Goal: Contribute content: Add original content to the website for others to see

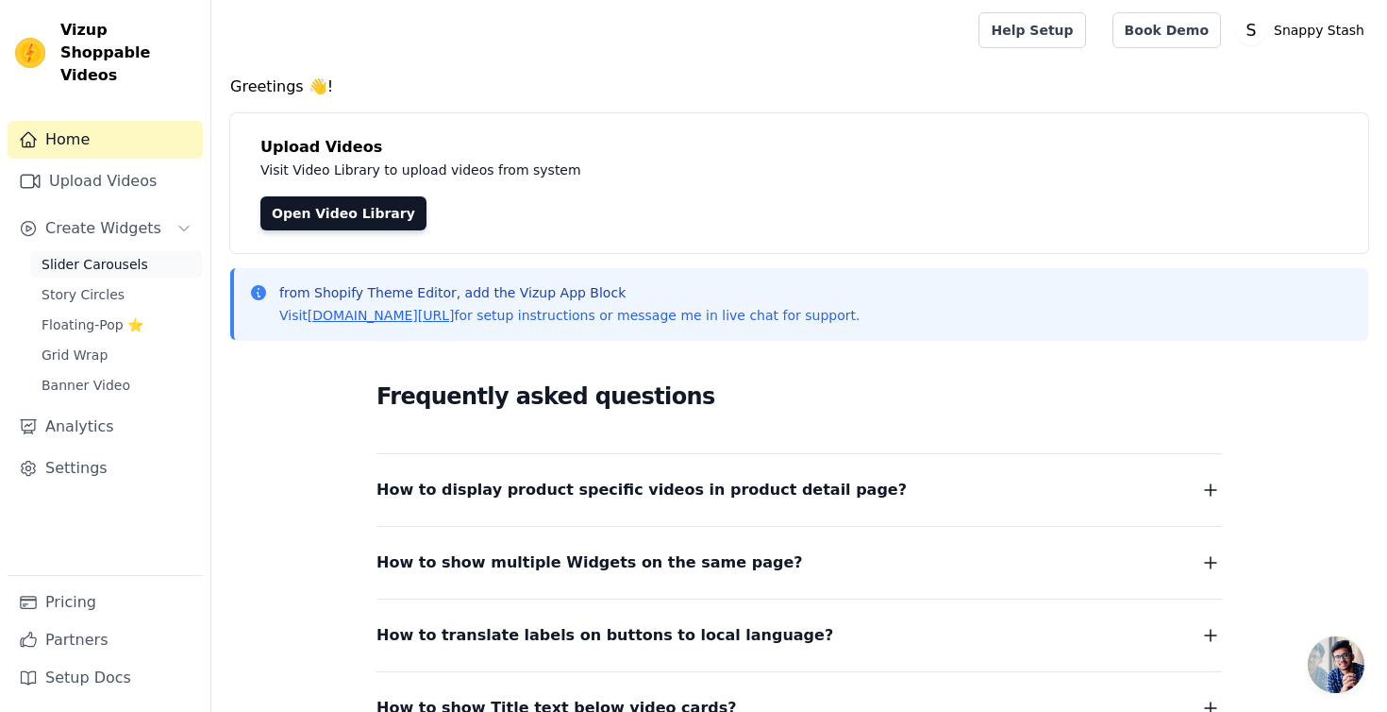
click at [132, 255] on span "Slider Carousels" at bounding box center [95, 264] width 107 height 19
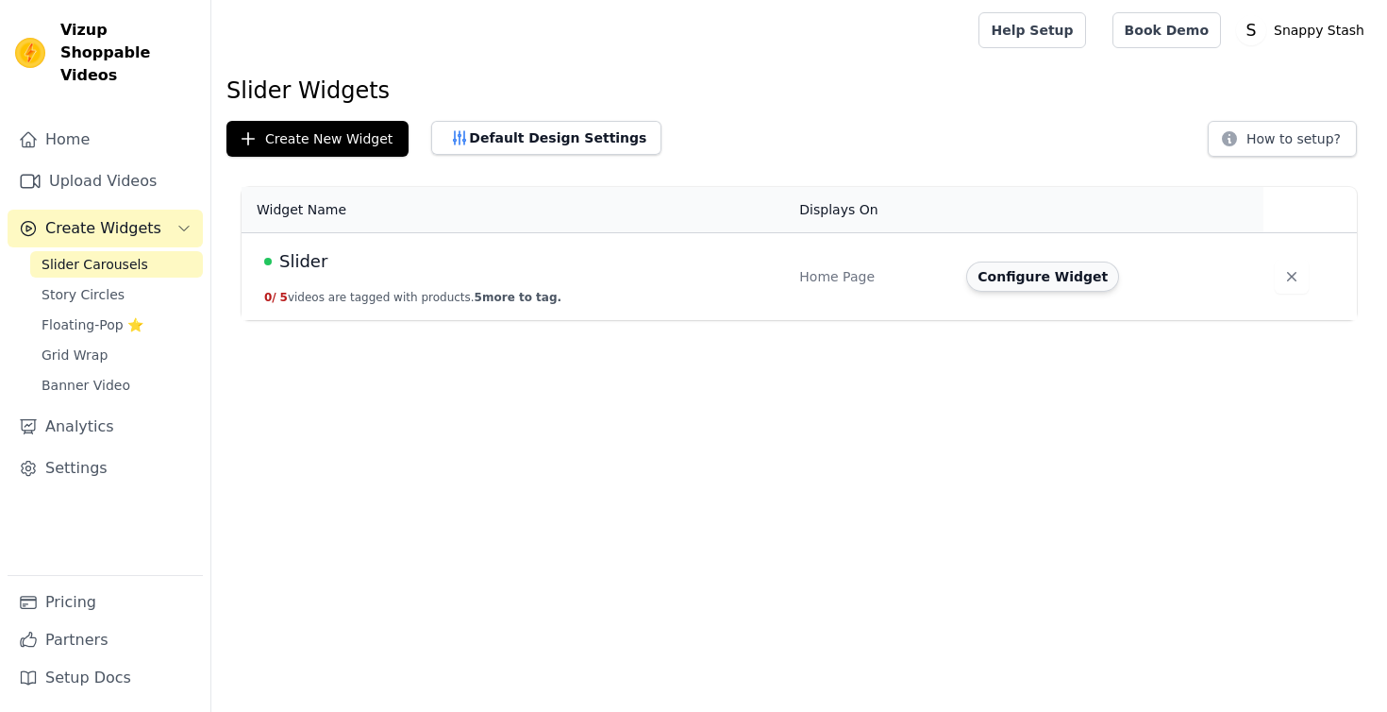
click at [1012, 287] on button "Configure Widget" at bounding box center [1042, 276] width 153 height 30
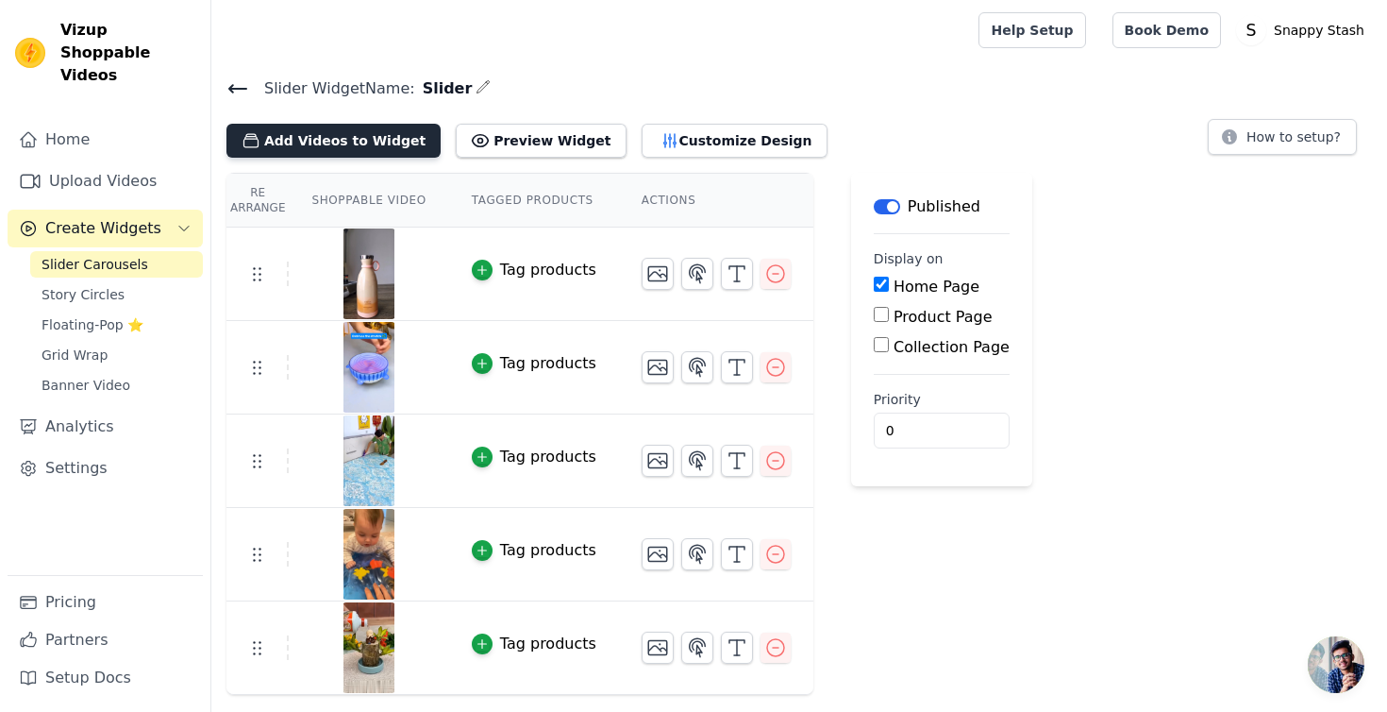
click at [316, 154] on button "Add Videos to Widget" at bounding box center [334, 141] width 214 height 34
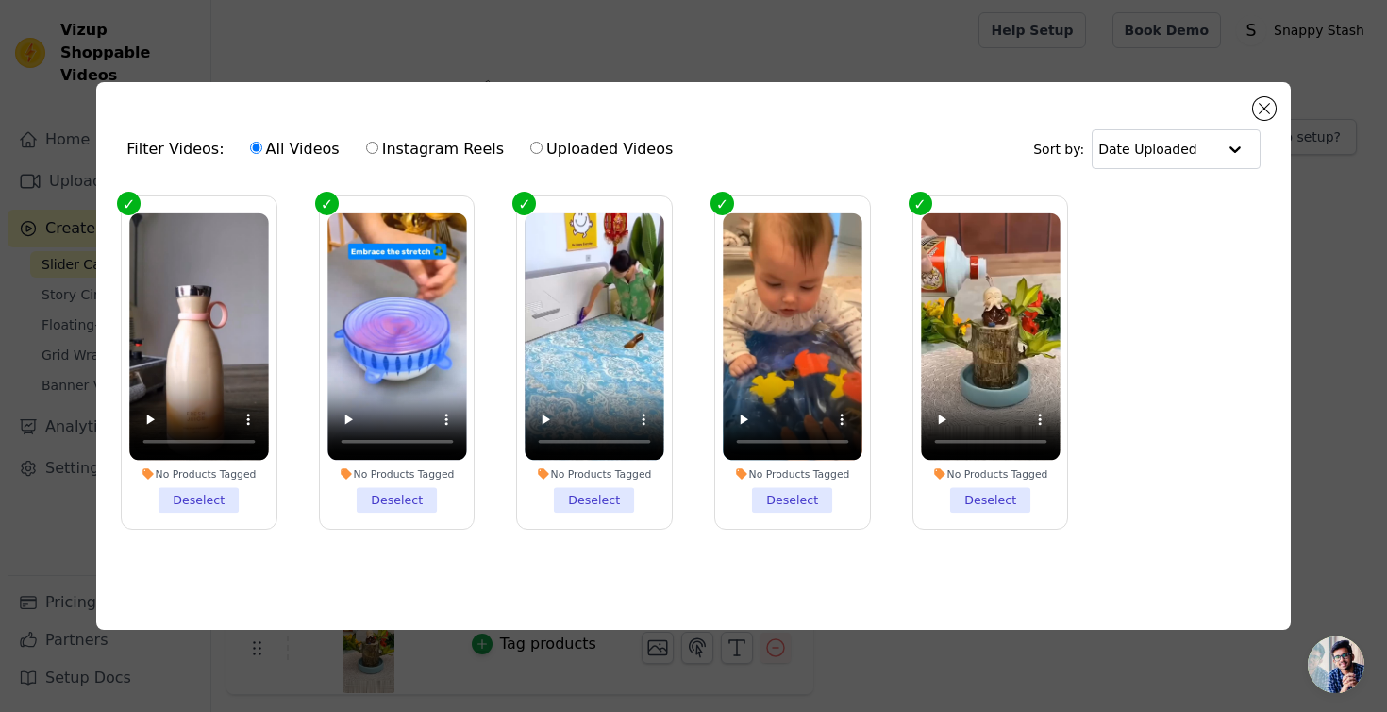
click at [376, 141] on label "Instagram Reels" at bounding box center [435, 149] width 140 height 25
click at [376, 142] on input "Instagram Reels" at bounding box center [372, 148] width 12 height 12
radio input "true"
click at [1262, 115] on button "Close modal" at bounding box center [1264, 108] width 23 height 23
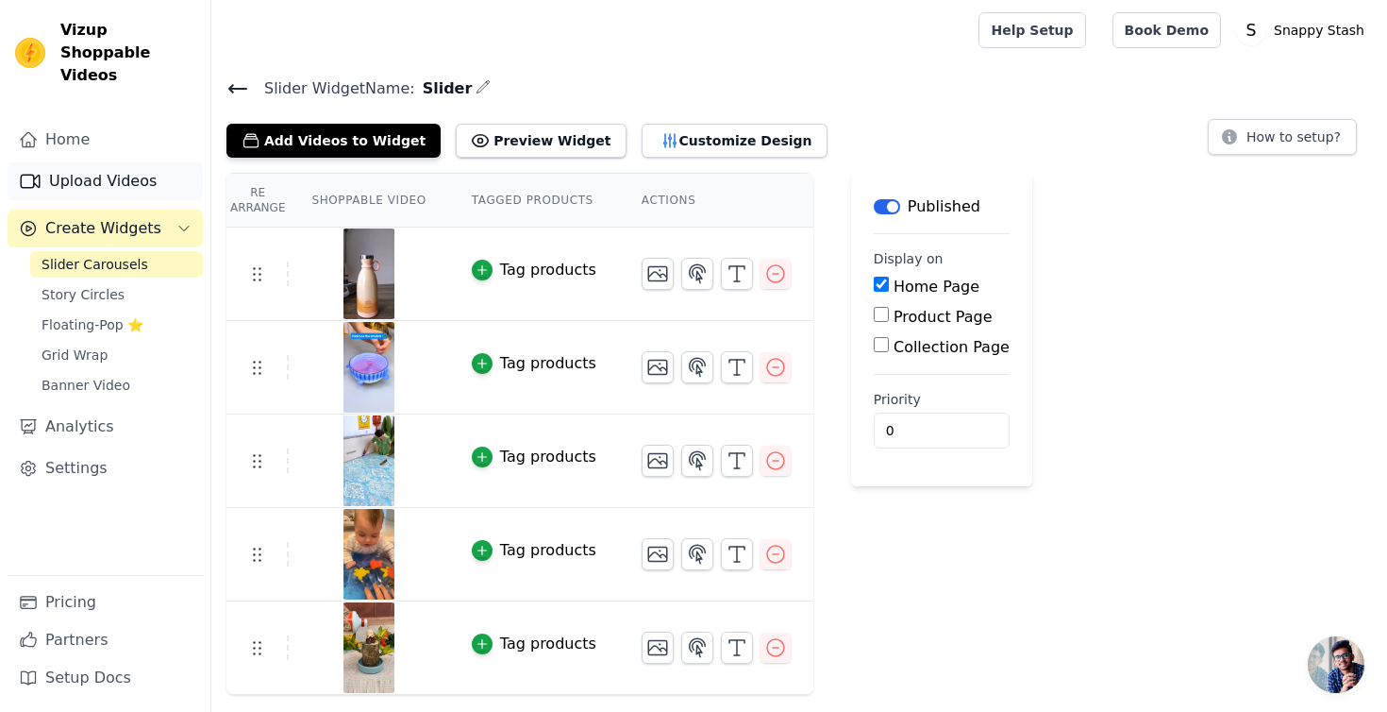
click at [137, 164] on link "Upload Videos" at bounding box center [105, 181] width 195 height 38
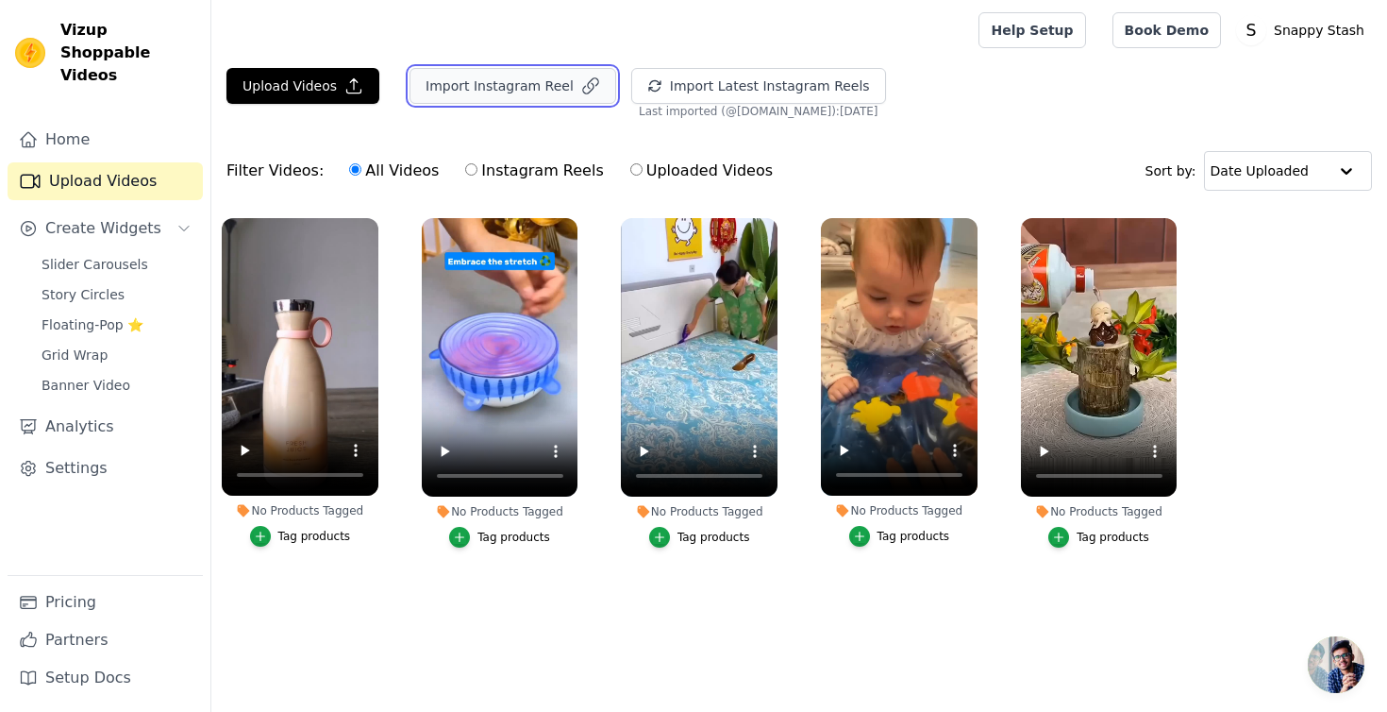
click at [482, 78] on button "Import Instagram Reel" at bounding box center [513, 86] width 207 height 36
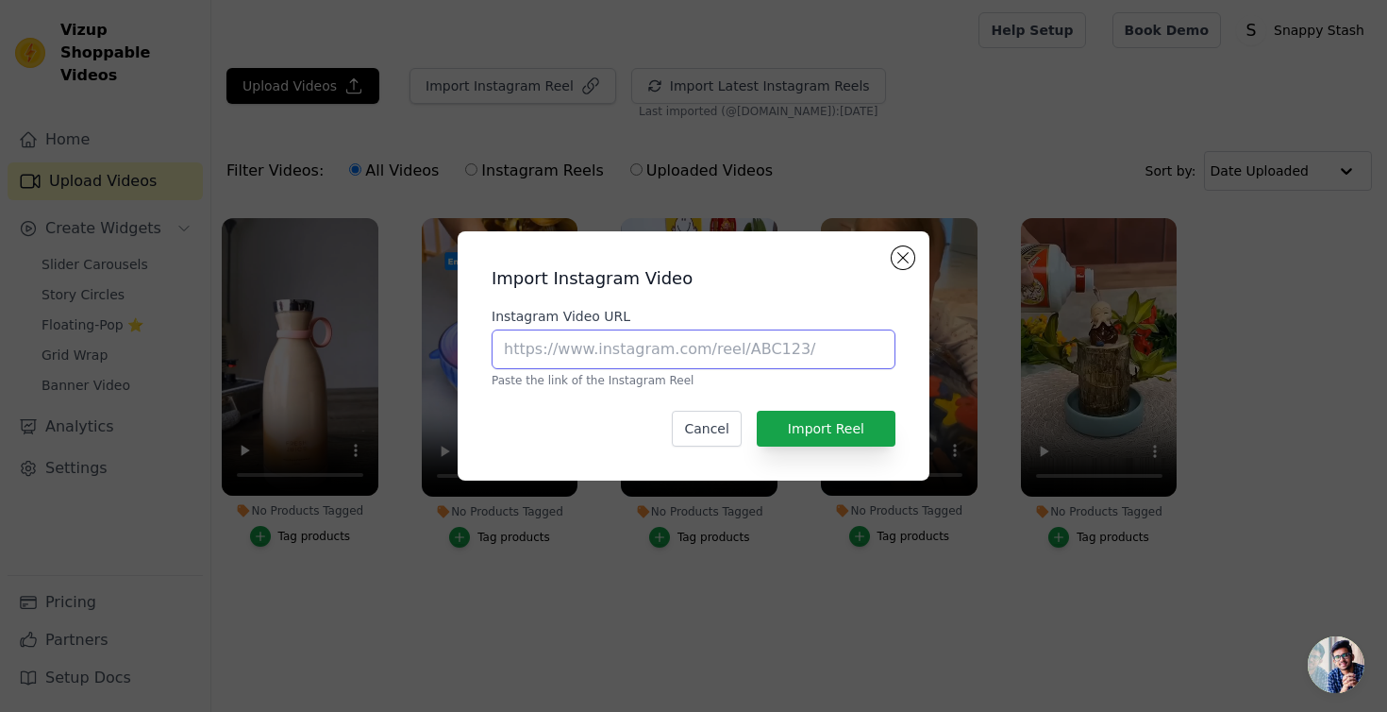
click at [620, 356] on input "Instagram Video URL" at bounding box center [694, 349] width 404 height 40
paste input "https://www.instagram.com/snappystashofficial/"
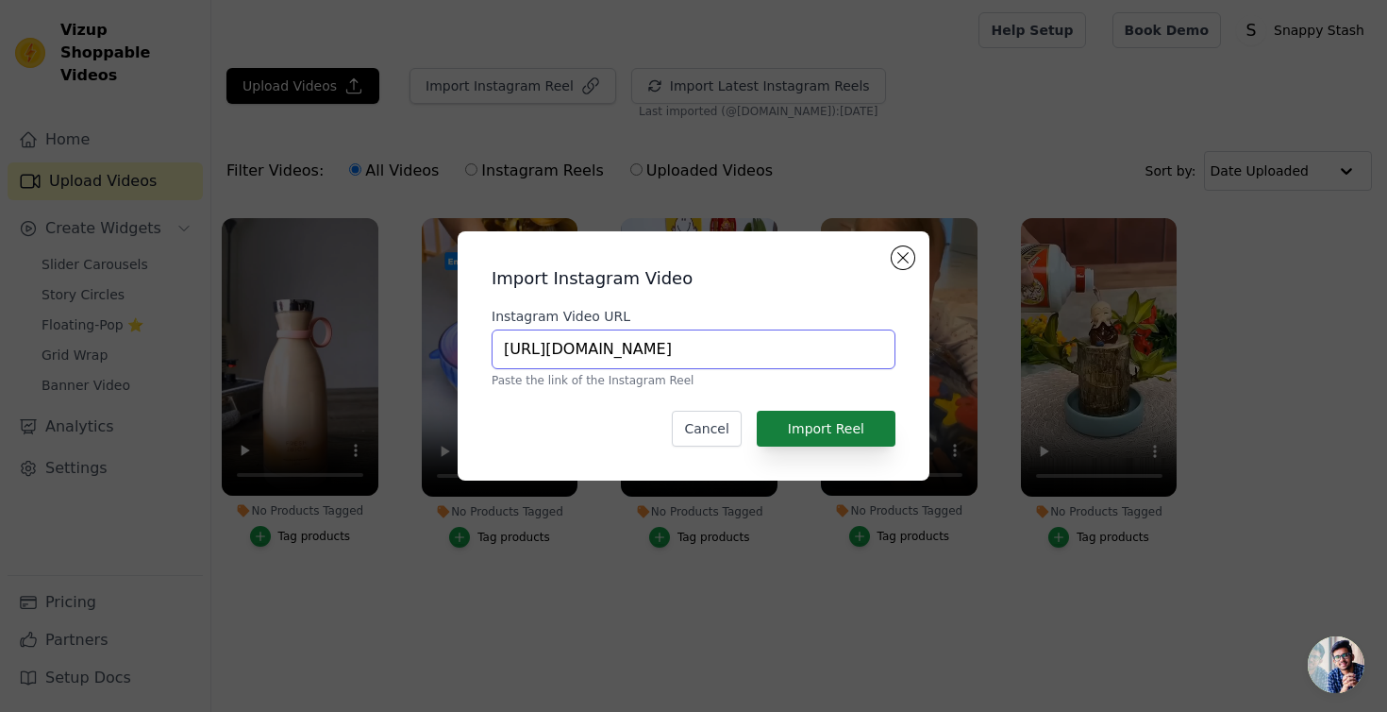
type input "https://www.instagram.com/snappystashofficial/"
click at [791, 427] on button "Import Reel" at bounding box center [826, 429] width 139 height 36
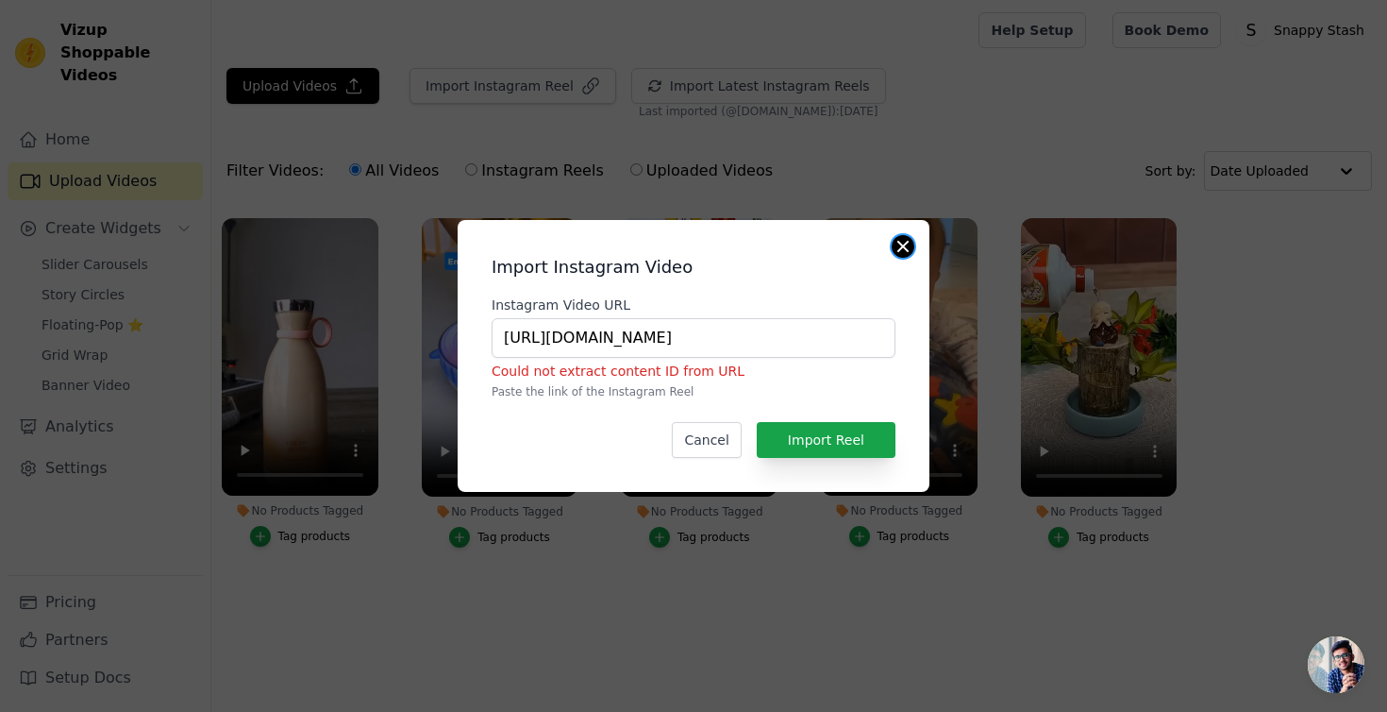
click at [899, 244] on button "Close modal" at bounding box center [903, 246] width 23 height 23
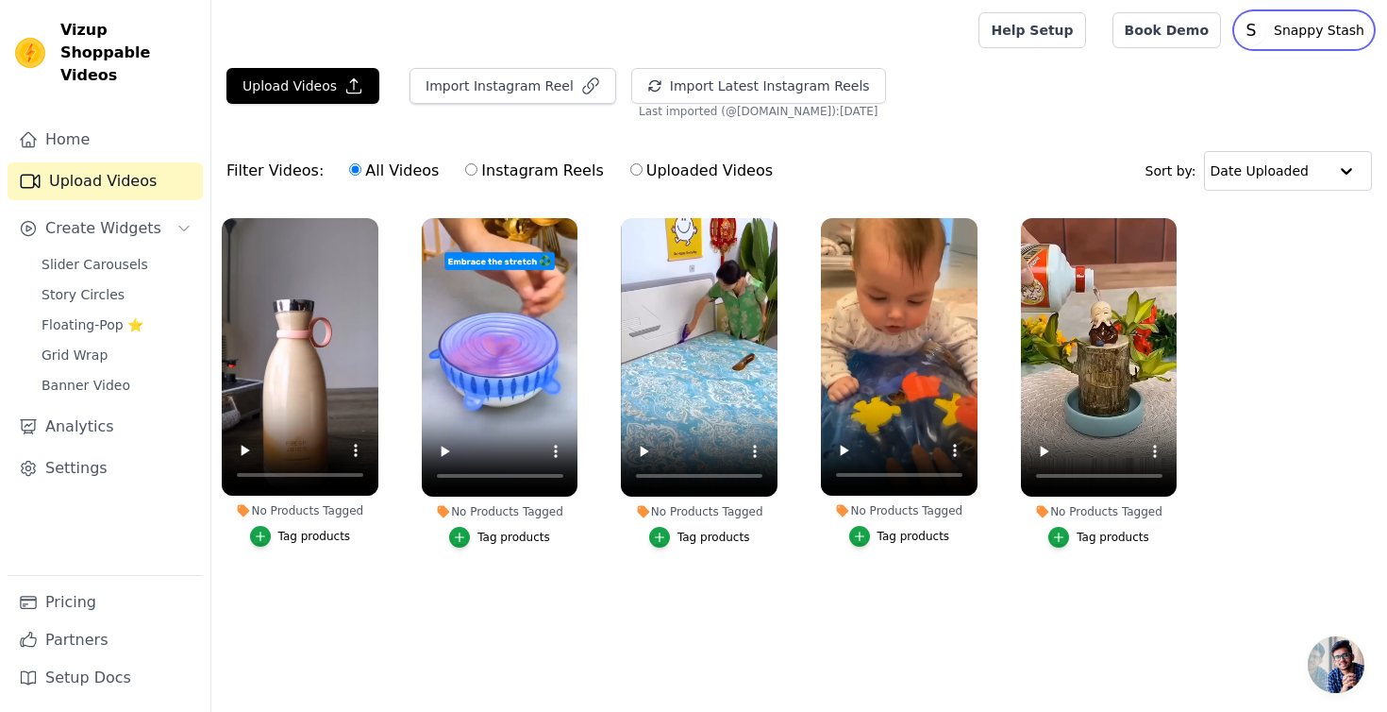
click at [1298, 35] on p "Snappy Stash" at bounding box center [1320, 30] width 106 height 34
click at [1251, 145] on link "Sign out" at bounding box center [1281, 146] width 181 height 34
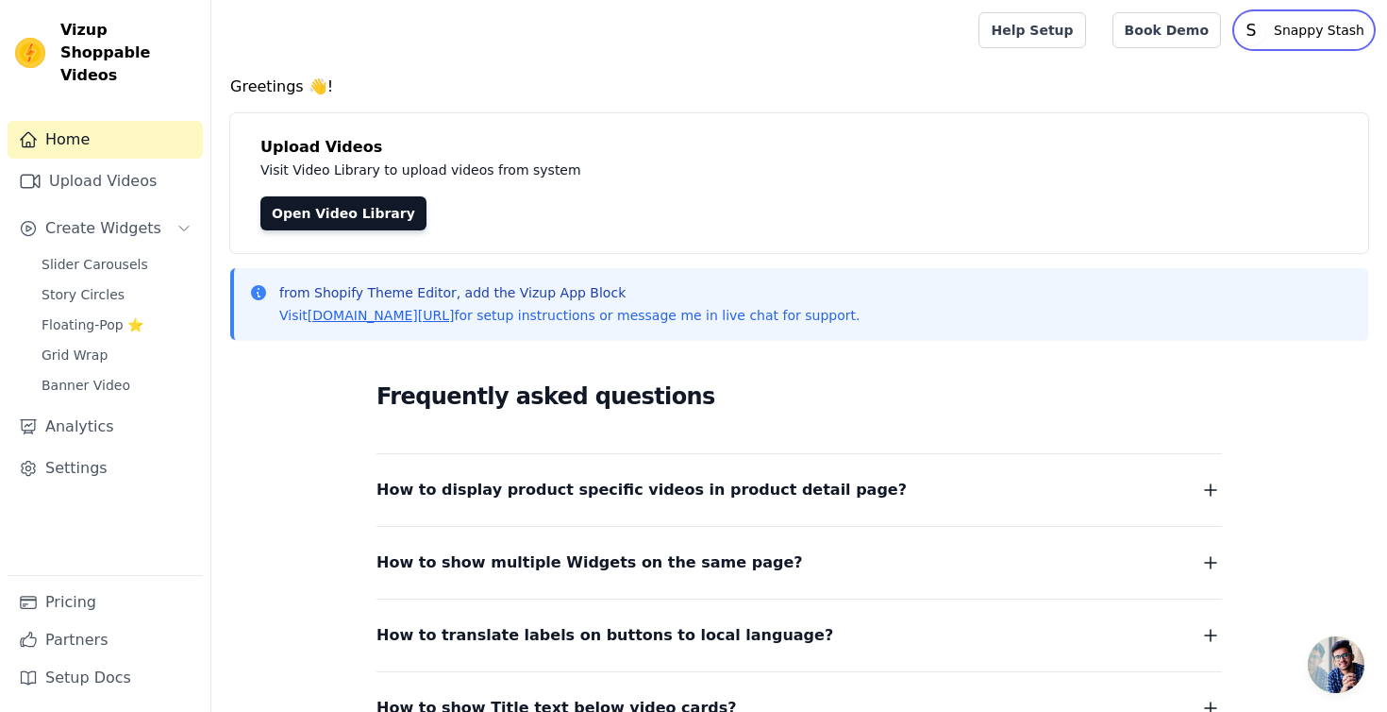
click at [1290, 27] on p "Snappy Stash" at bounding box center [1320, 30] width 106 height 34
click at [1234, 85] on link "Settings" at bounding box center [1281, 78] width 181 height 34
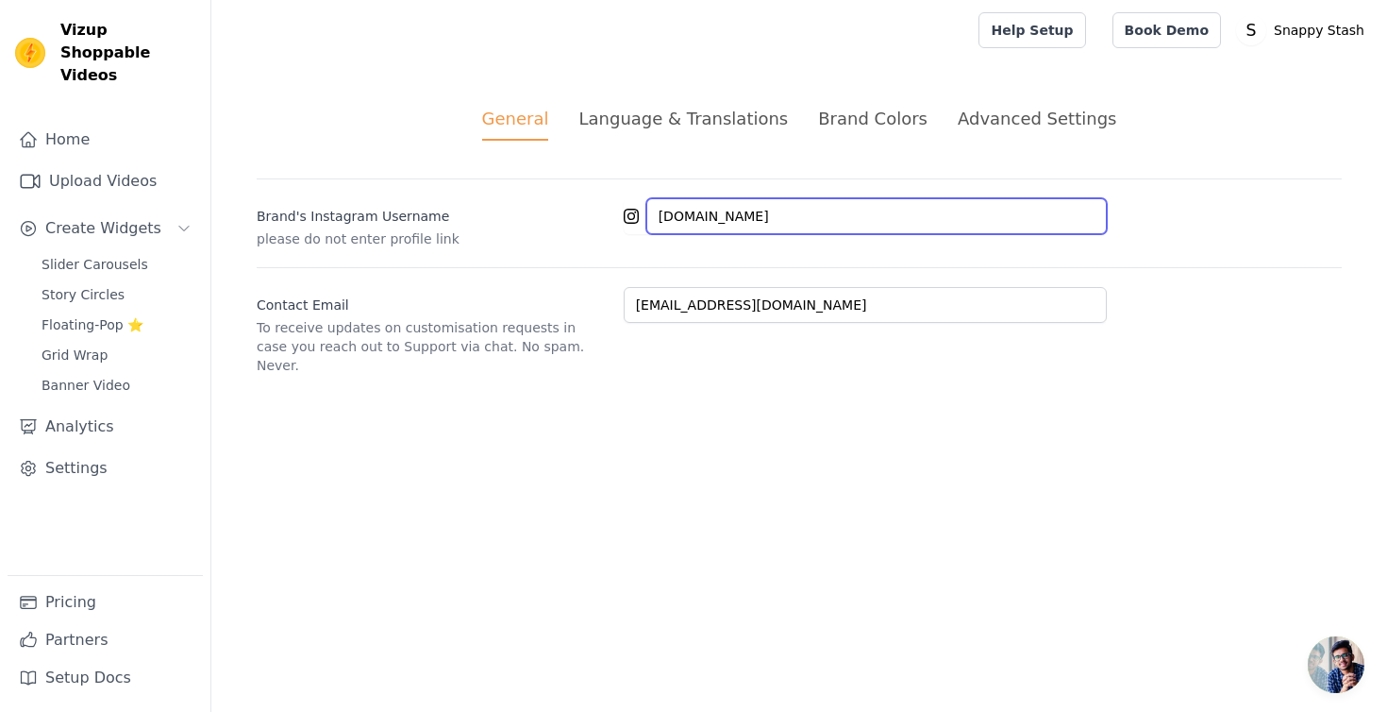
click at [755, 217] on input "[DOMAIN_NAME]" at bounding box center [876, 216] width 461 height 36
paste input "official"
type input "snappystashofficial"
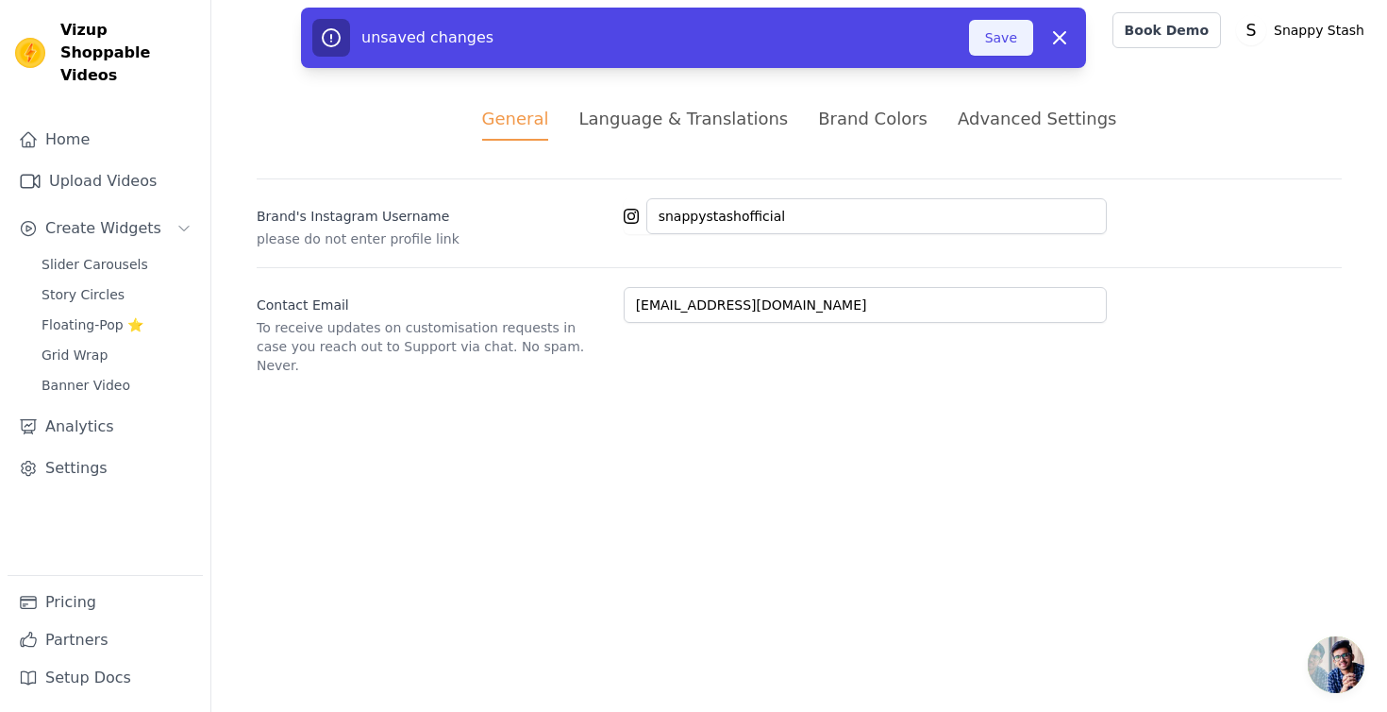
click at [999, 43] on button "Save" at bounding box center [1001, 38] width 64 height 36
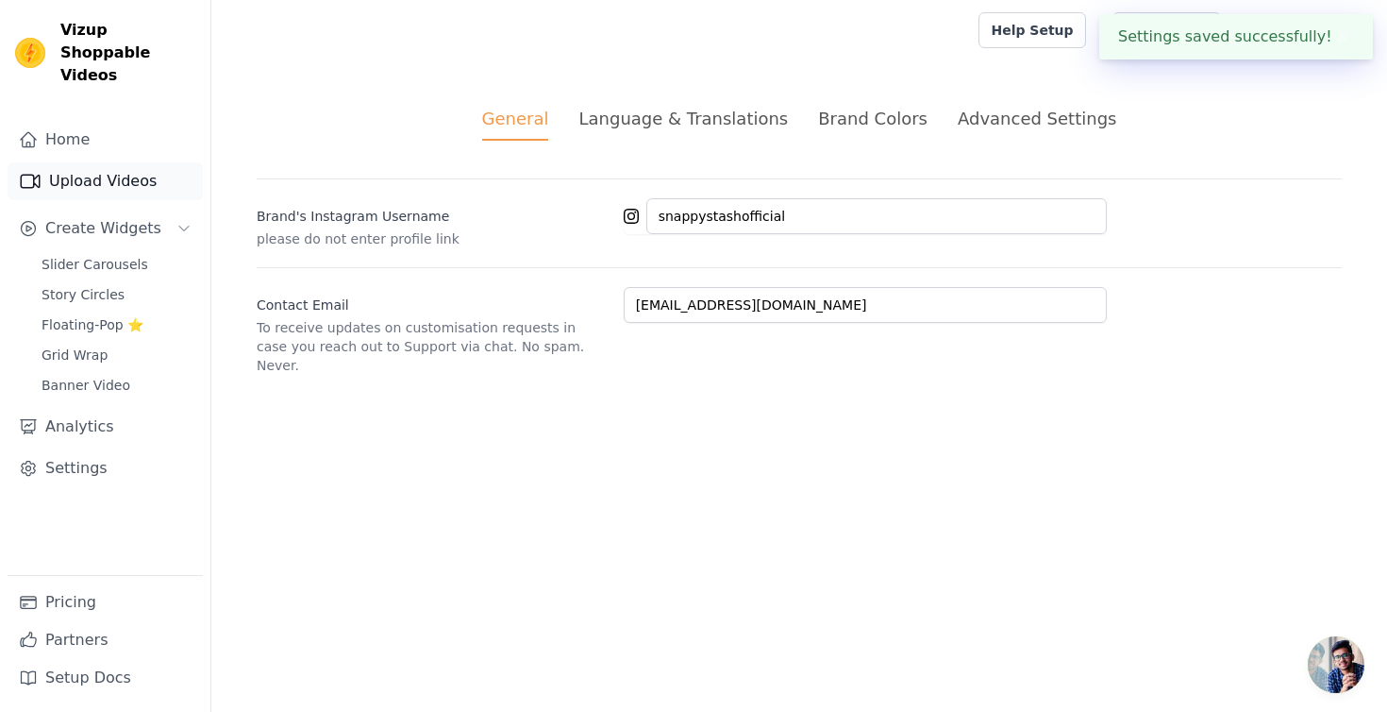
click at [98, 165] on link "Upload Videos" at bounding box center [105, 181] width 195 height 38
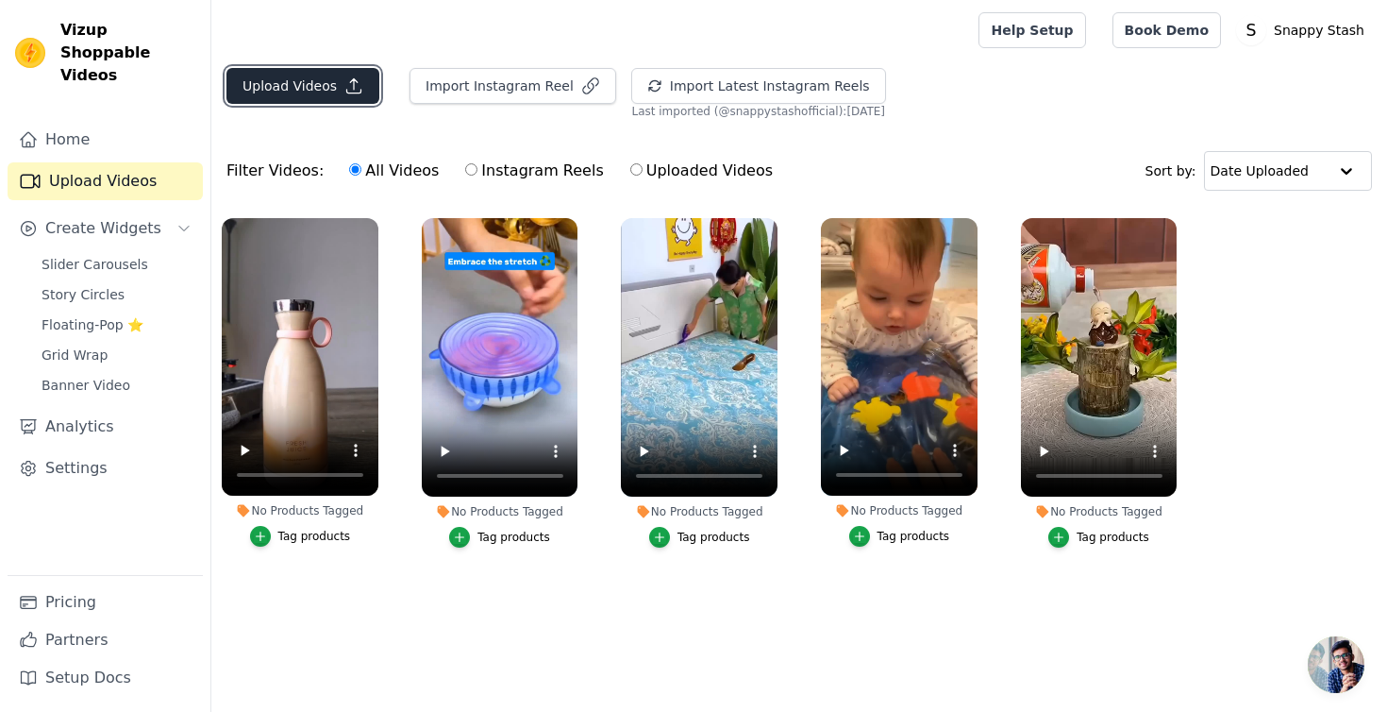
click at [337, 93] on button "Upload Videos" at bounding box center [303, 86] width 153 height 36
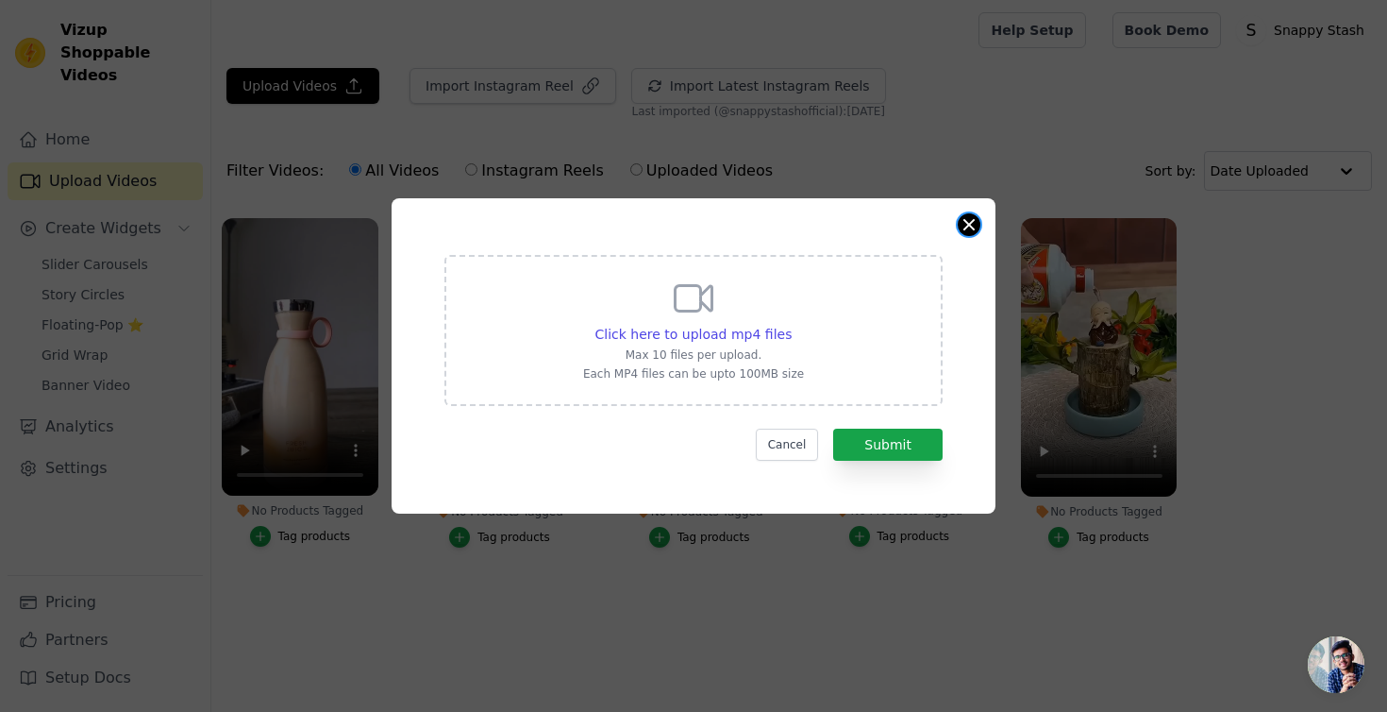
click at [971, 221] on button "Close modal" at bounding box center [969, 224] width 23 height 23
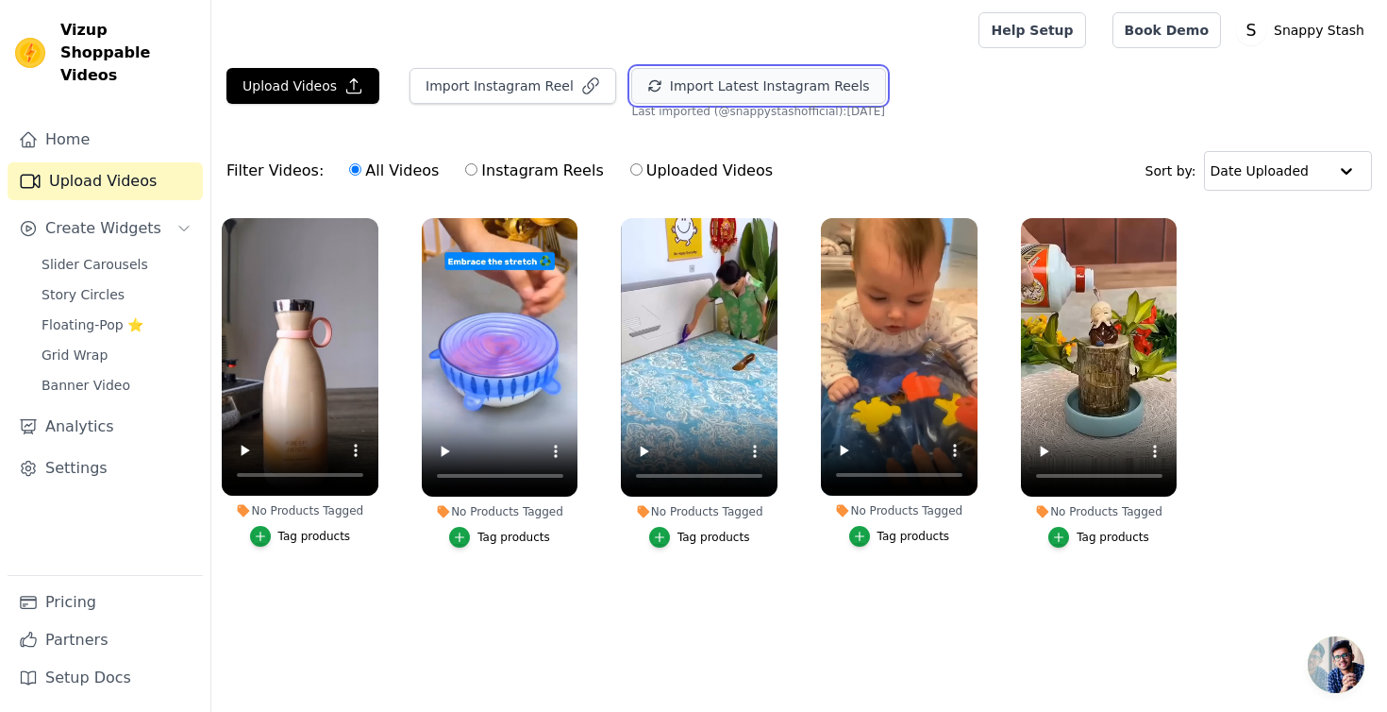
click at [823, 92] on button "Import Latest Instagram Reels" at bounding box center [758, 86] width 255 height 36
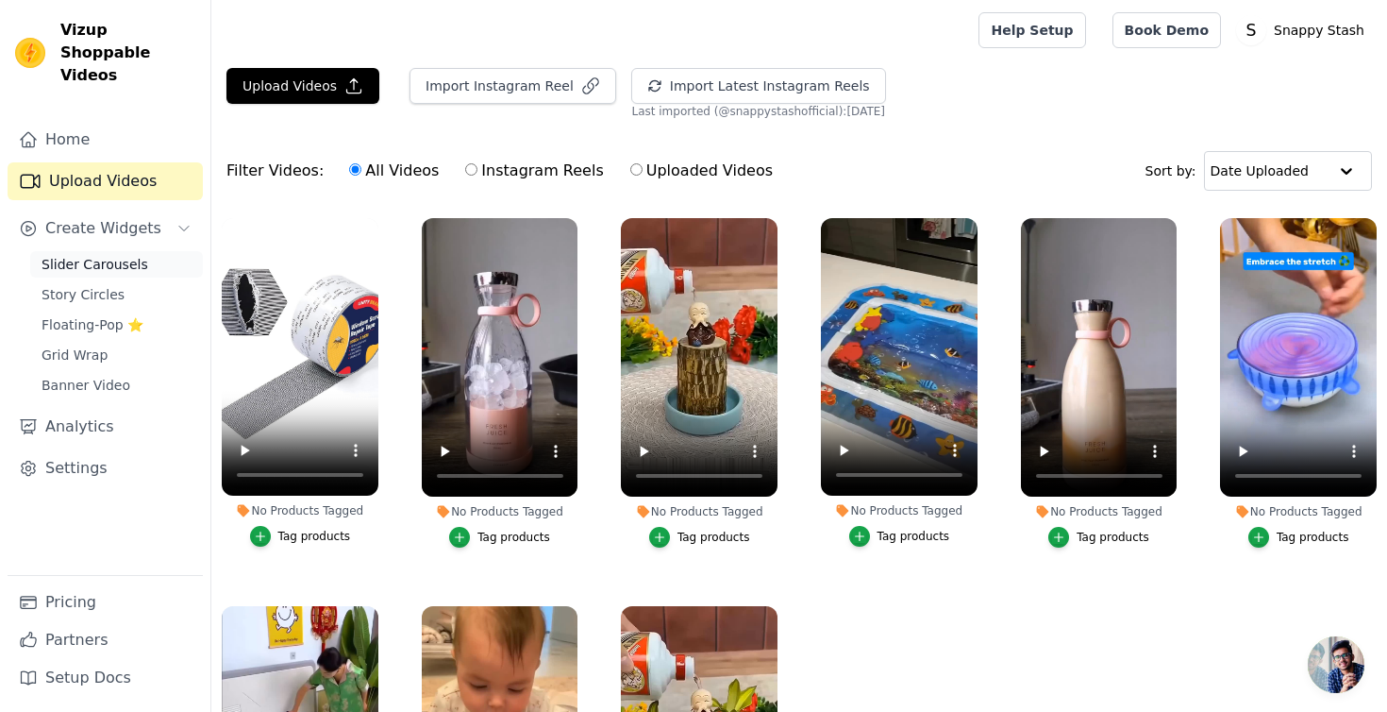
click at [172, 251] on link "Slider Carousels" at bounding box center [116, 264] width 173 height 26
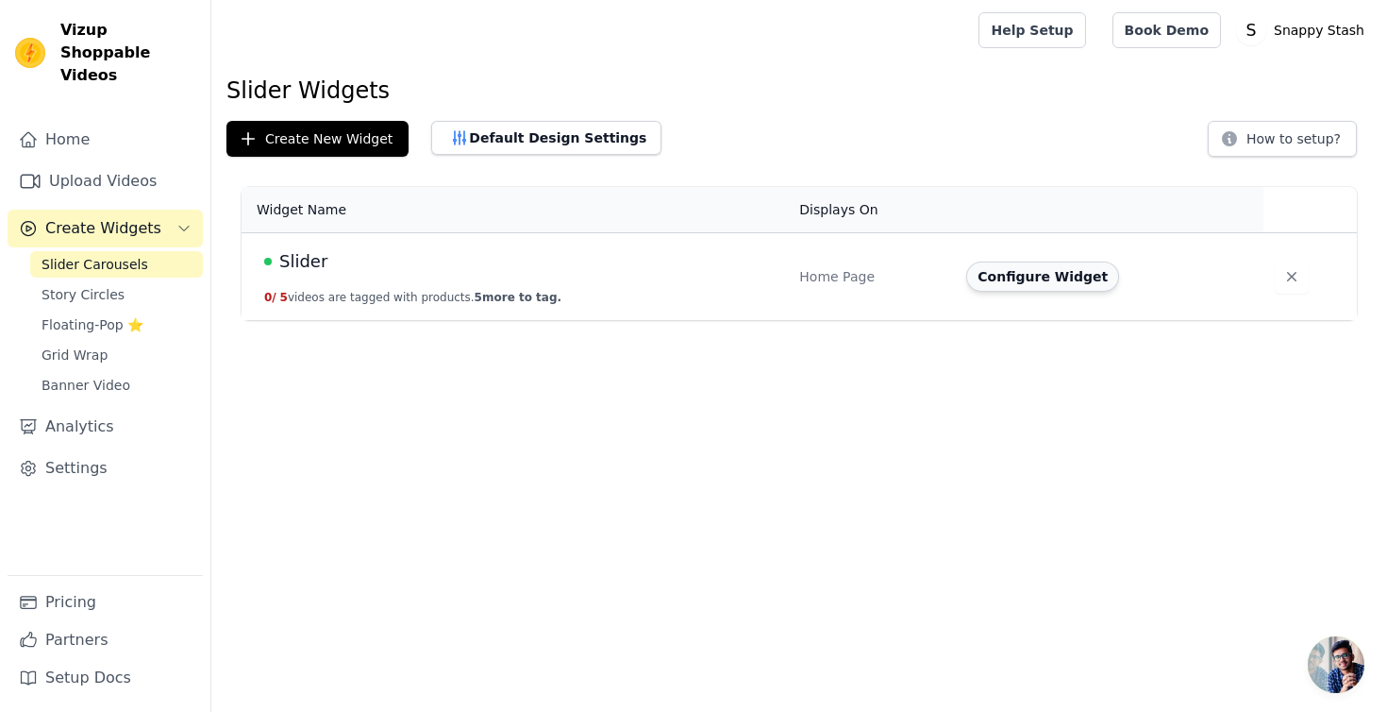
click at [1001, 279] on button "Configure Widget" at bounding box center [1042, 276] width 153 height 30
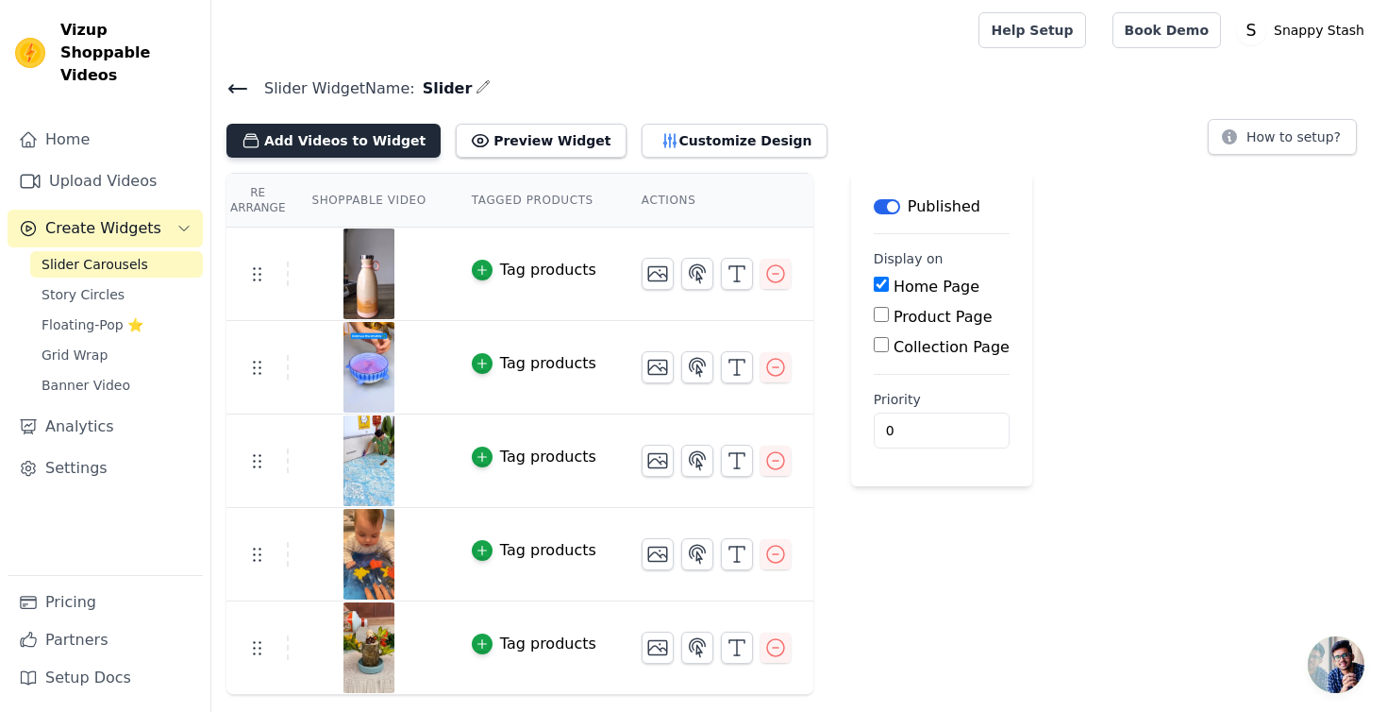
click at [373, 132] on button "Add Videos to Widget" at bounding box center [334, 141] width 214 height 34
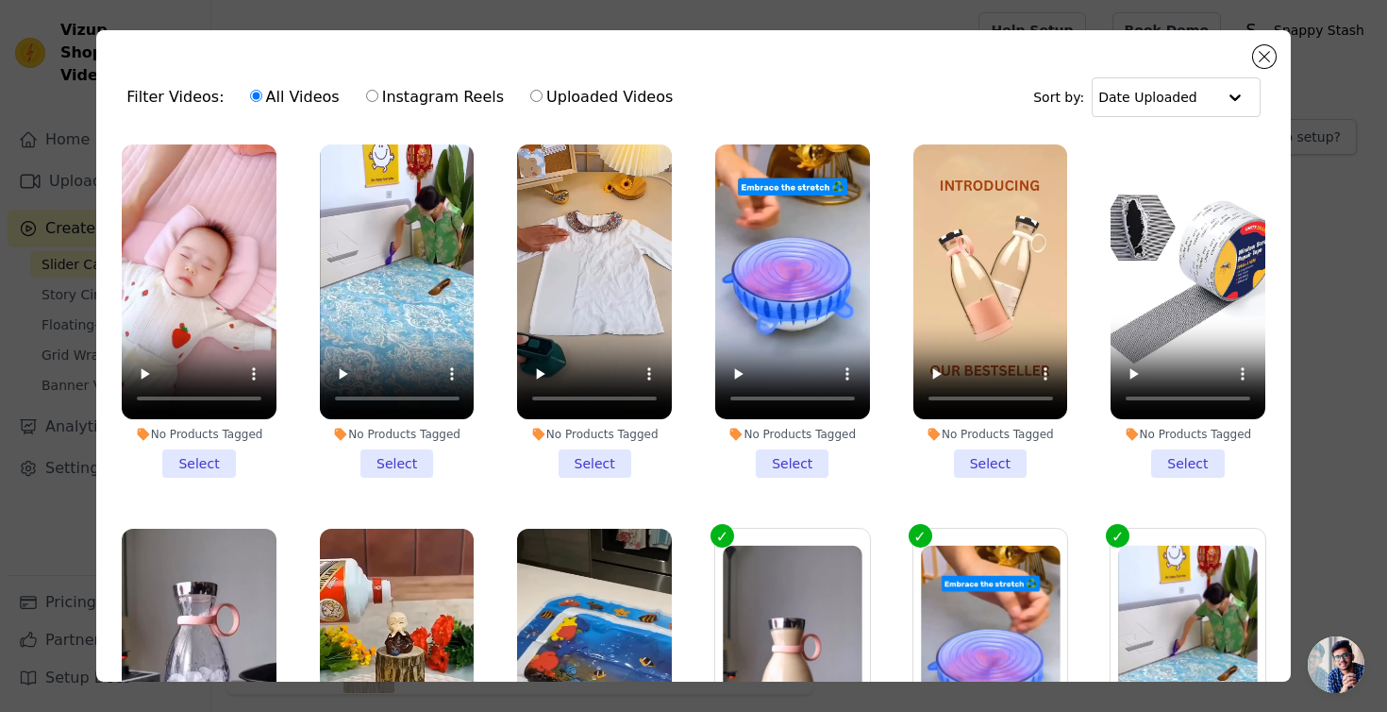
click at [214, 463] on li "No Products Tagged Select" at bounding box center [199, 310] width 155 height 333
click at [0, 0] on input "No Products Tagged Select" at bounding box center [0, 0] width 0 height 0
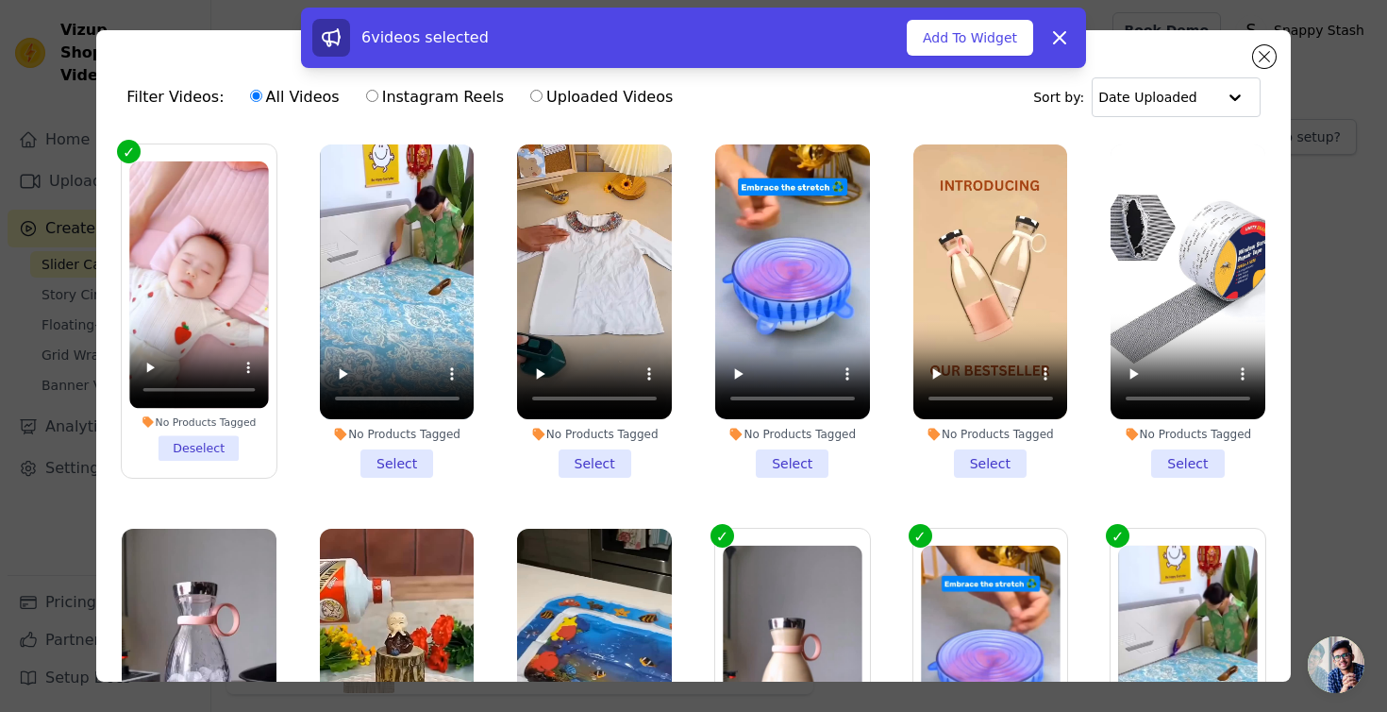
click at [390, 460] on li "No Products Tagged Select" at bounding box center [397, 310] width 155 height 333
click at [0, 0] on input "No Products Tagged Select" at bounding box center [0, 0] width 0 height 0
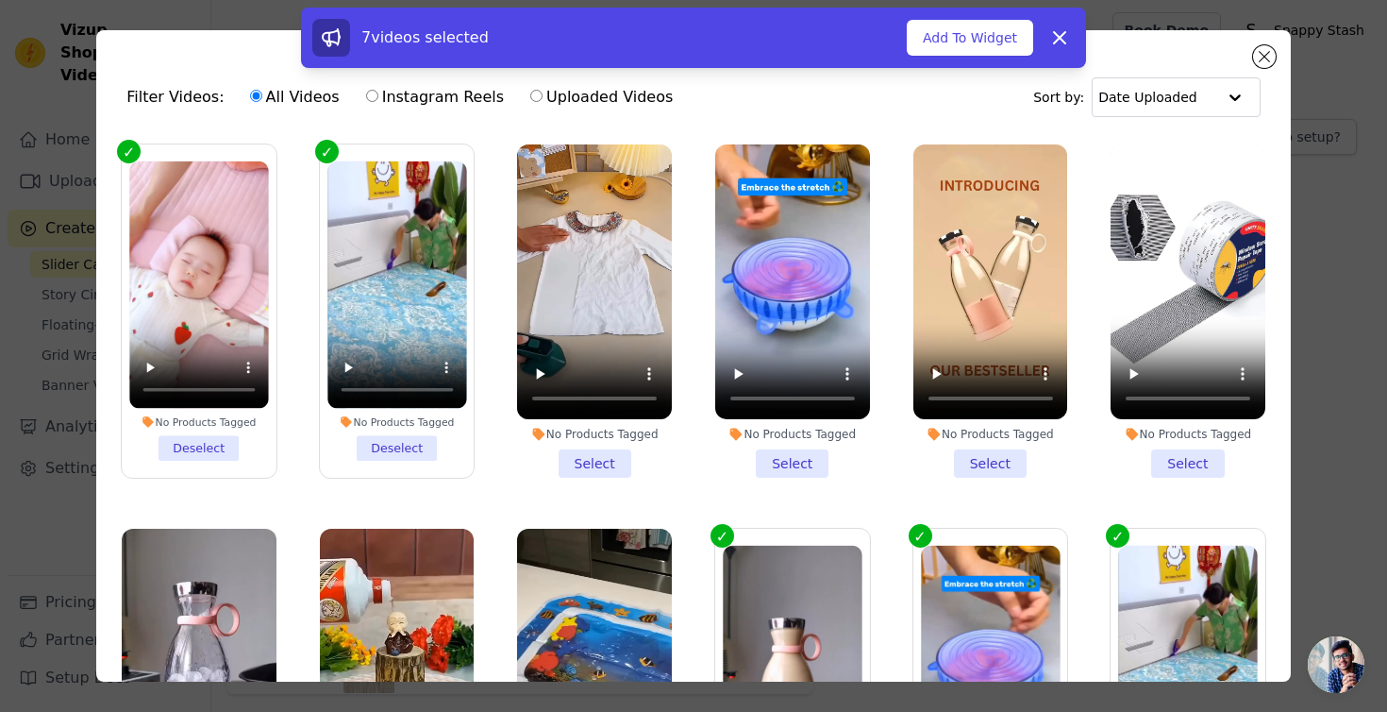
click at [629, 450] on li "No Products Tagged Select" at bounding box center [594, 310] width 155 height 333
click at [0, 0] on input "No Products Tagged Select" at bounding box center [0, 0] width 0 height 0
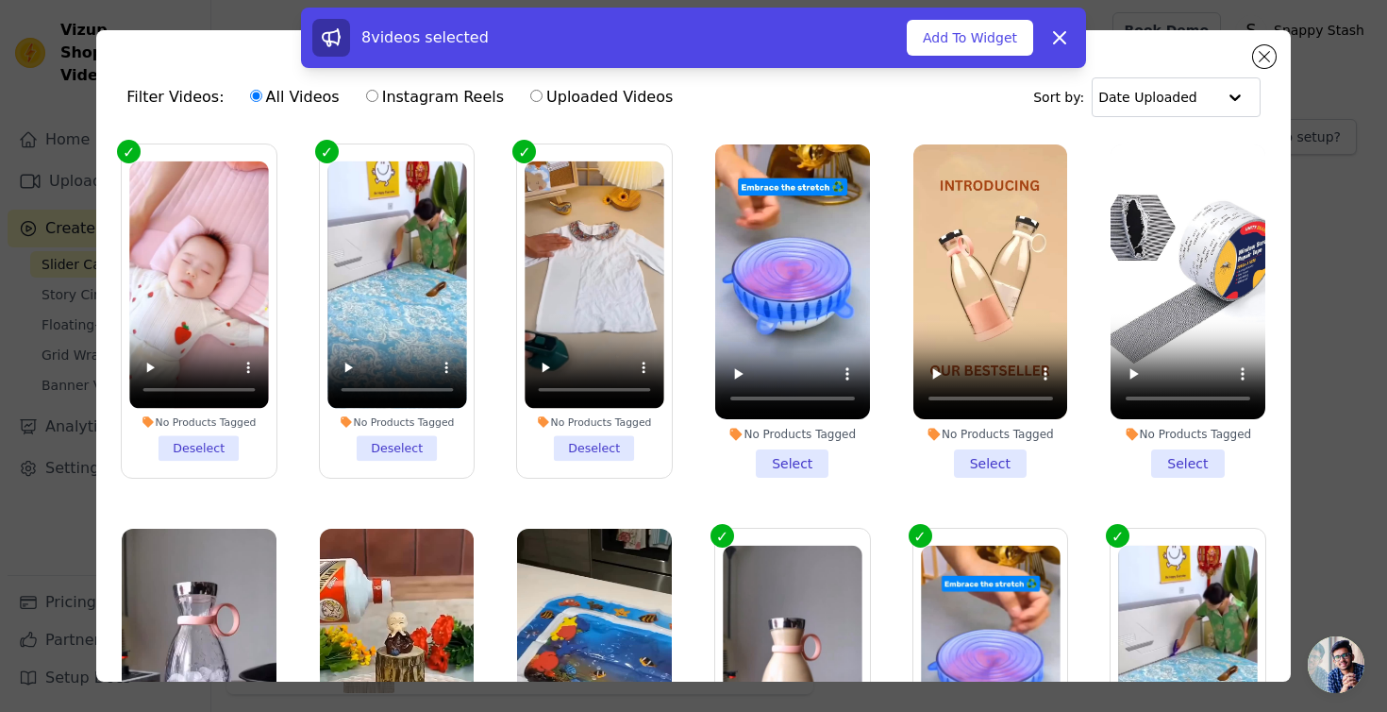
click at [812, 457] on li "No Products Tagged Select" at bounding box center [792, 310] width 155 height 333
click at [0, 0] on input "No Products Tagged Select" at bounding box center [0, 0] width 0 height 0
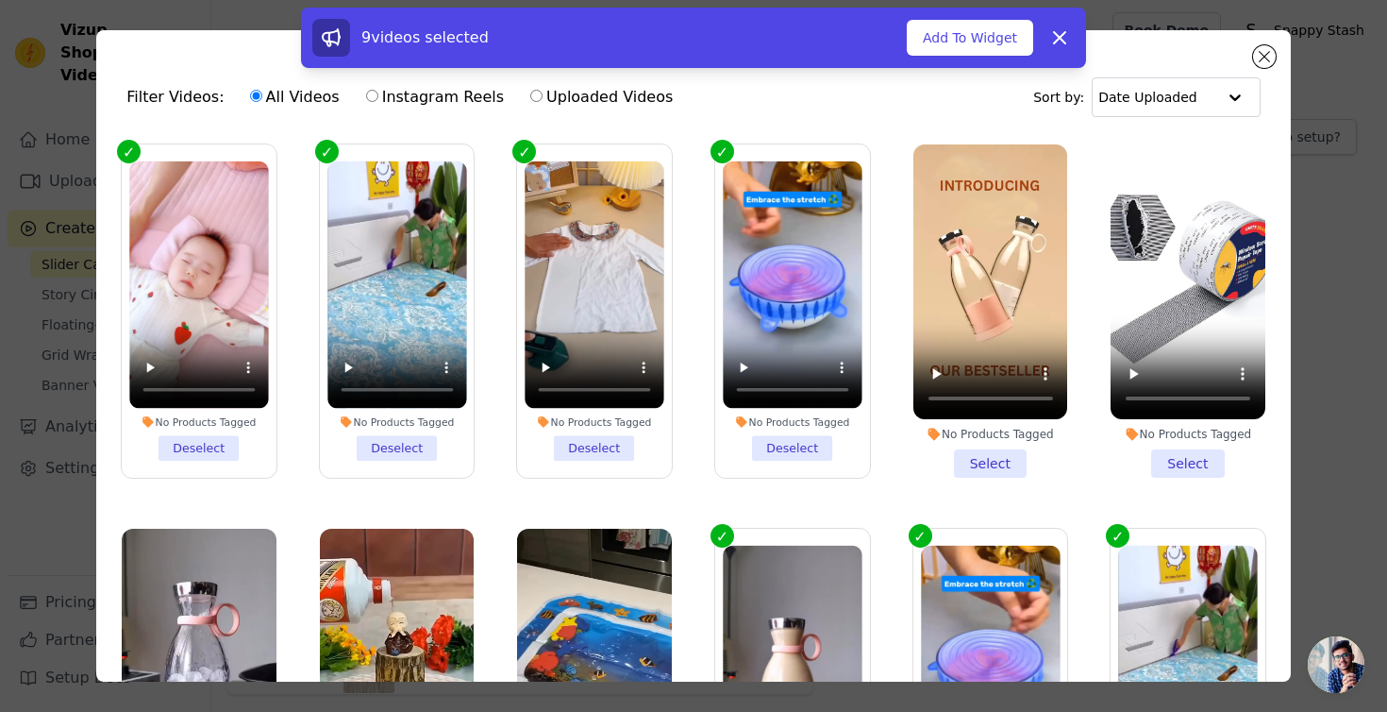
click at [982, 469] on li "No Products Tagged Select" at bounding box center [991, 310] width 155 height 333
click at [0, 0] on input "No Products Tagged Select" at bounding box center [0, 0] width 0 height 0
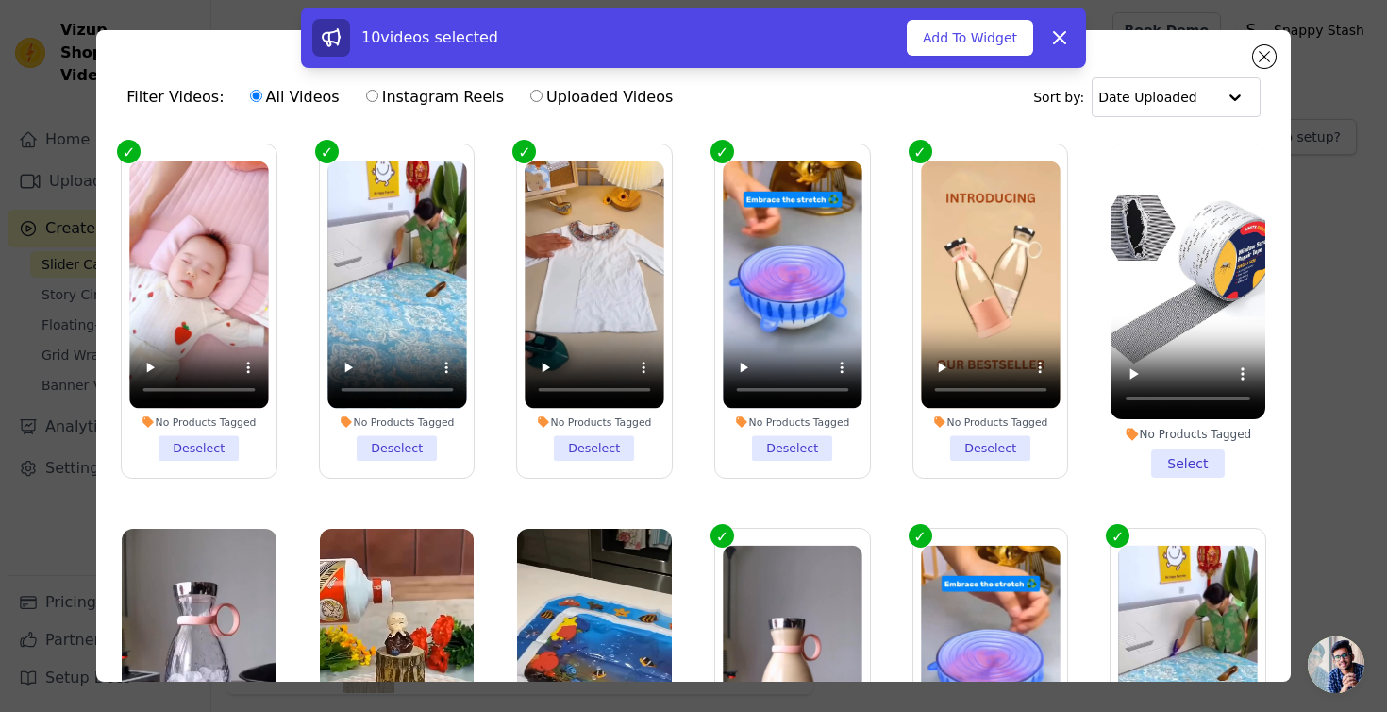
click at [1192, 473] on li "No Products Tagged Select" at bounding box center [1188, 310] width 155 height 333
click at [0, 0] on input "No Products Tagged Select" at bounding box center [0, 0] width 0 height 0
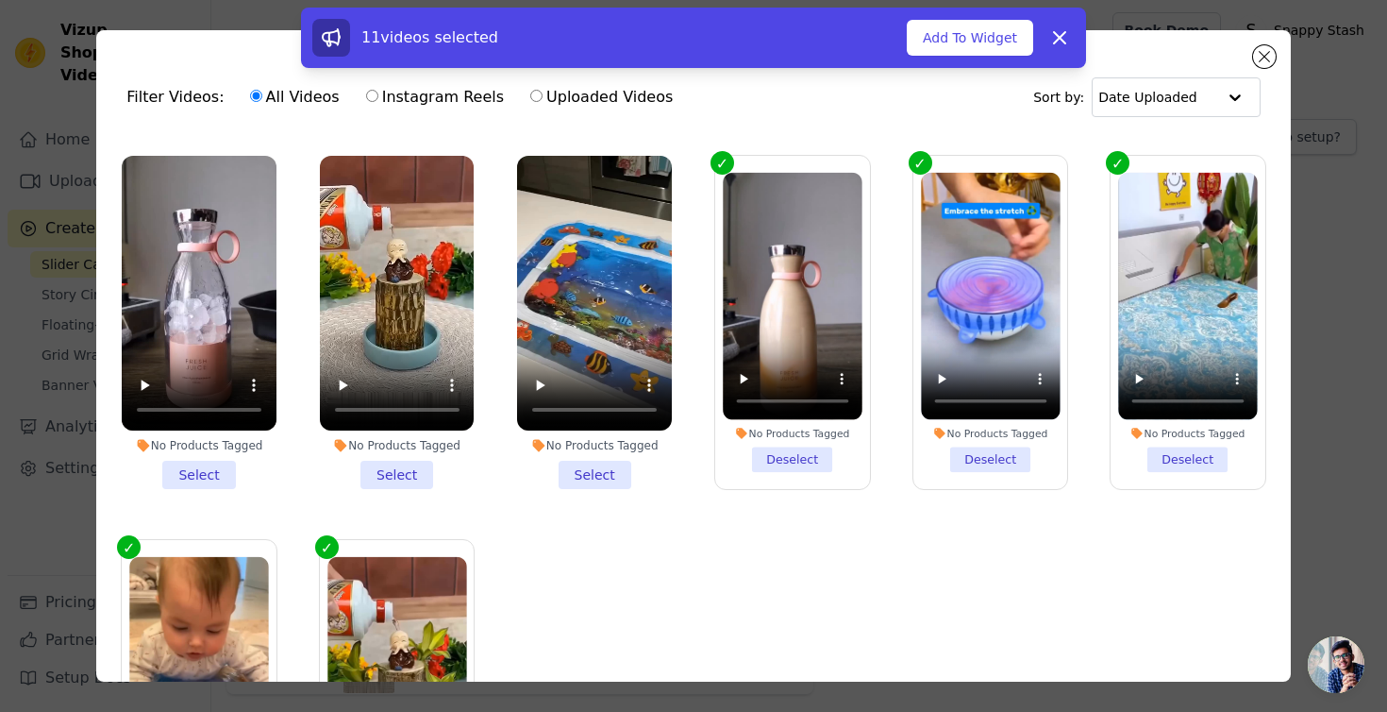
scroll to position [396, 0]
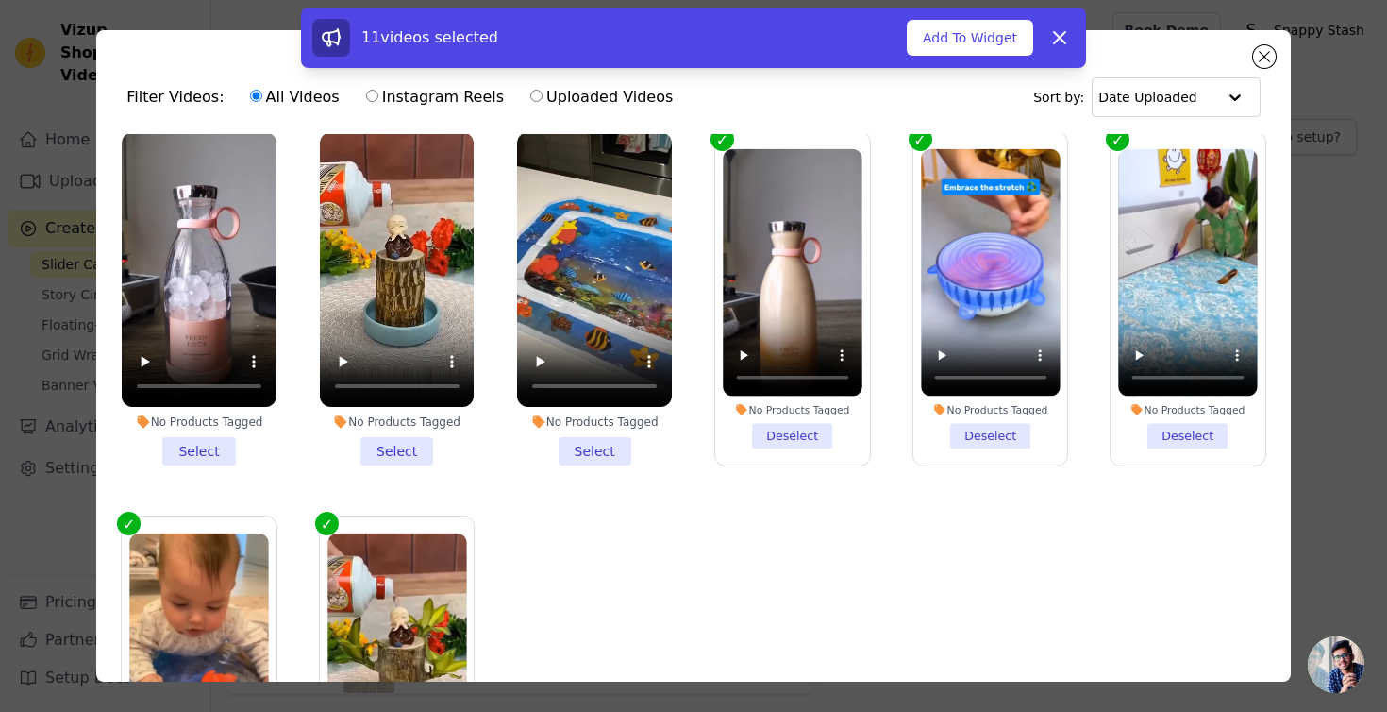
click at [186, 460] on li "No Products Tagged Select" at bounding box center [199, 298] width 155 height 333
click at [0, 0] on input "No Products Tagged Select" at bounding box center [0, 0] width 0 height 0
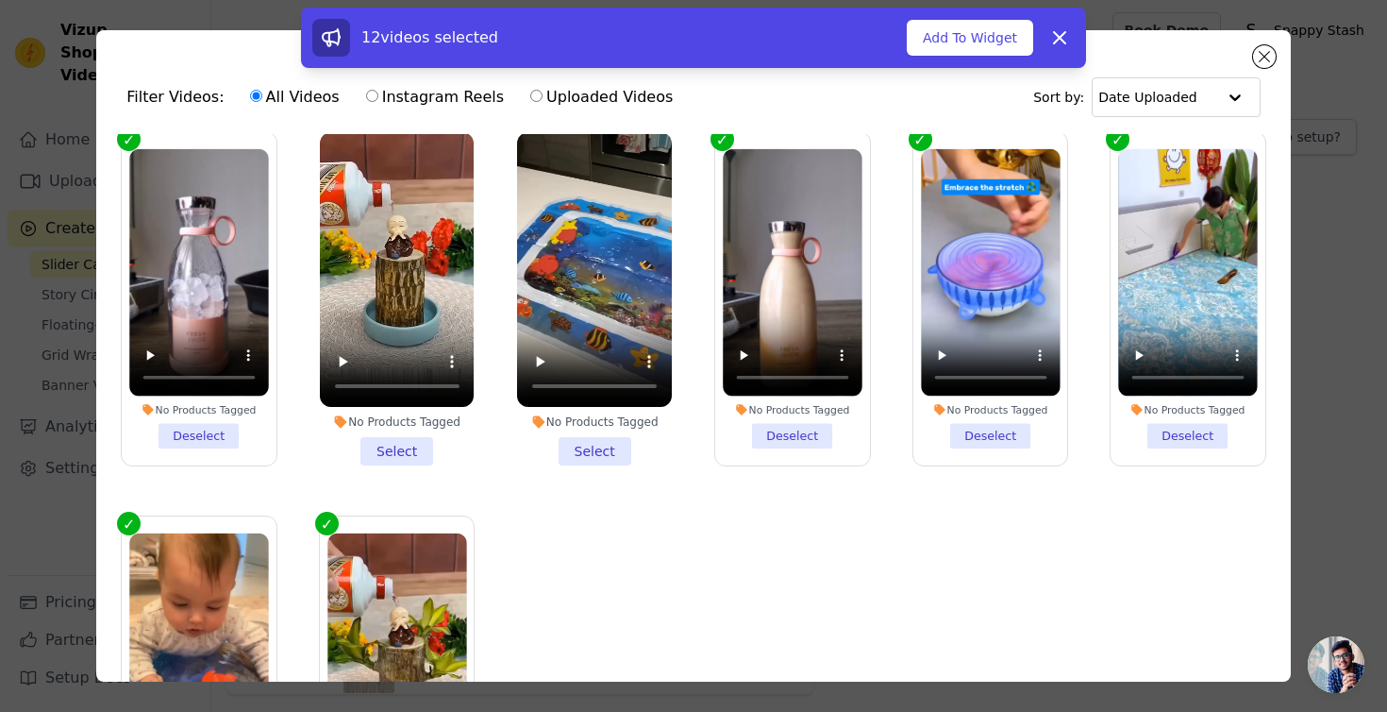
click at [405, 460] on li "No Products Tagged Select" at bounding box center [397, 298] width 155 height 333
click at [0, 0] on input "No Products Tagged Select" at bounding box center [0, 0] width 0 height 0
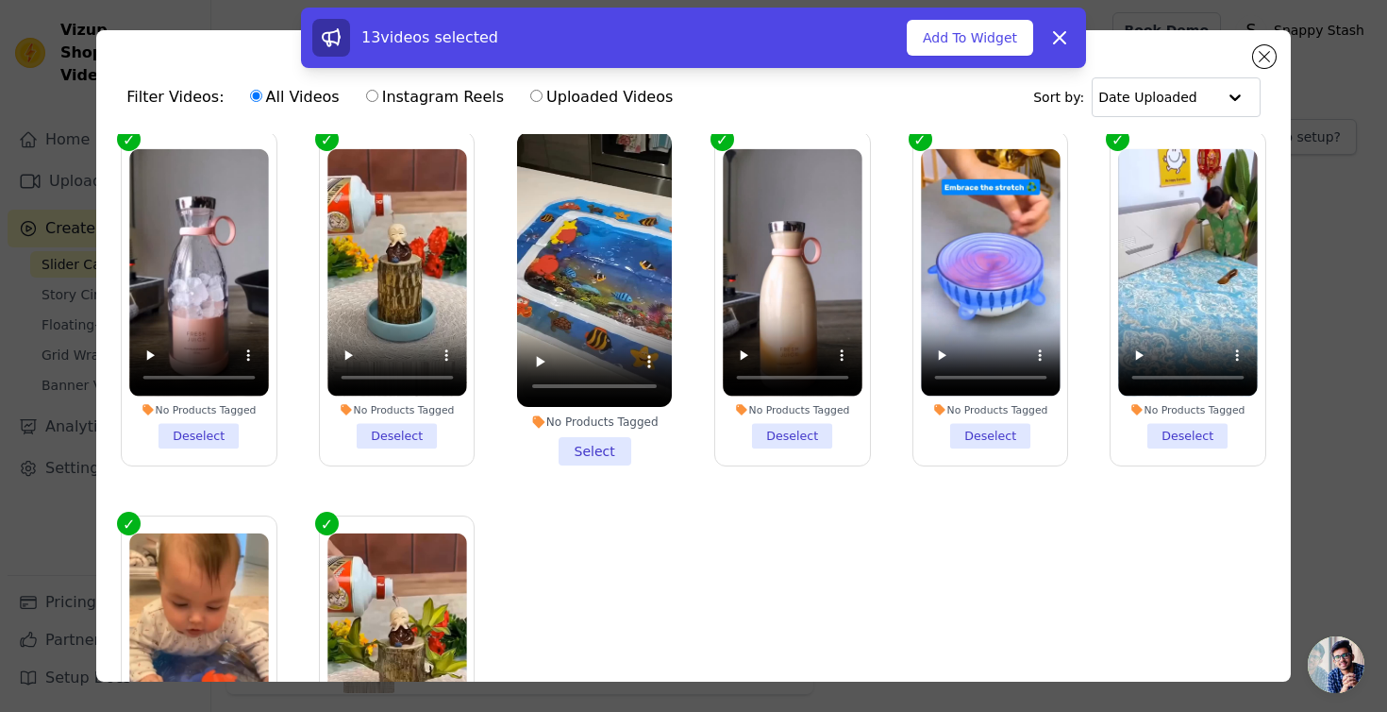
click at [626, 451] on li "No Products Tagged Select" at bounding box center [594, 298] width 155 height 333
click at [0, 0] on input "No Products Tagged Select" at bounding box center [0, 0] width 0 height 0
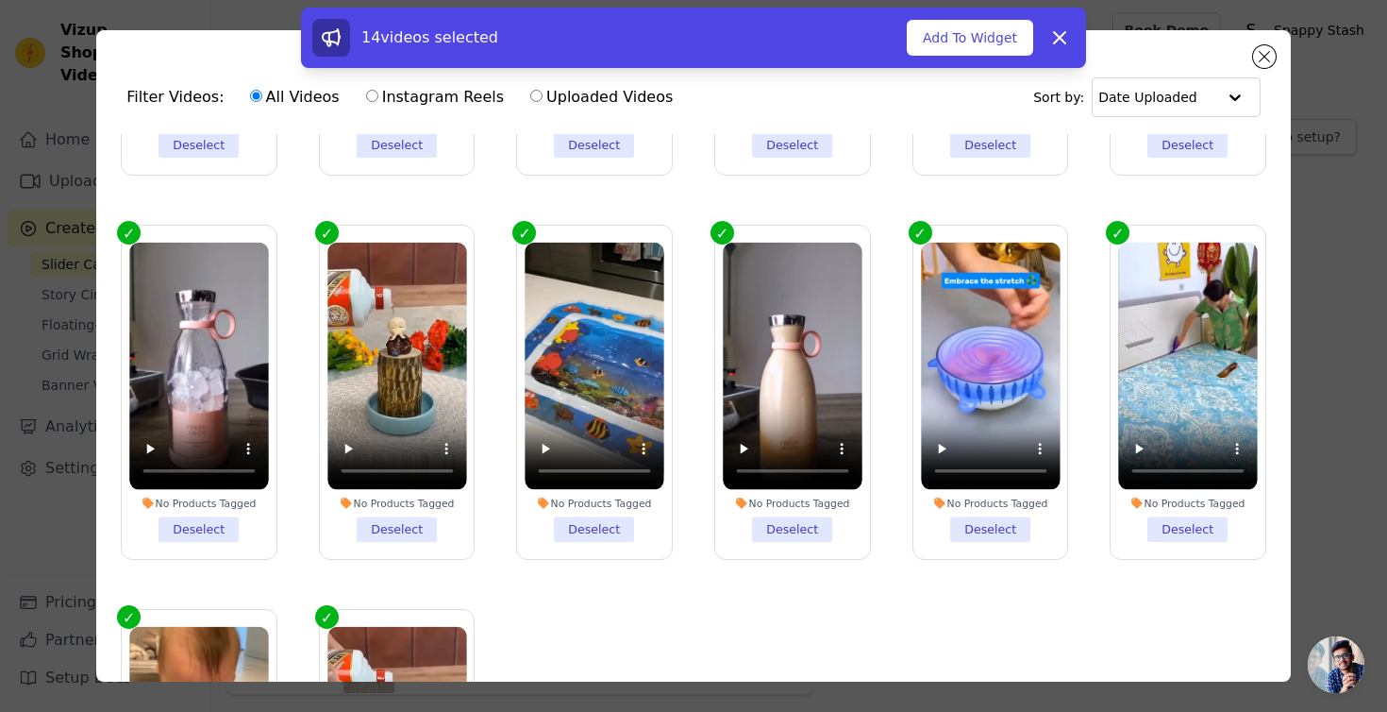
scroll to position [0, 0]
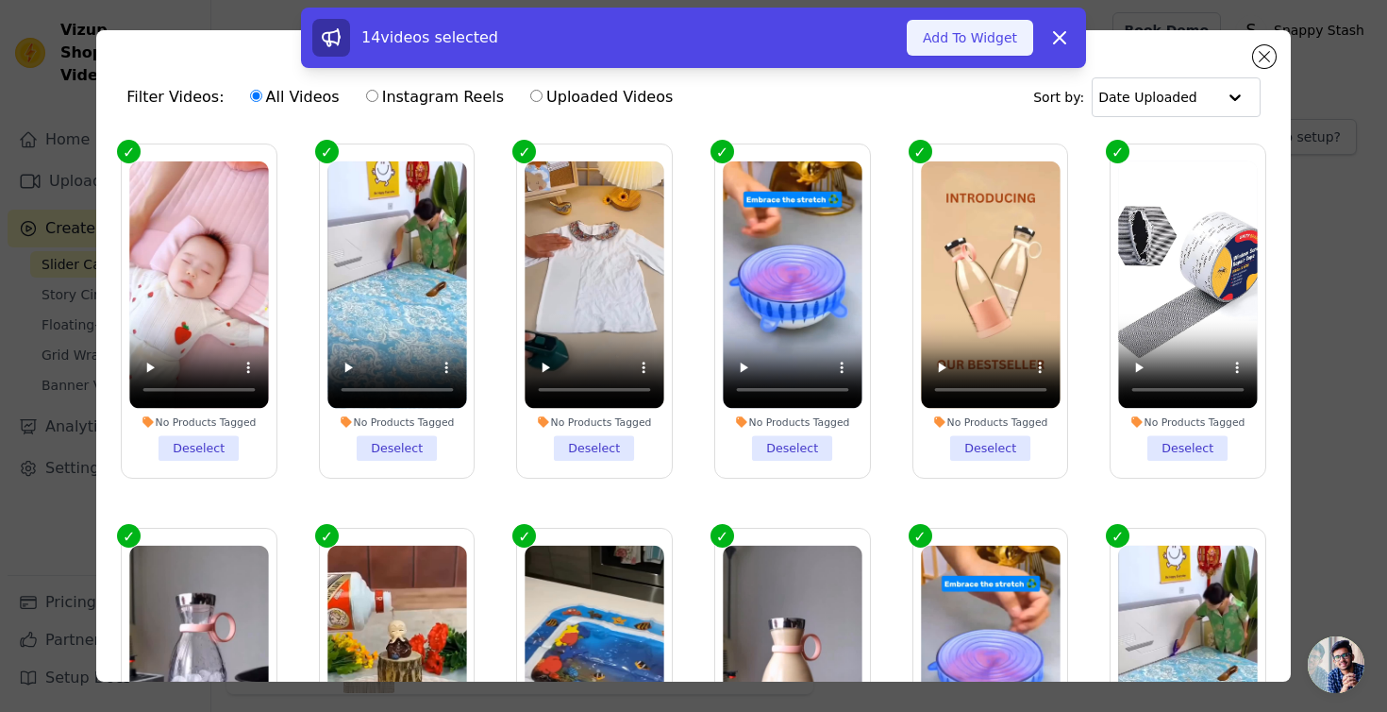
click at [963, 34] on button "Add To Widget" at bounding box center [970, 38] width 126 height 36
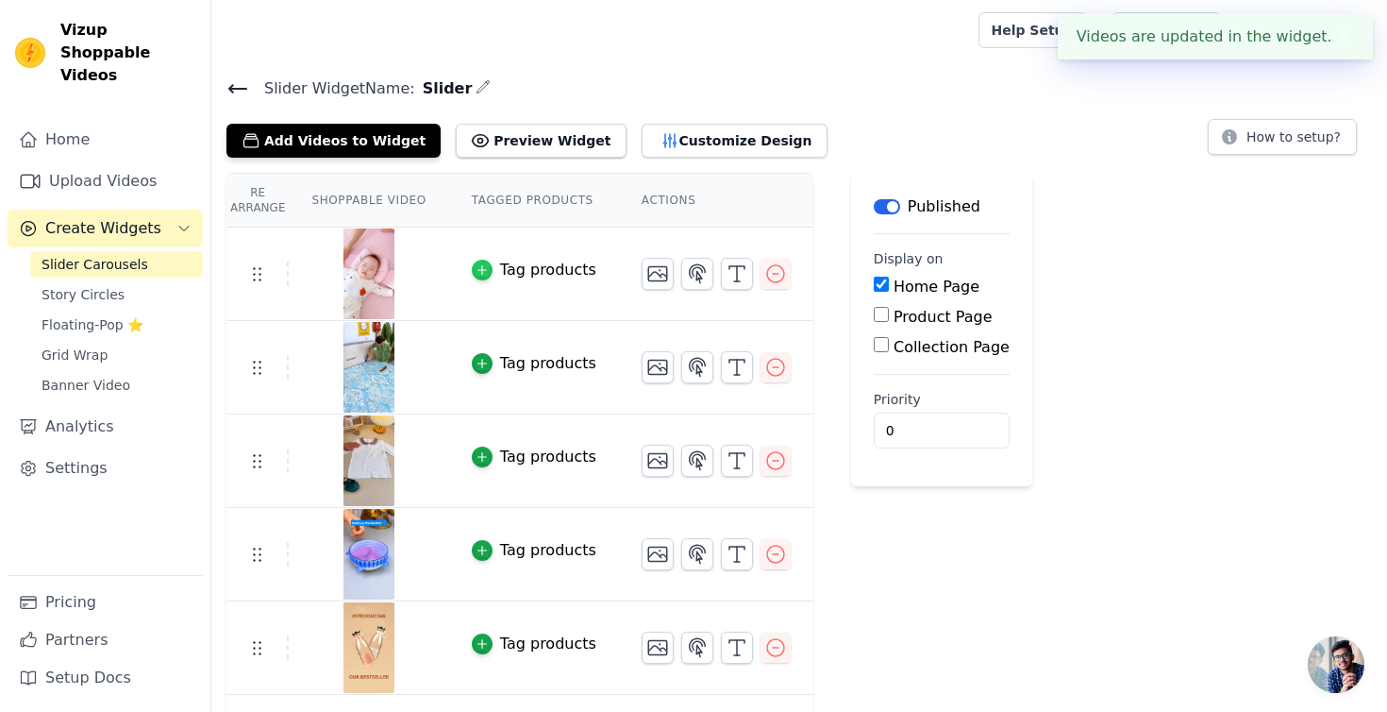
click at [478, 264] on icon "button" at bounding box center [482, 269] width 13 height 13
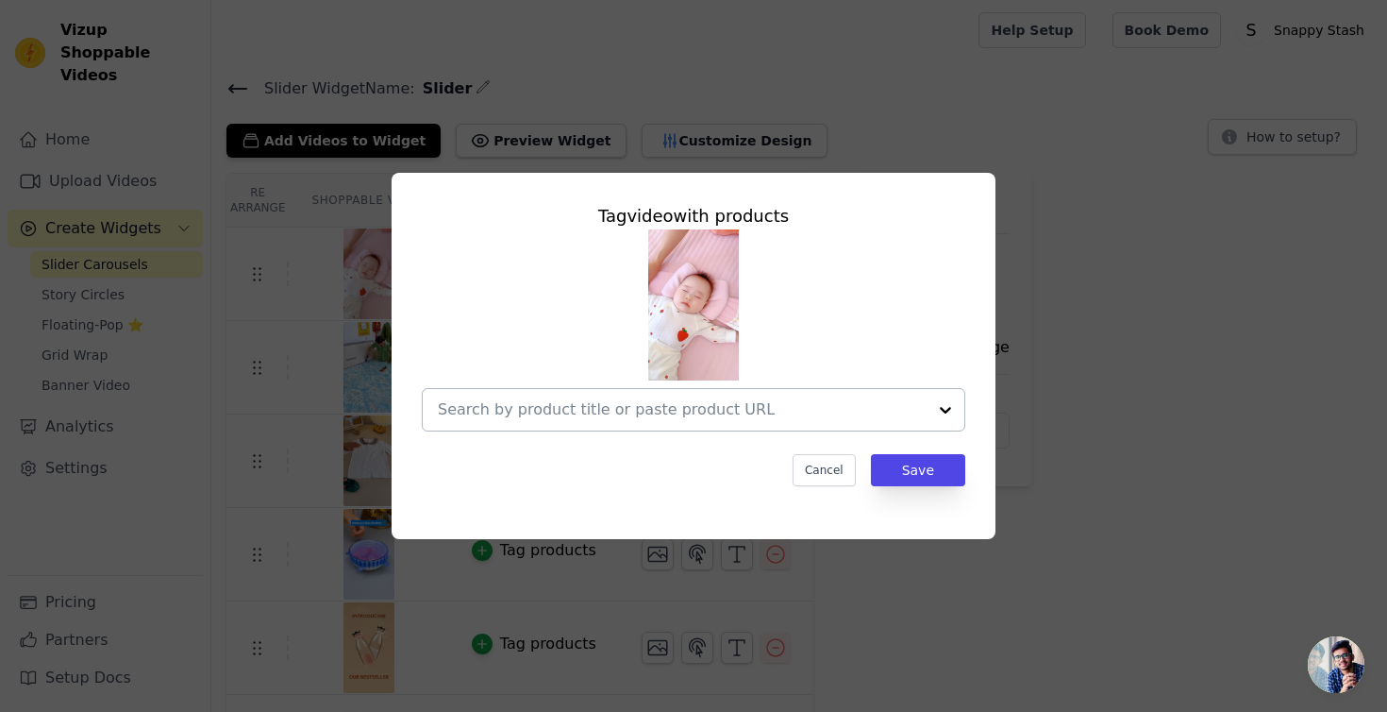
click at [516, 402] on input "text" at bounding box center [682, 409] width 489 height 23
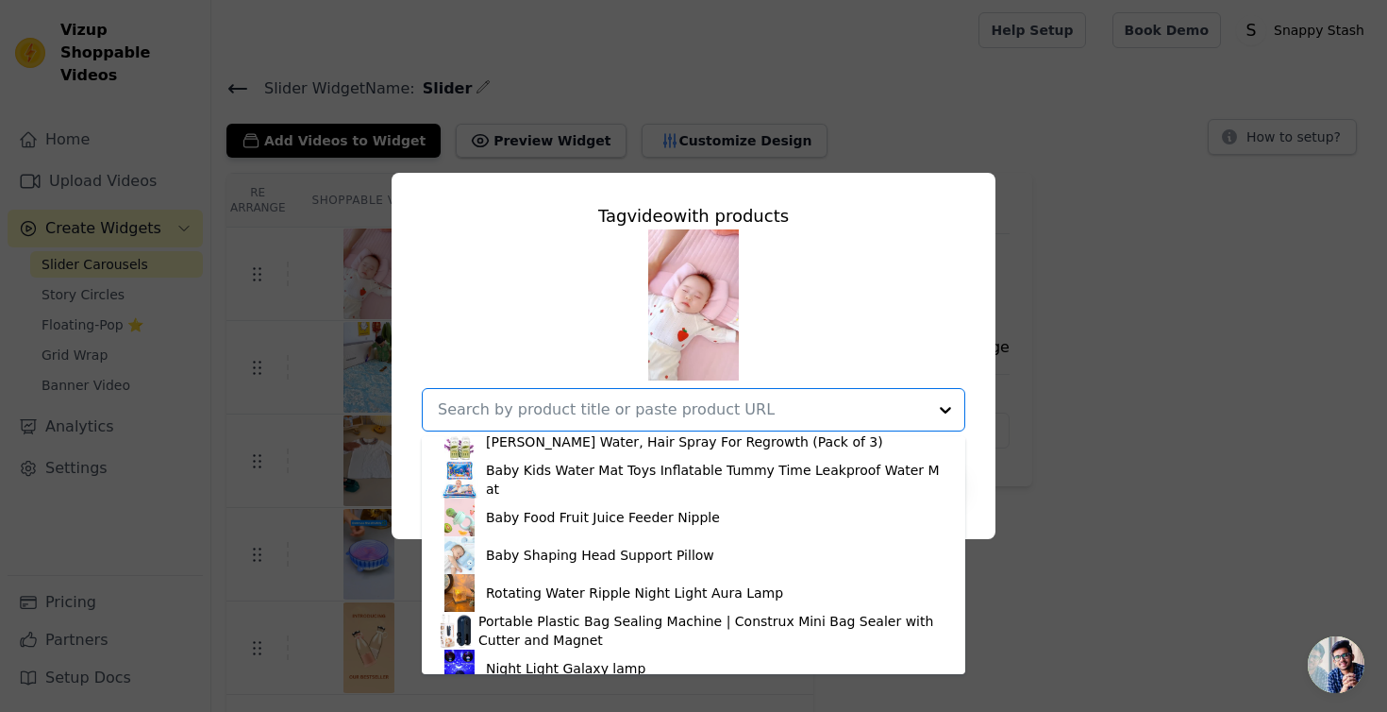
scroll to position [737, 0]
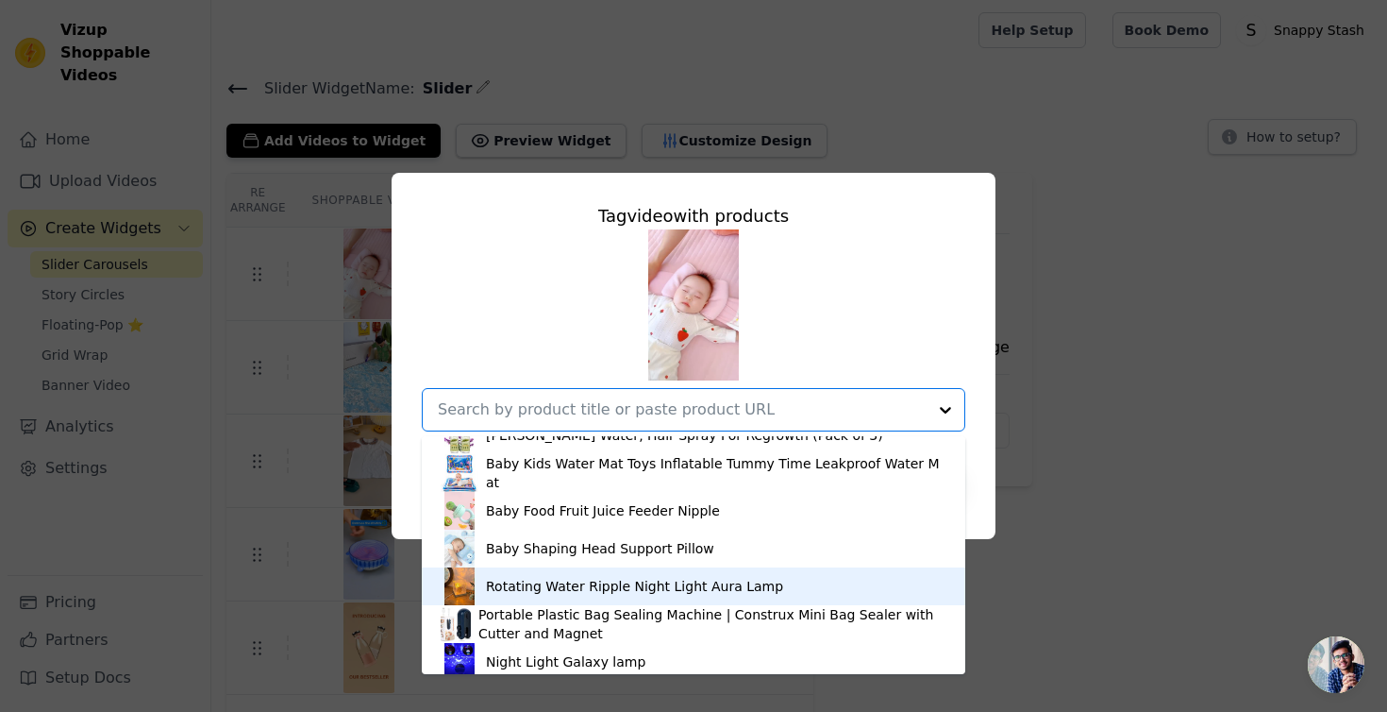
click at [537, 576] on div "Rotating Water Ripple Night Light Aura Lamp" at bounding box center [694, 586] width 506 height 38
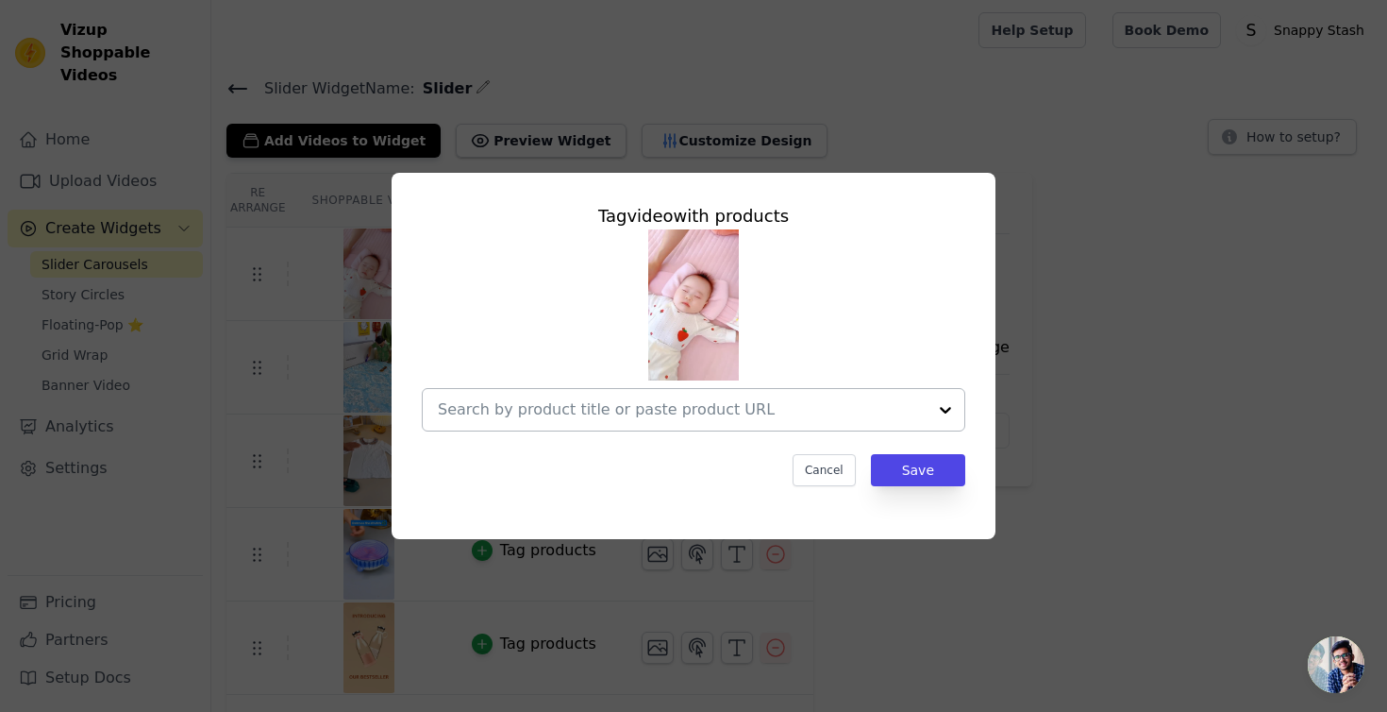
click at [672, 408] on input "text" at bounding box center [682, 409] width 489 height 23
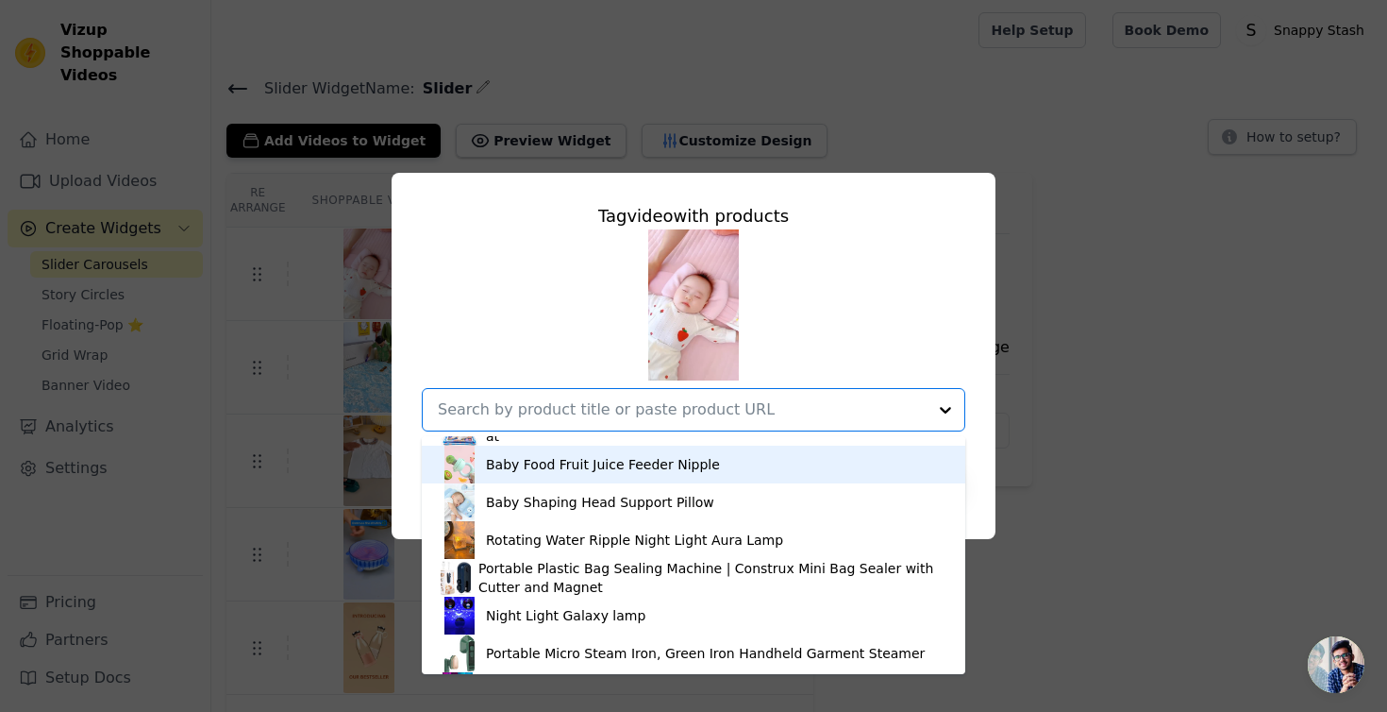
scroll to position [825, 0]
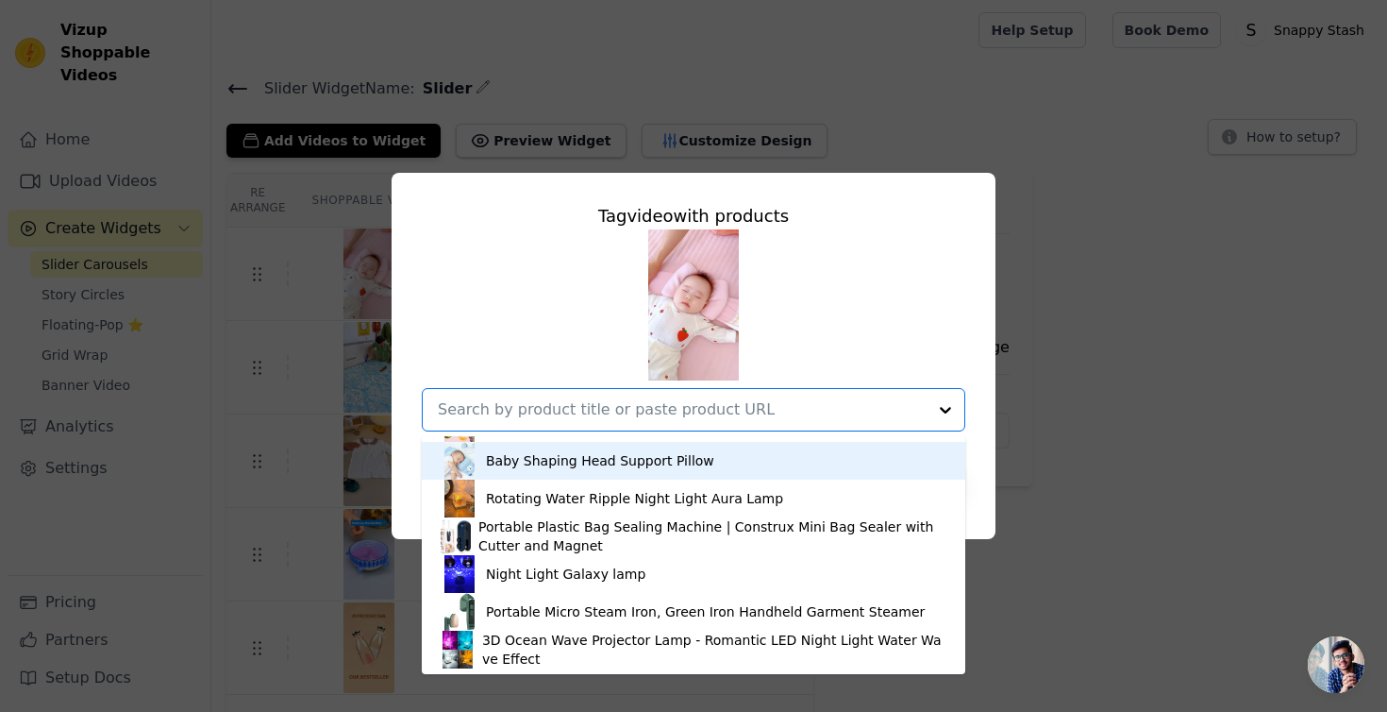
click at [619, 462] on div "Baby Shaping Head Support Pillow" at bounding box center [600, 460] width 228 height 19
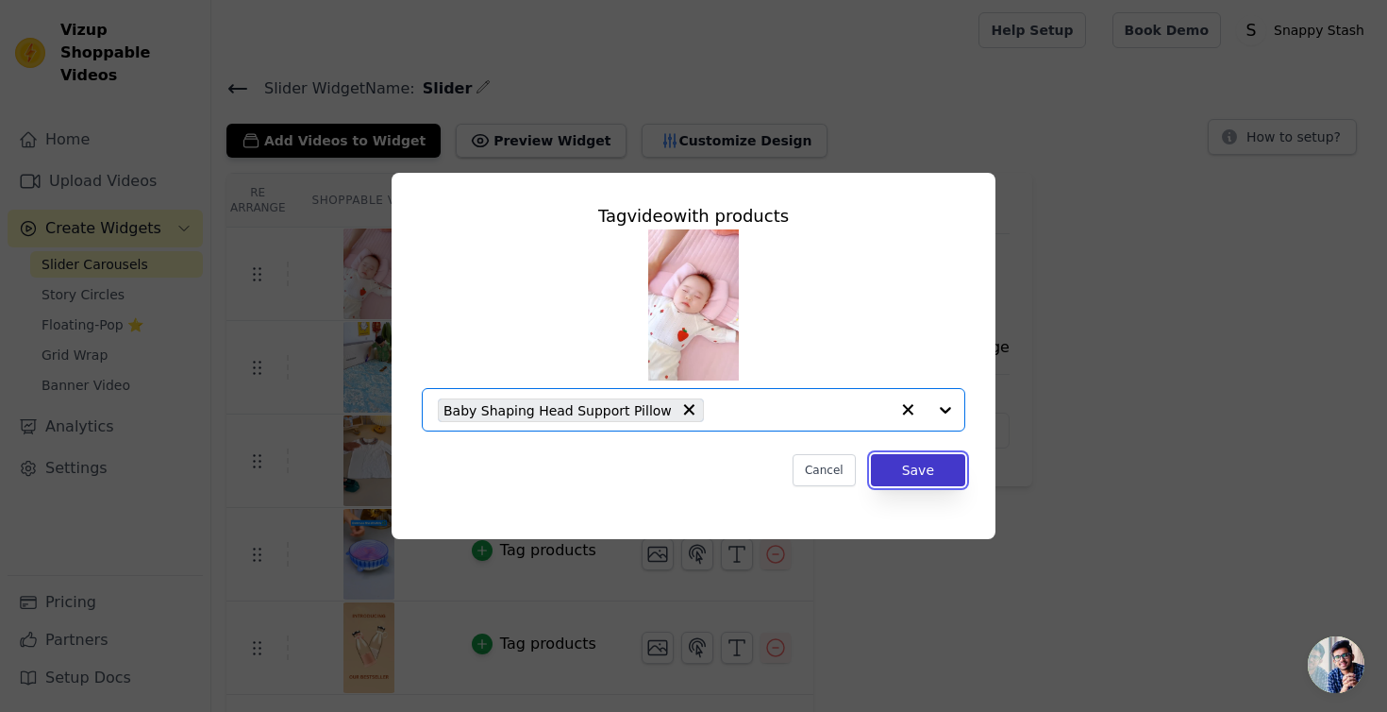
click at [906, 457] on button "Save" at bounding box center [918, 470] width 94 height 32
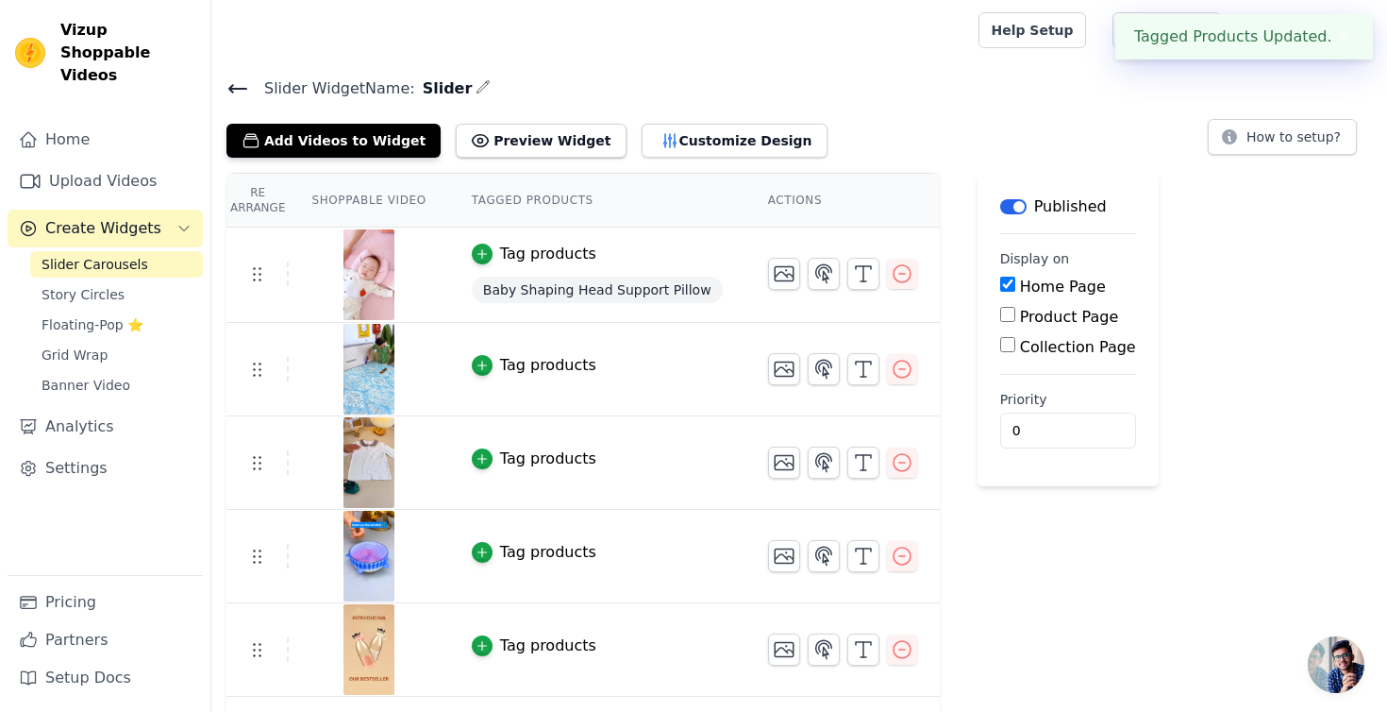
click at [524, 382] on td "Tag products" at bounding box center [597, 369] width 296 height 93
click at [537, 368] on div "Tag products" at bounding box center [548, 365] width 96 height 23
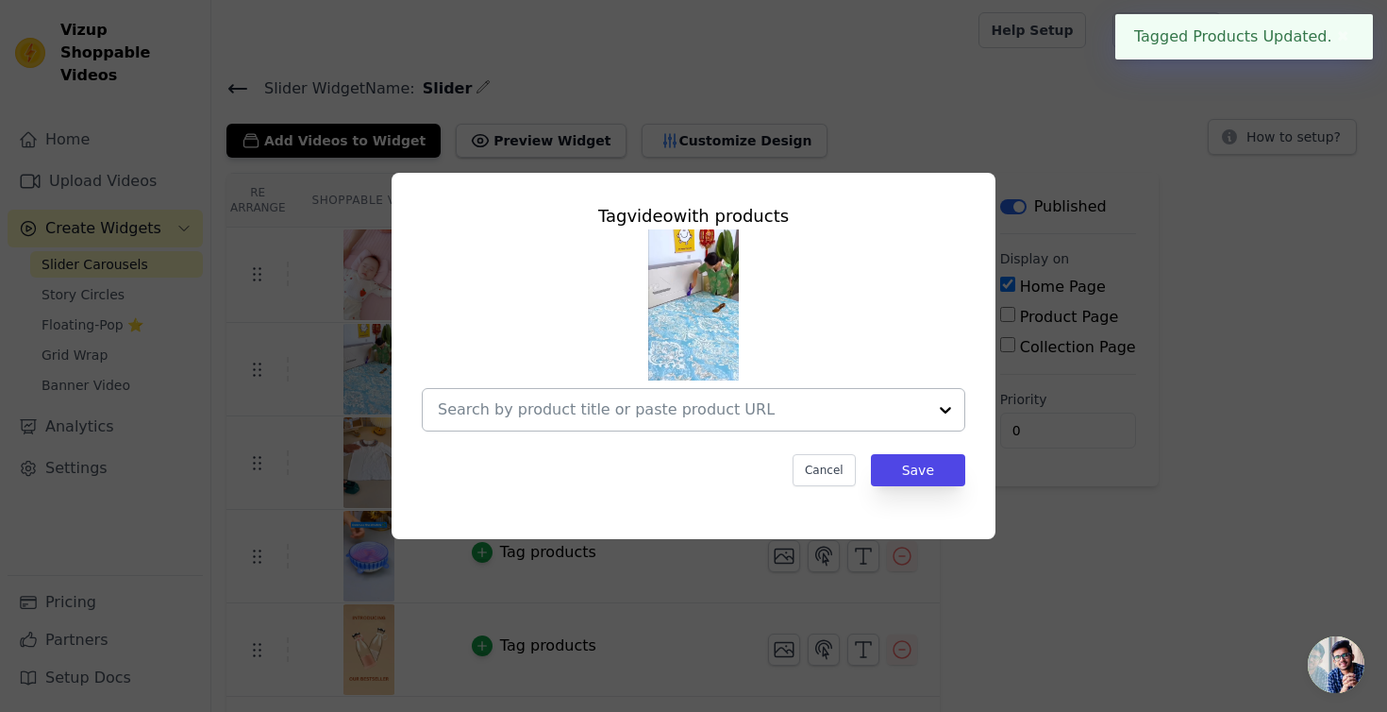
click at [587, 422] on div at bounding box center [682, 410] width 489 height 42
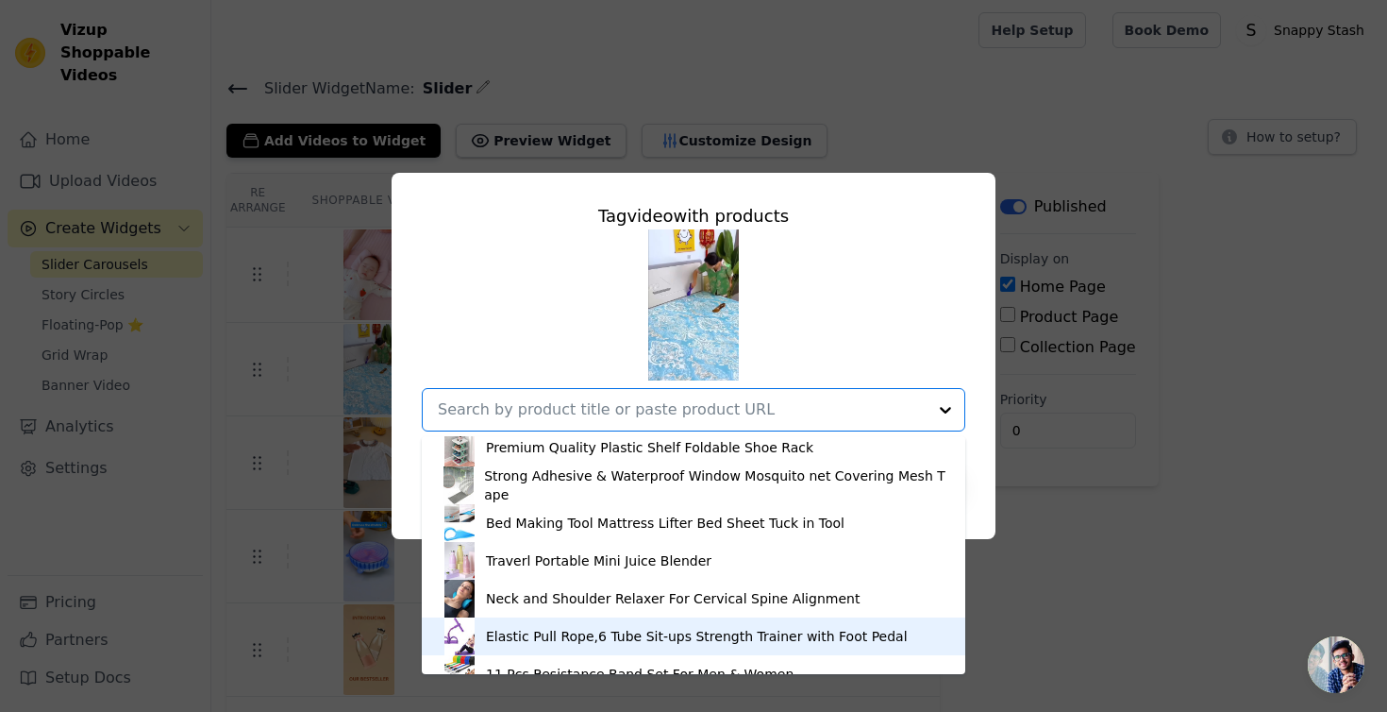
scroll to position [268, 0]
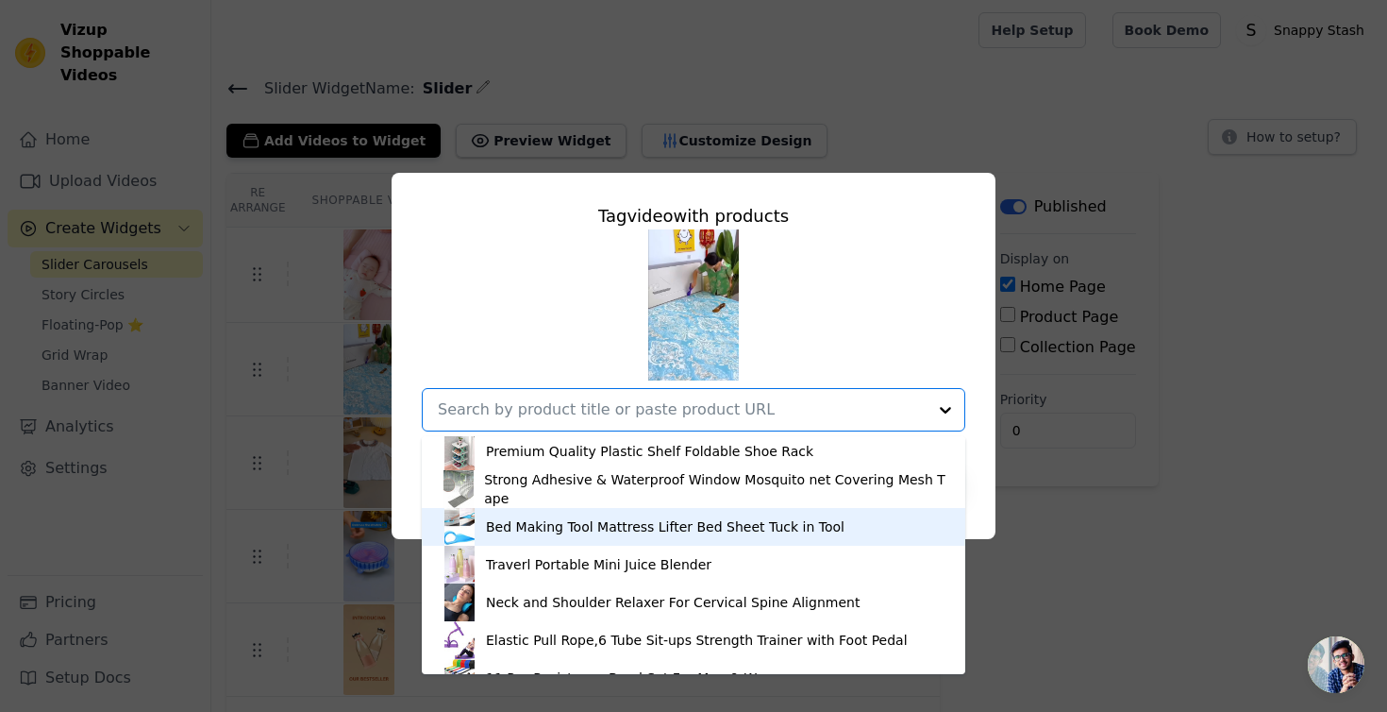
click at [547, 533] on div "Bed Making Tool Mattress Lifter Bed Sheet Tuck in Tool" at bounding box center [665, 526] width 359 height 19
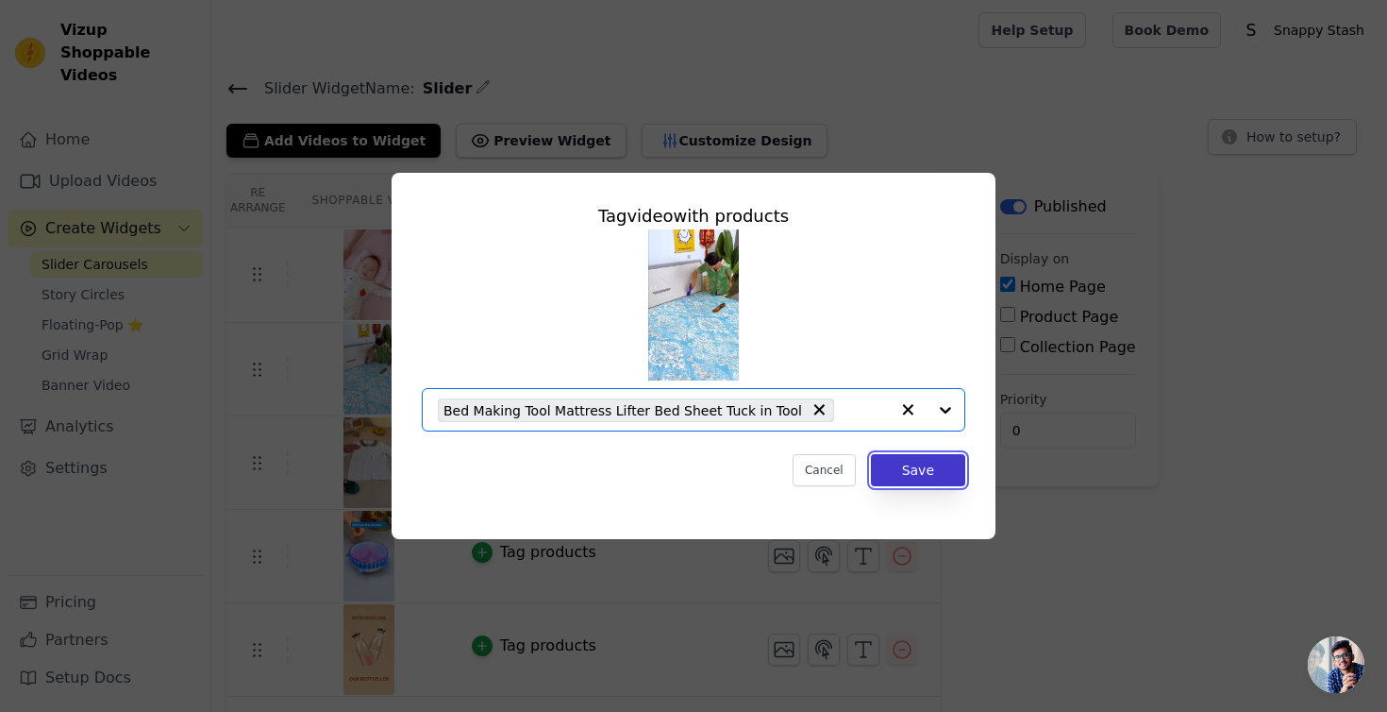
click at [921, 473] on button "Save" at bounding box center [918, 470] width 94 height 32
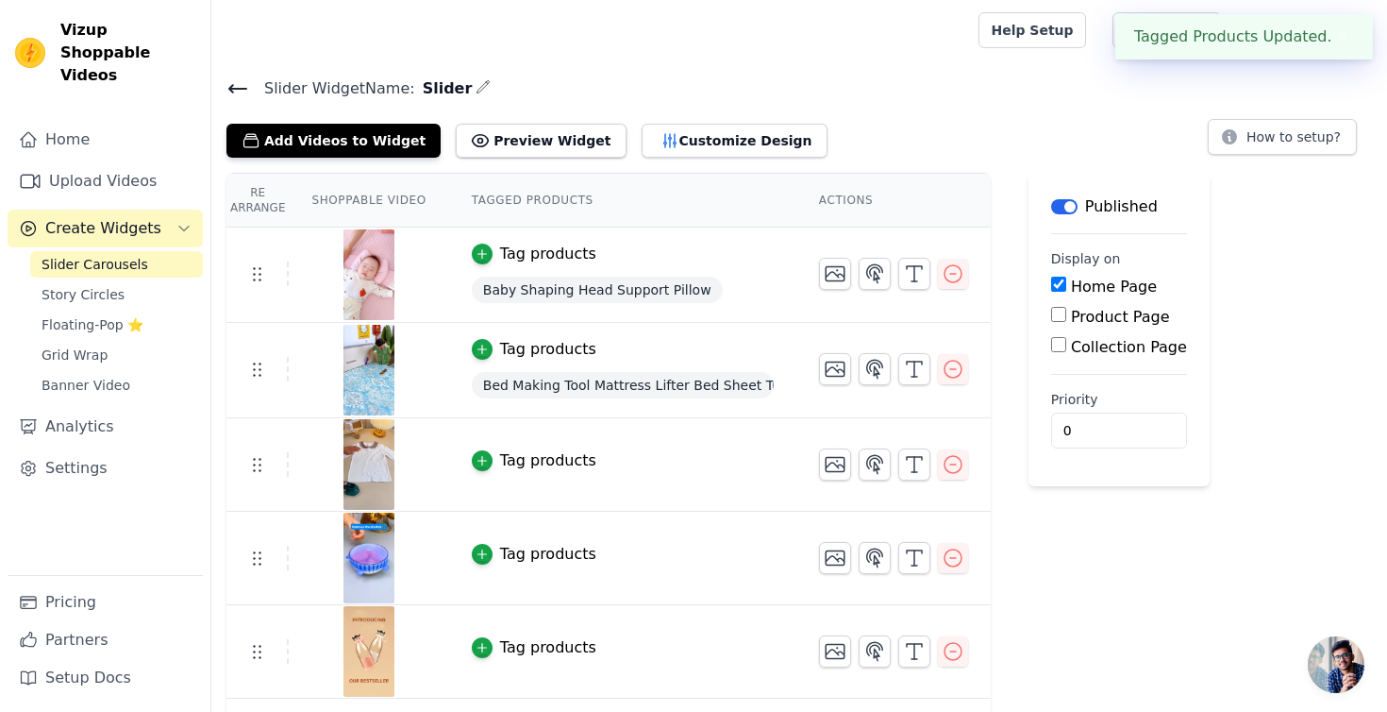
click at [507, 462] on div "Tag products" at bounding box center [548, 460] width 96 height 23
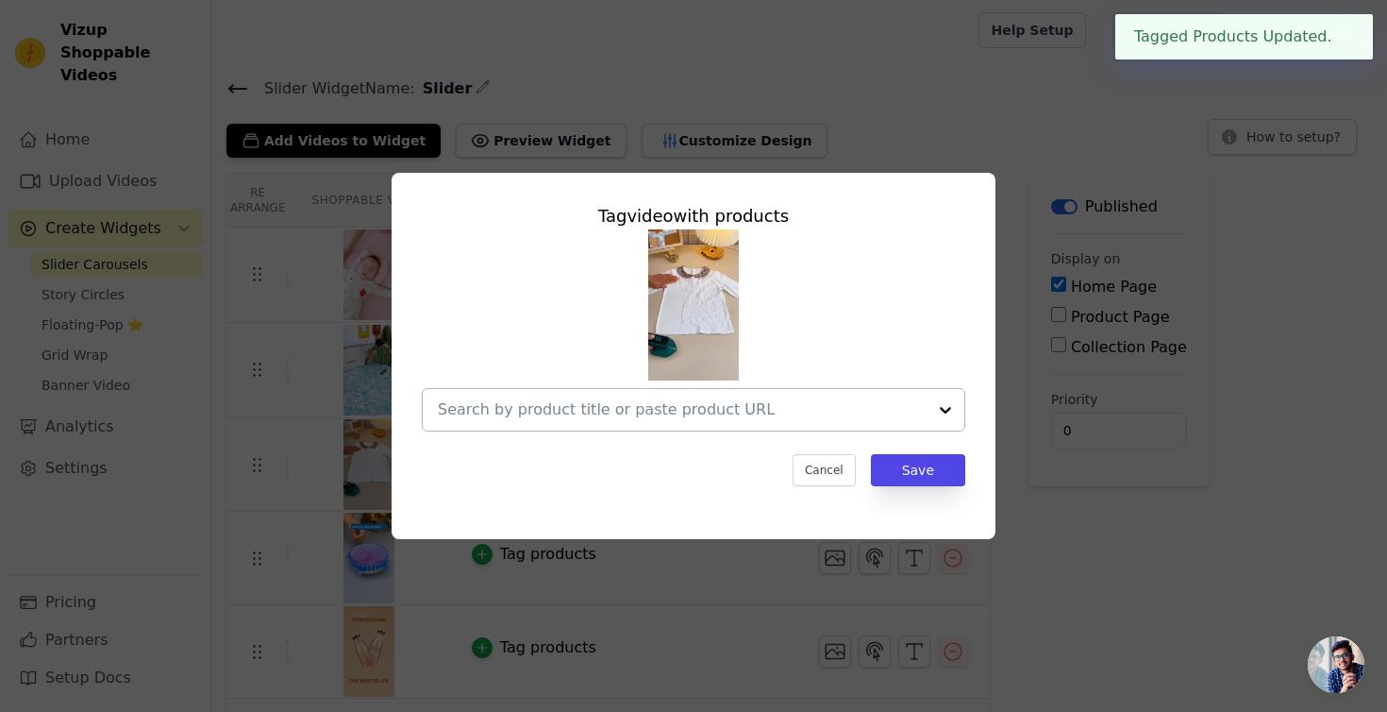
click at [547, 403] on input "text" at bounding box center [682, 409] width 489 height 23
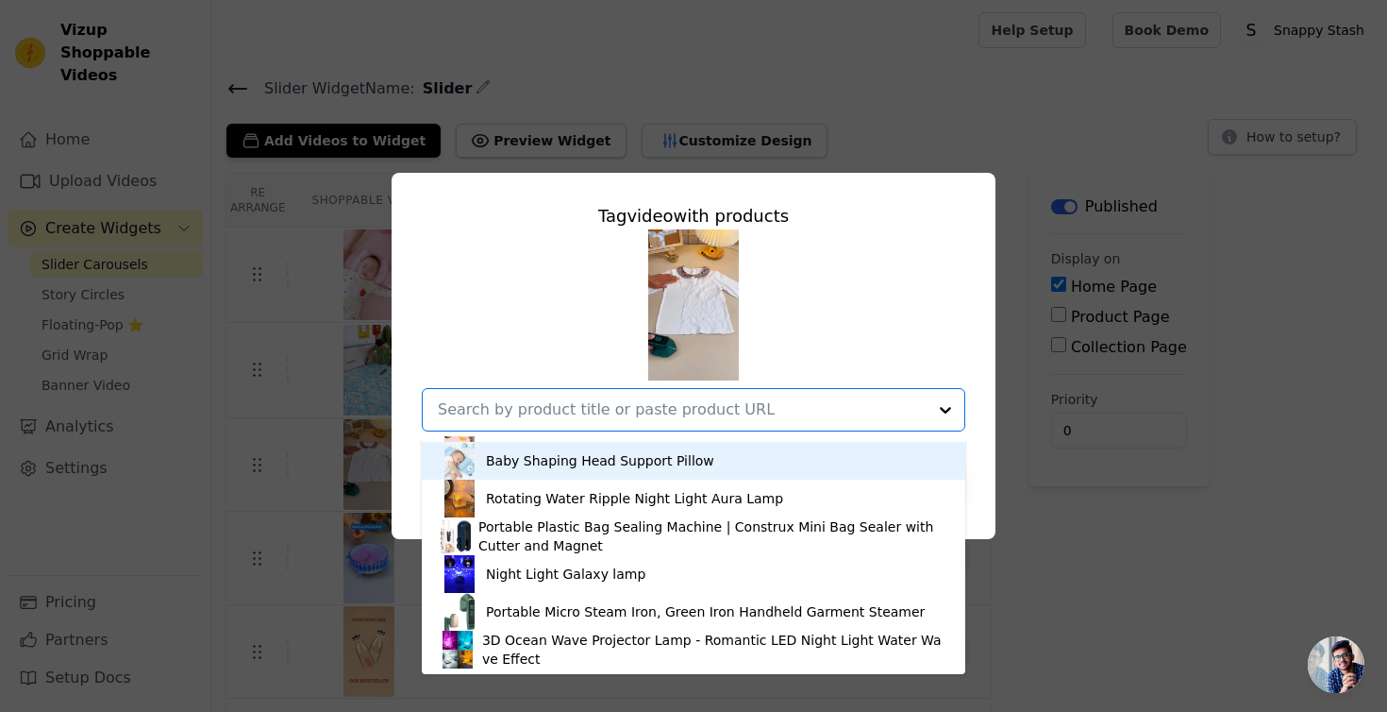
scroll to position [823, 0]
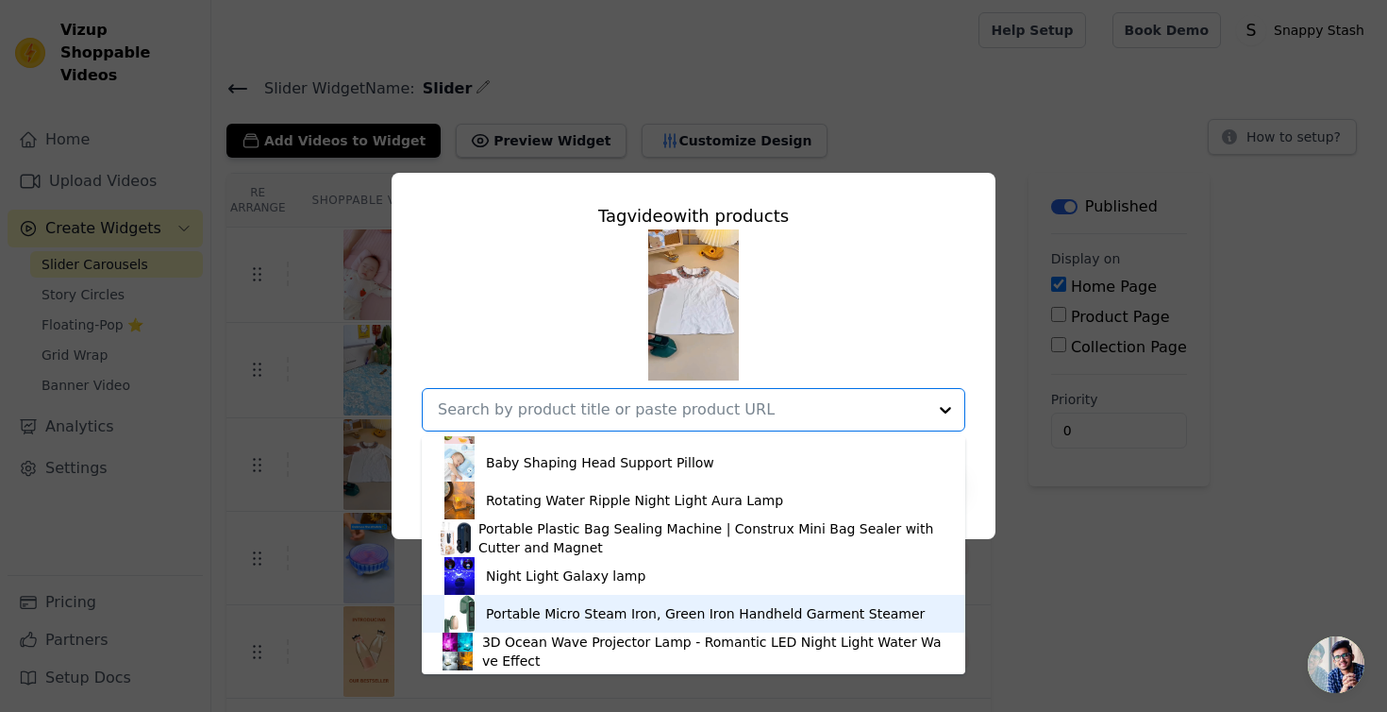
click at [514, 612] on div "Portable Micro Steam Iron, Green Iron Handheld Garment Steamer" at bounding box center [705, 613] width 439 height 19
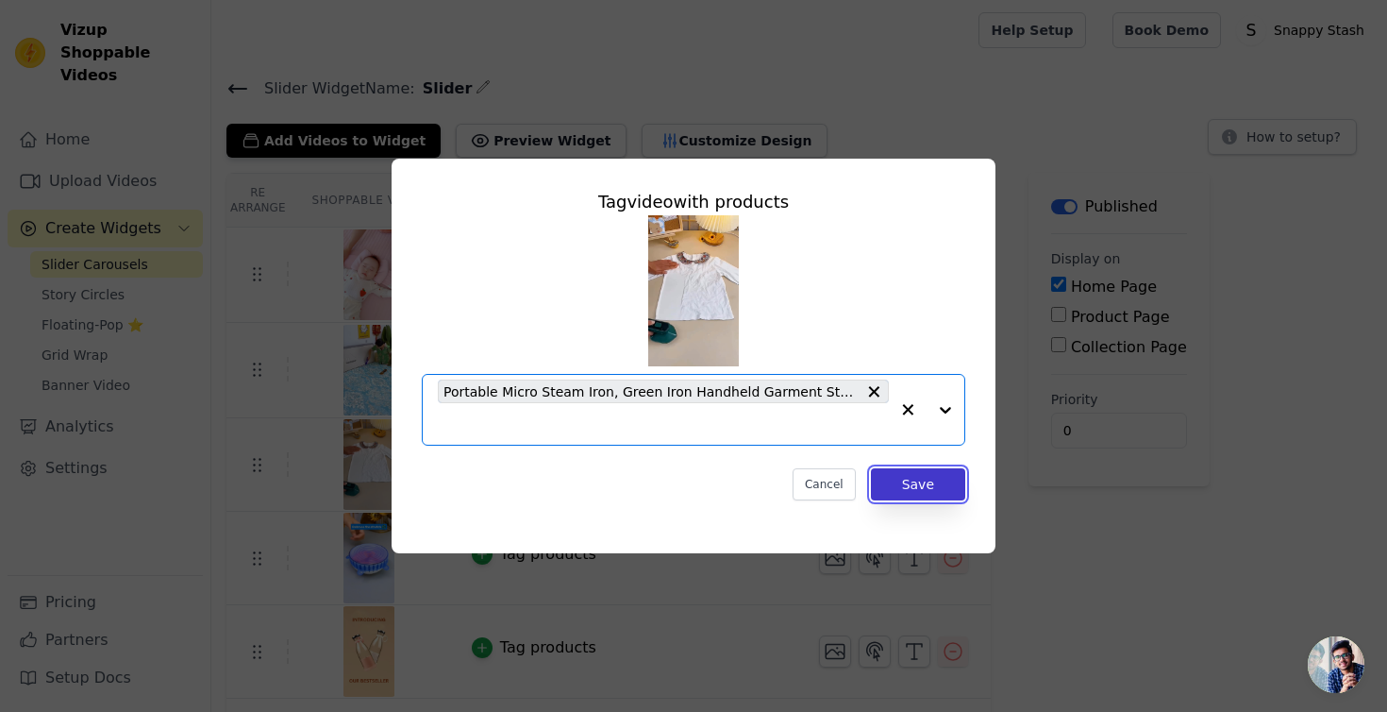
click at [921, 487] on button "Save" at bounding box center [918, 484] width 94 height 32
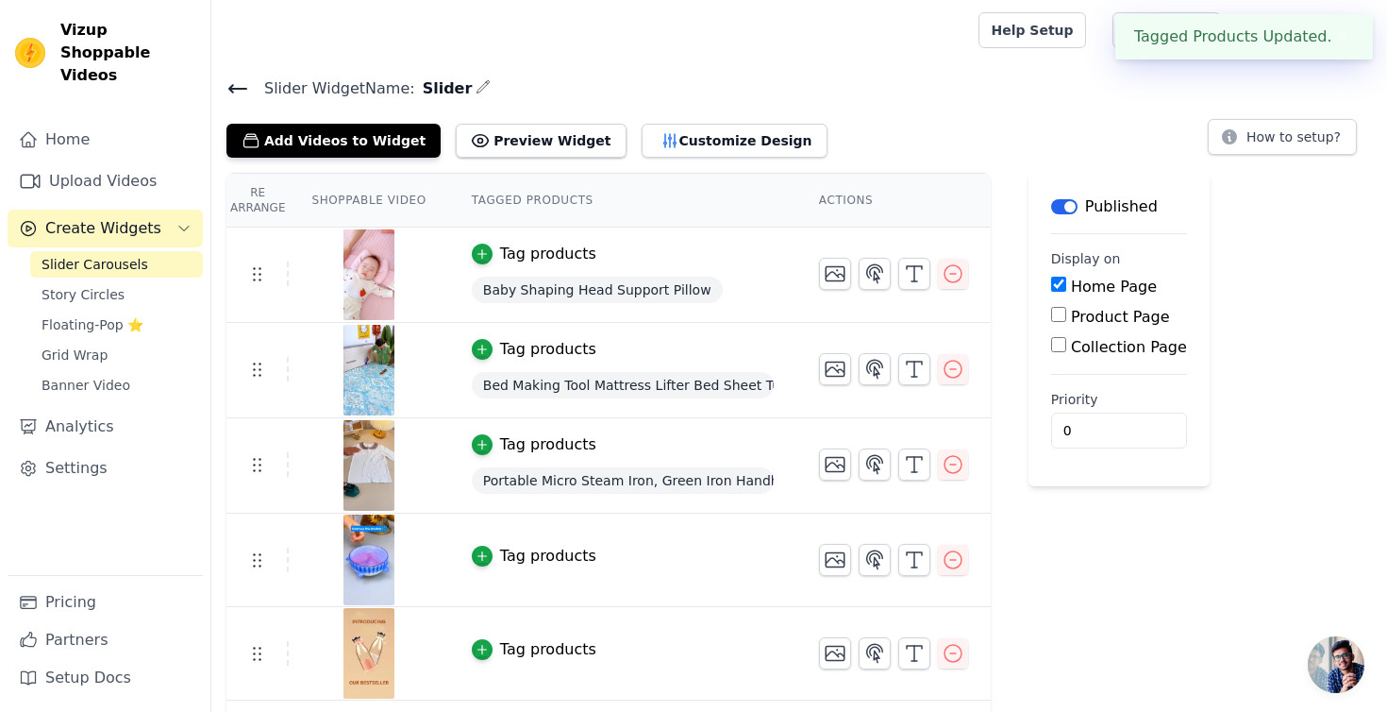
click at [524, 546] on div "Tag products" at bounding box center [548, 556] width 96 height 23
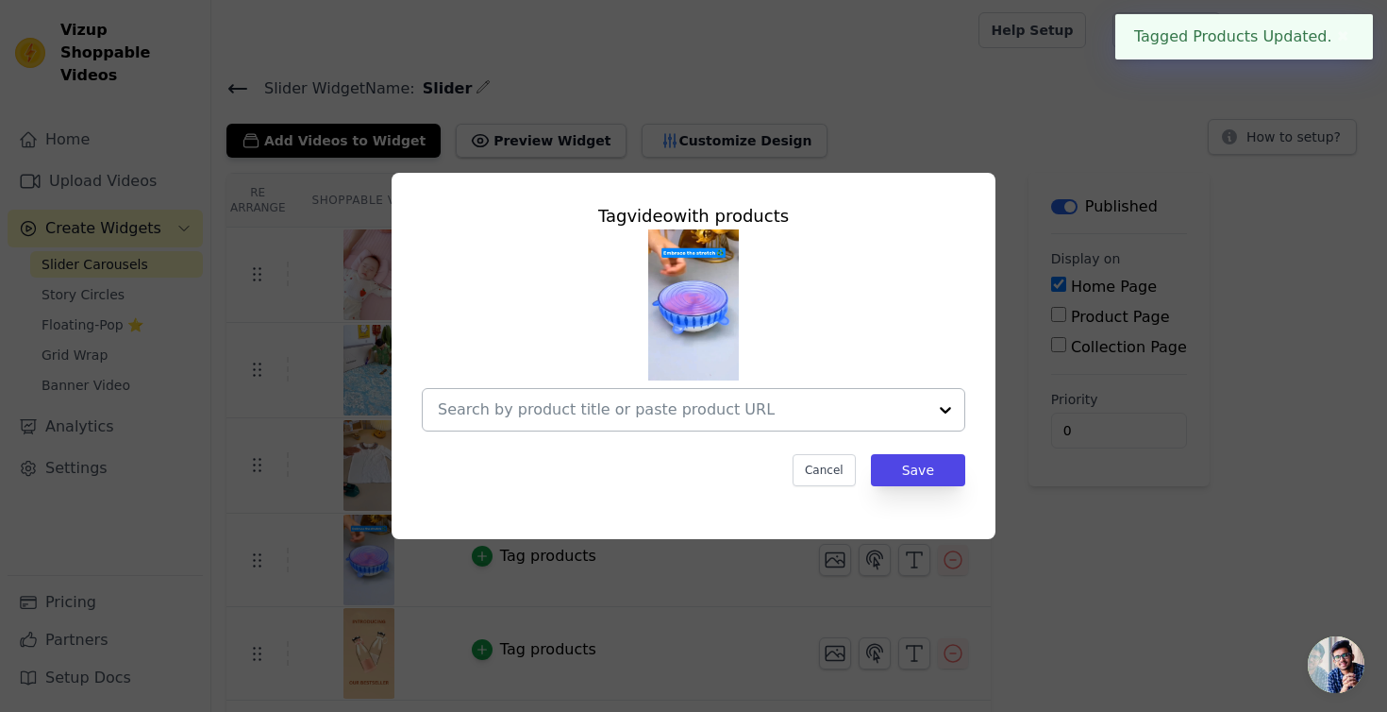
click at [519, 398] on input "text" at bounding box center [682, 409] width 489 height 23
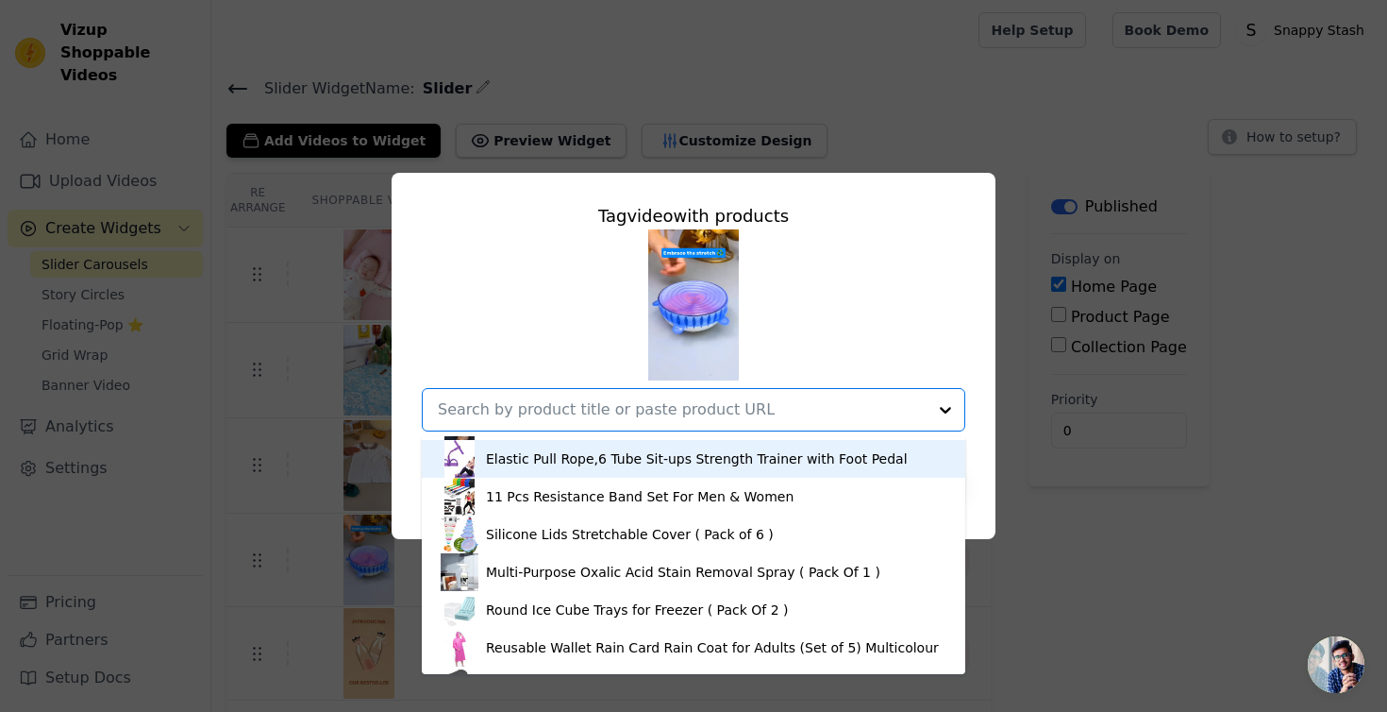
scroll to position [450, 0]
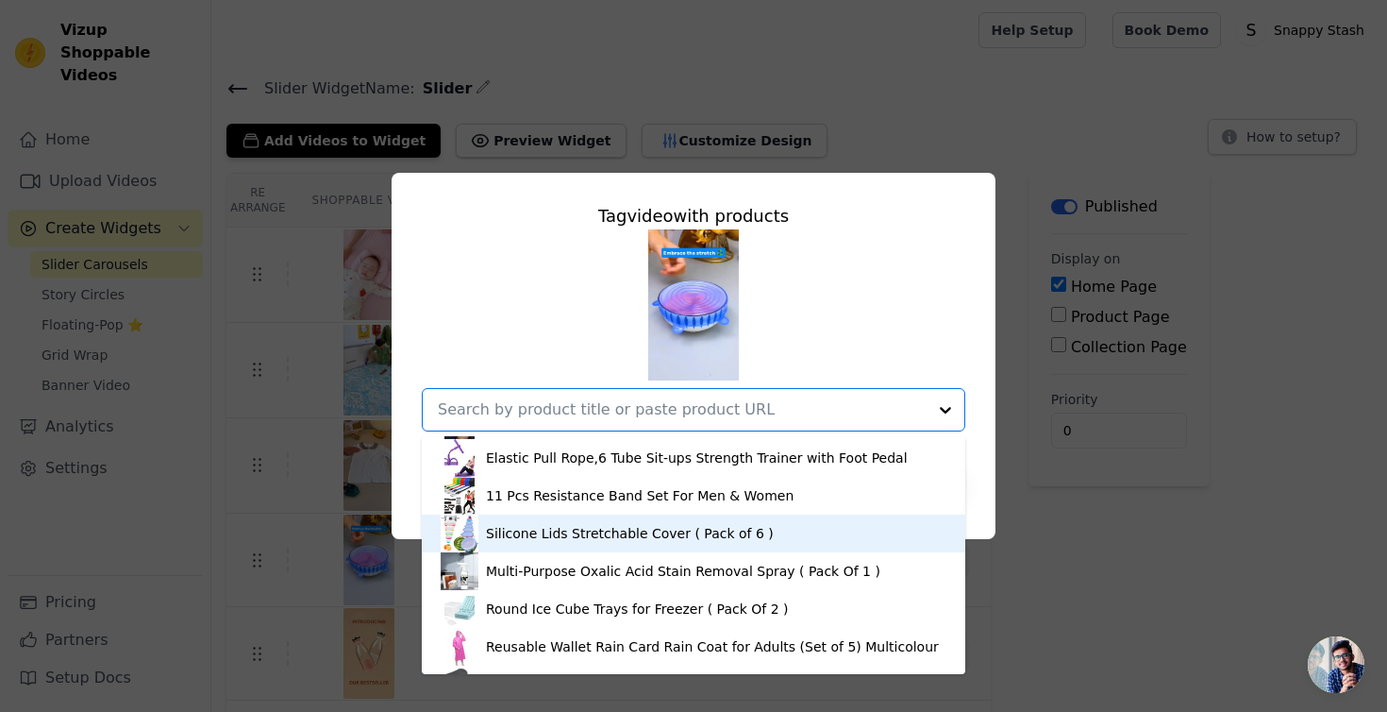
click at [527, 544] on div "Silicone Lids Stretchable Cover ( Pack of 6 )" at bounding box center [694, 533] width 506 height 38
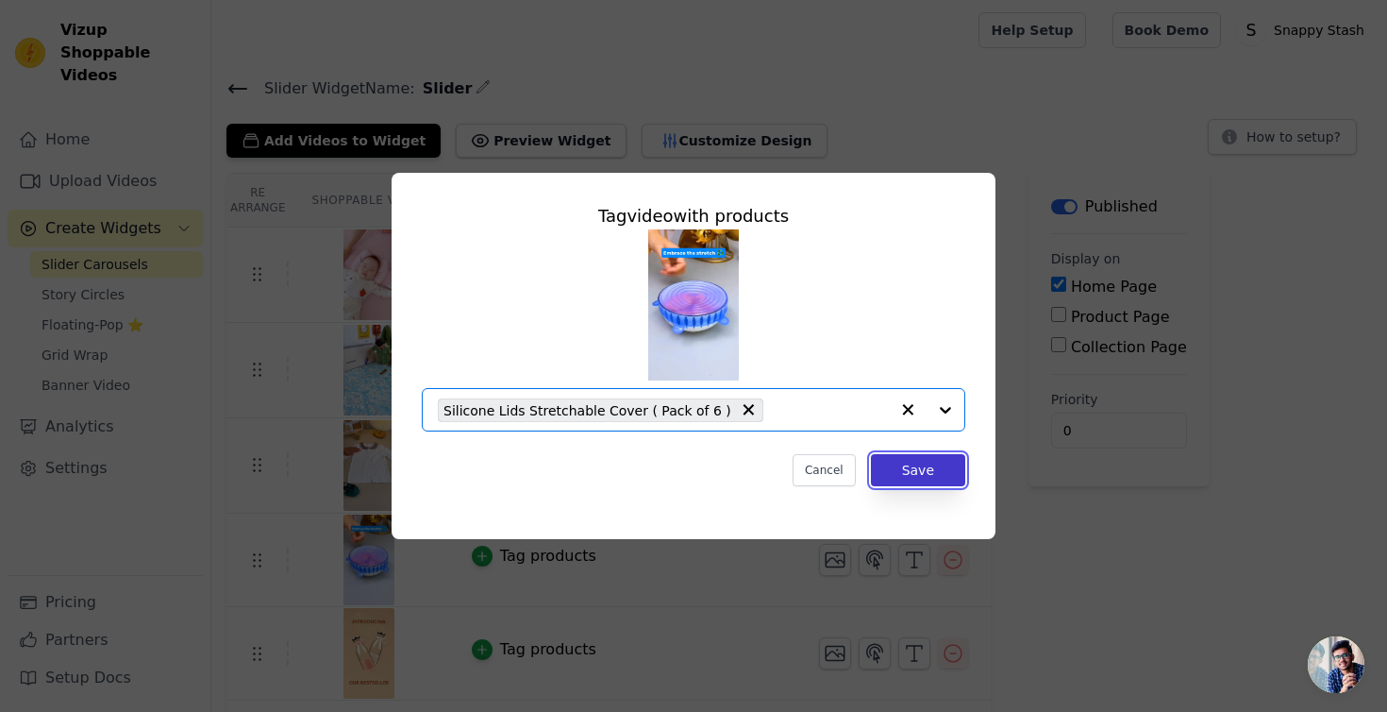
click at [914, 472] on button "Save" at bounding box center [918, 470] width 94 height 32
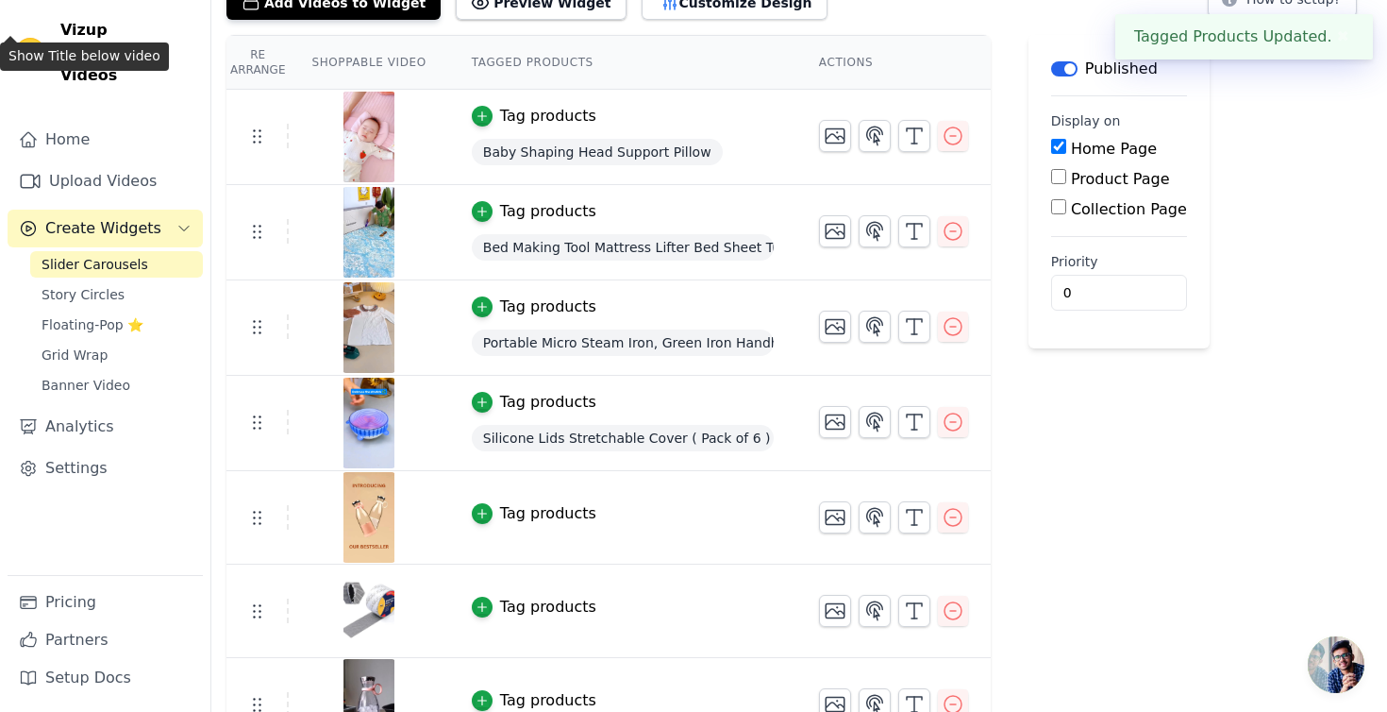
scroll to position [187, 0]
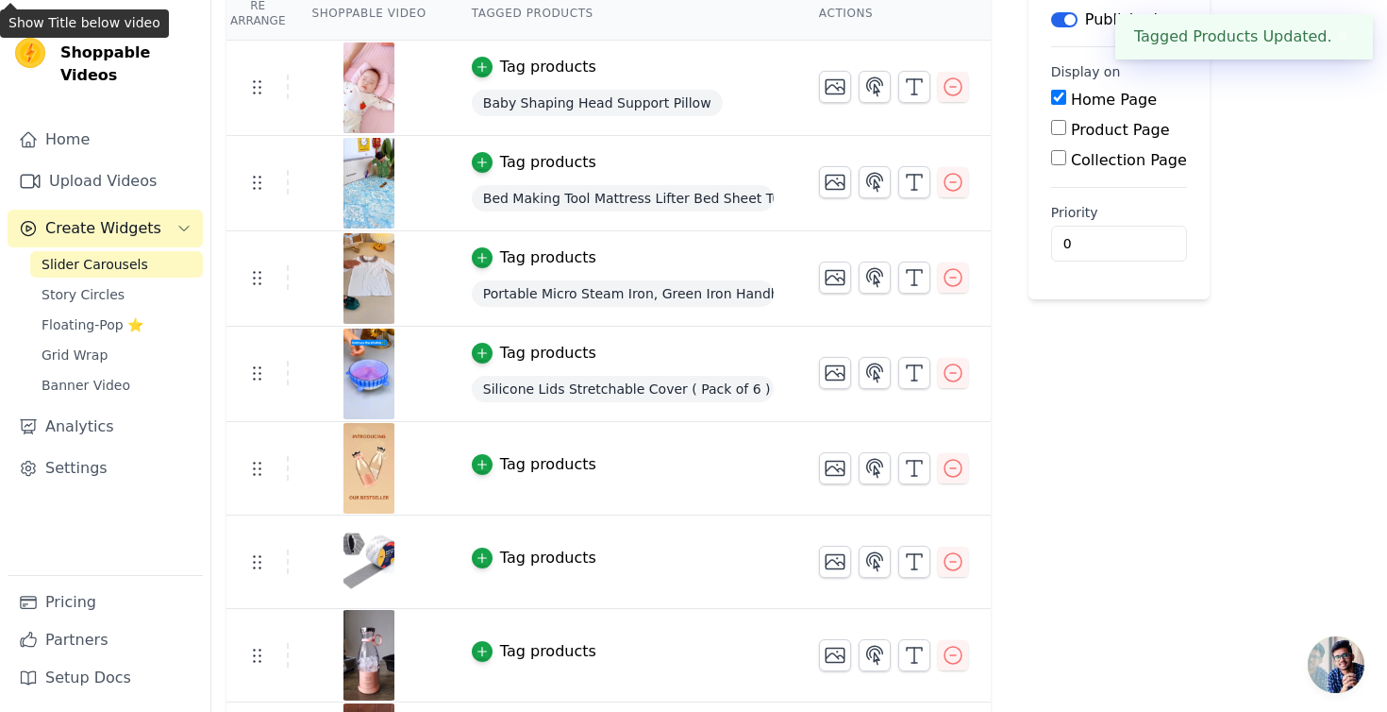
click at [532, 454] on div "Tag products" at bounding box center [548, 464] width 96 height 23
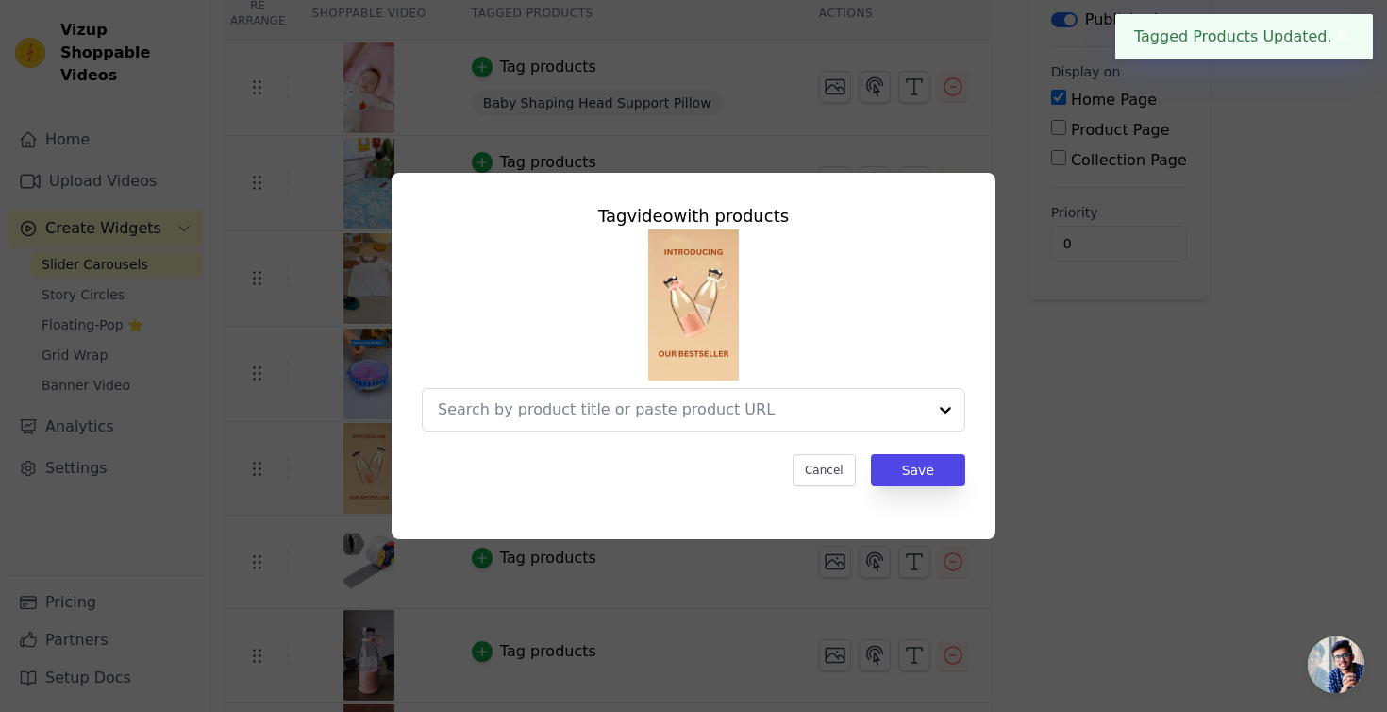
scroll to position [0, 0]
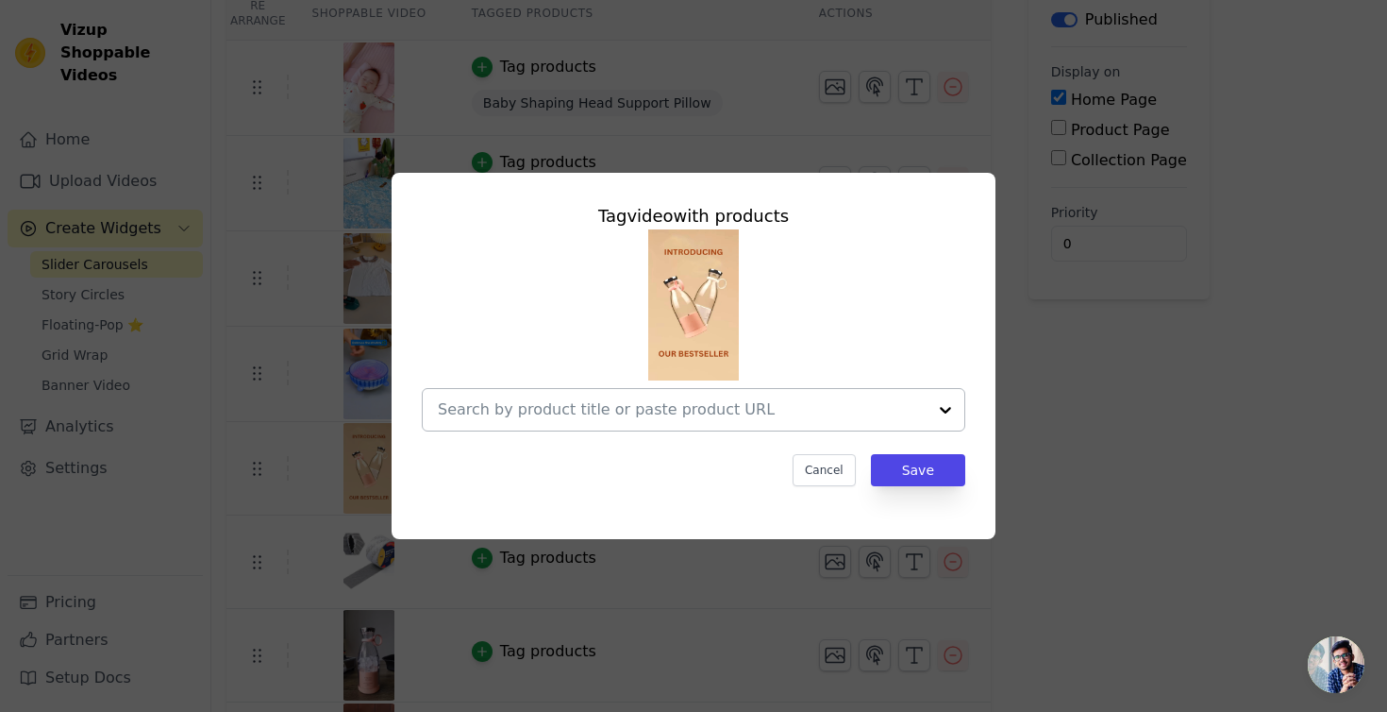
click at [604, 411] on input "text" at bounding box center [682, 409] width 489 height 23
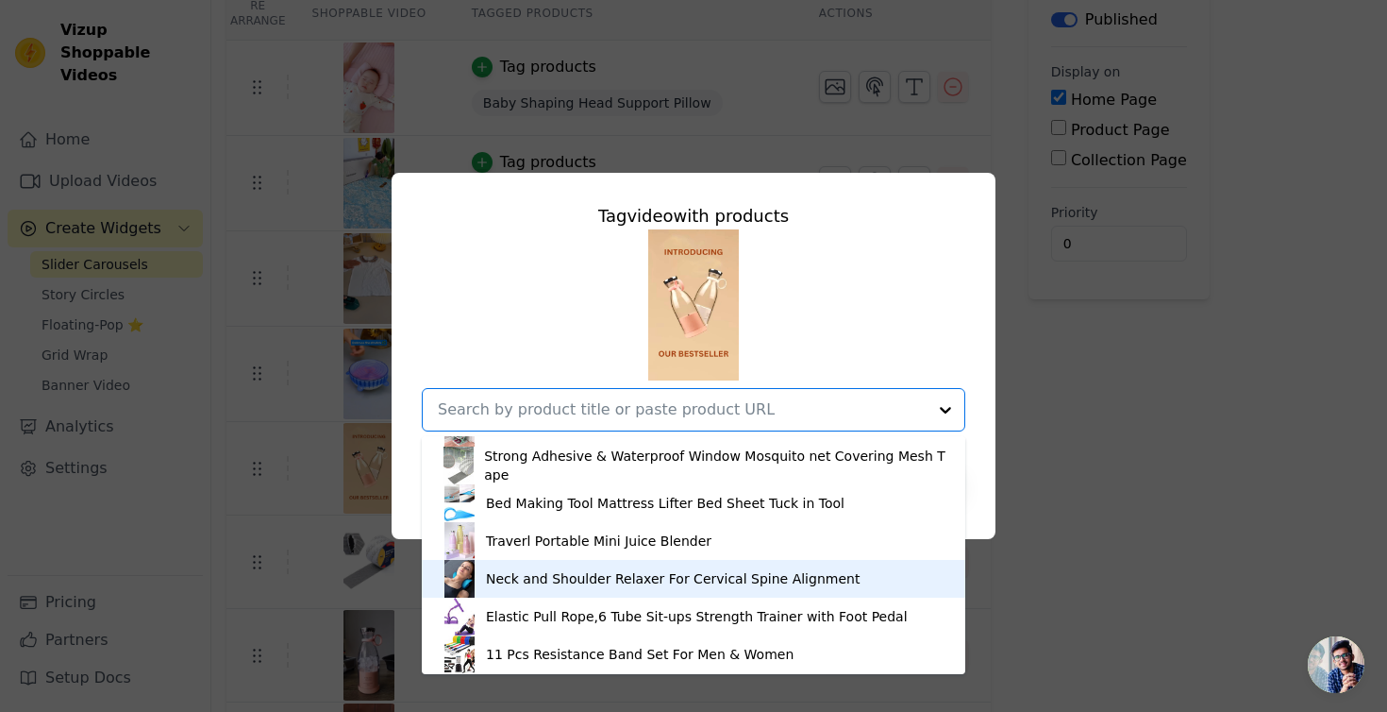
scroll to position [275, 0]
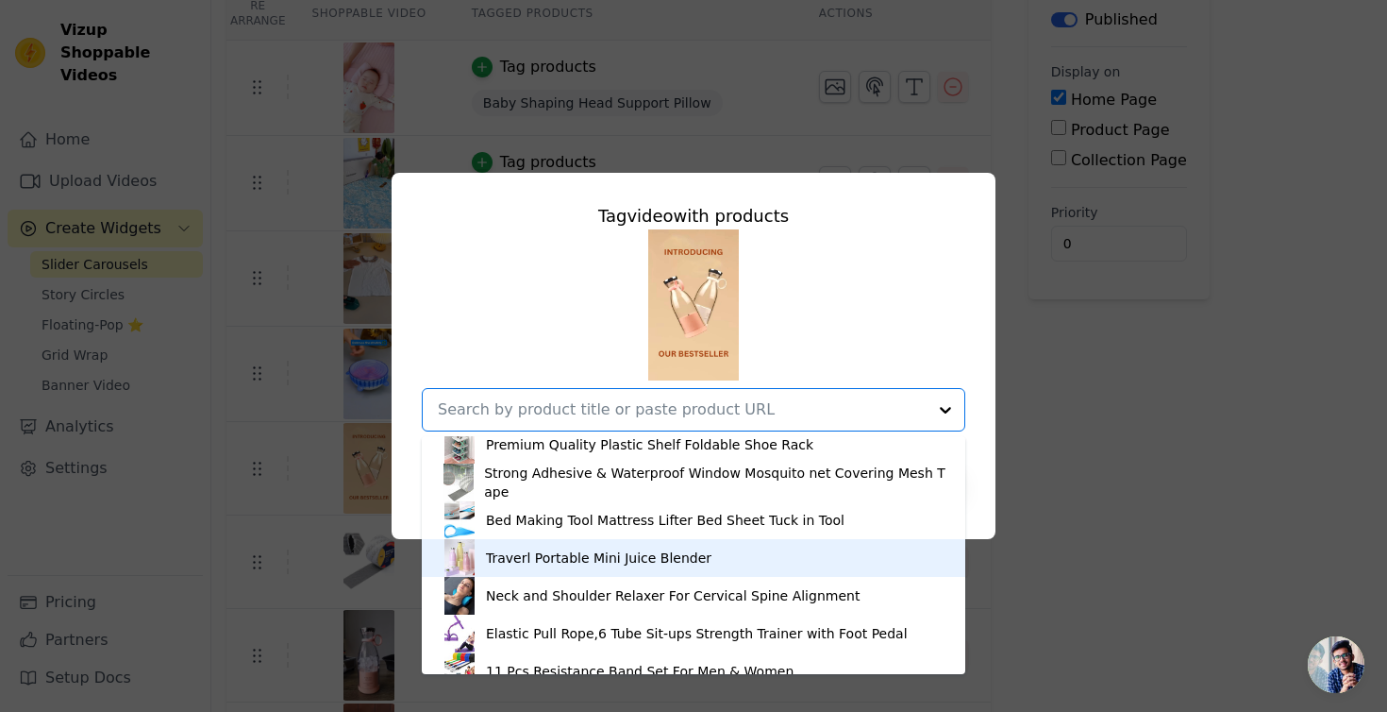
click at [579, 564] on div "Traverl Portable Mini Juice Blender" at bounding box center [599, 557] width 226 height 19
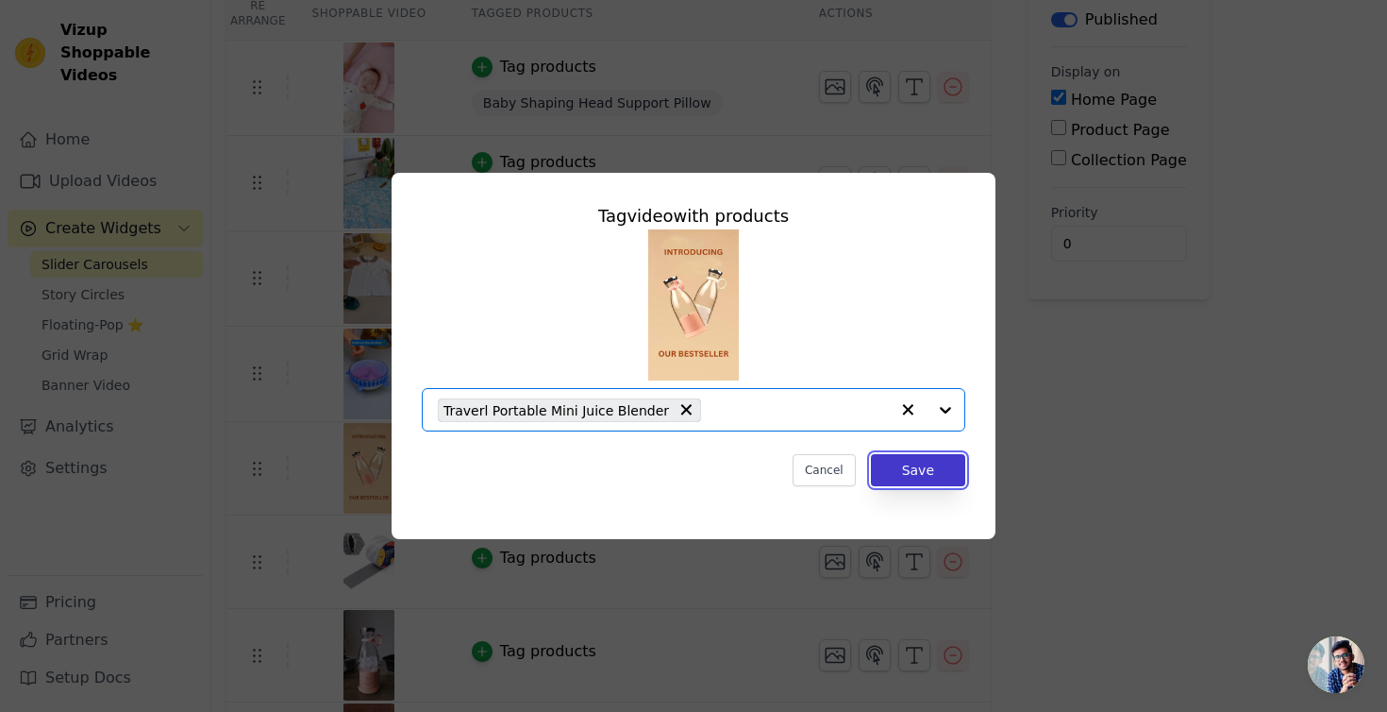
click at [928, 473] on button "Save" at bounding box center [918, 470] width 94 height 32
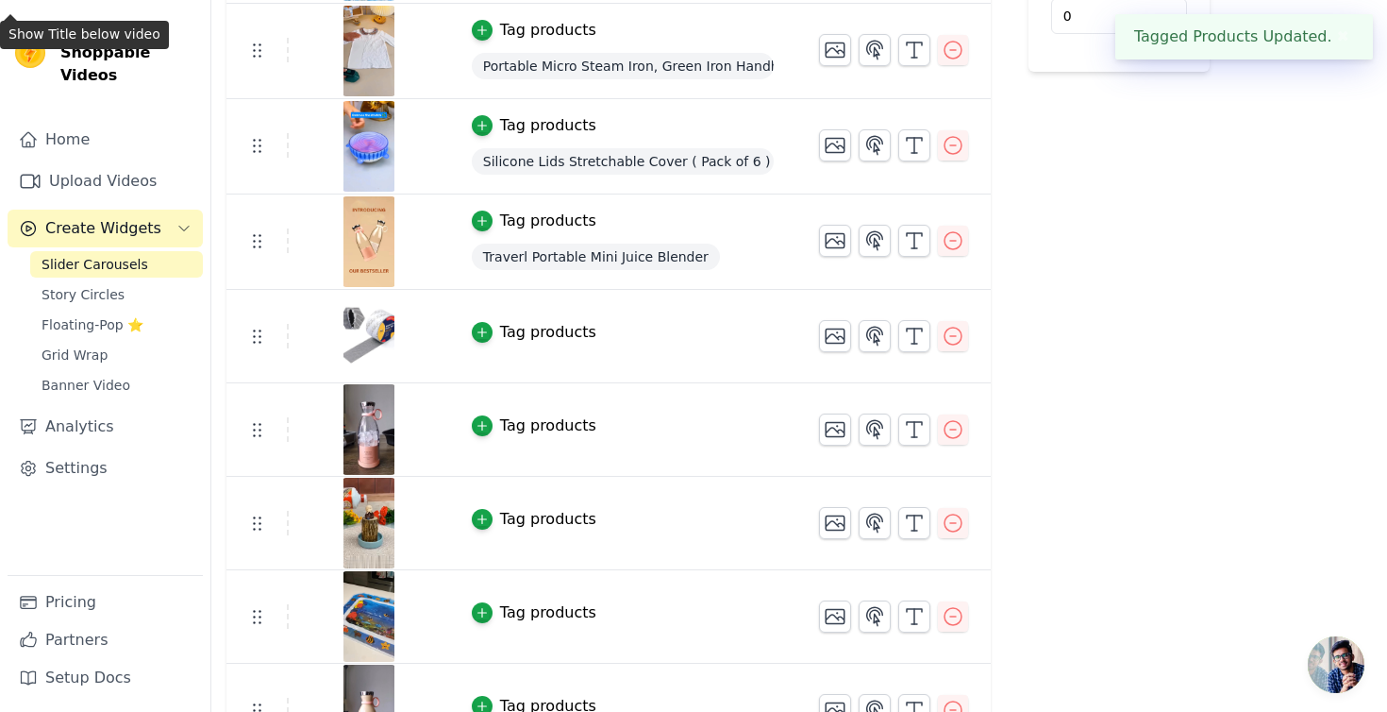
scroll to position [427, 0]
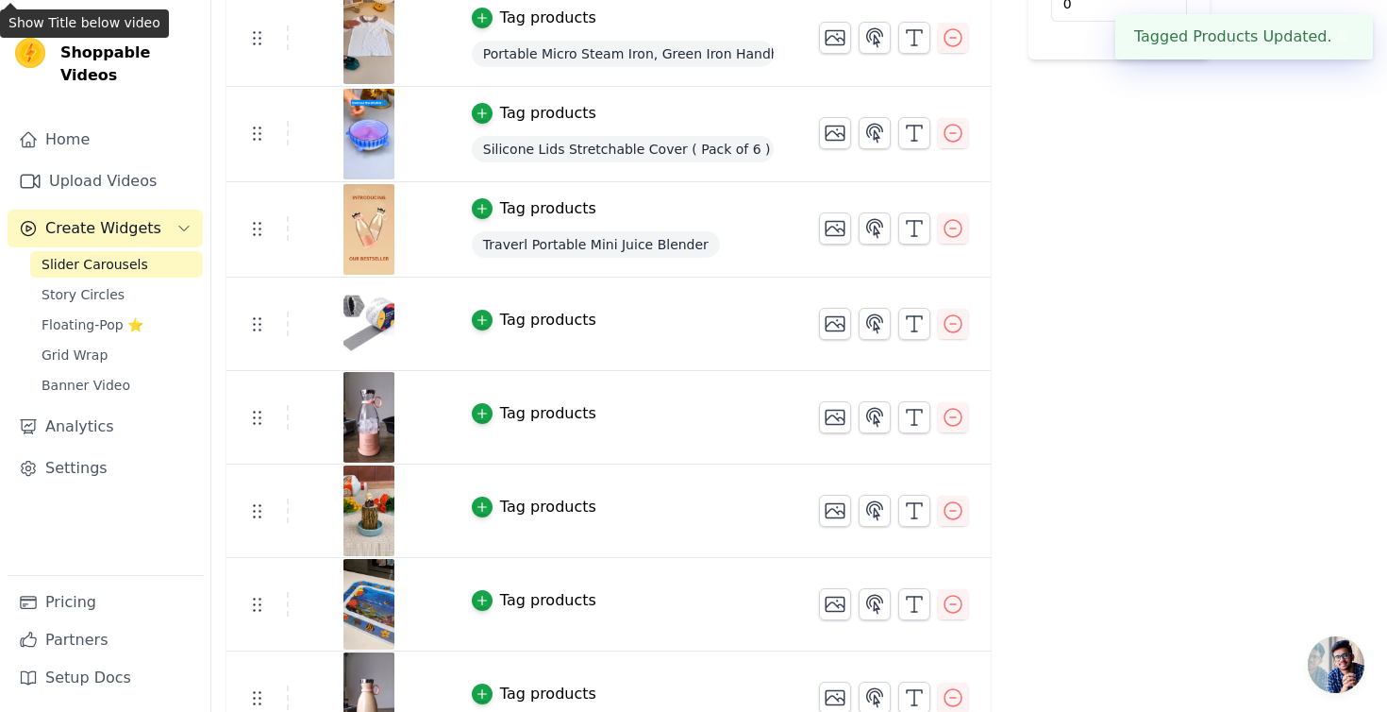
click at [545, 313] on div "Tag products" at bounding box center [548, 320] width 96 height 23
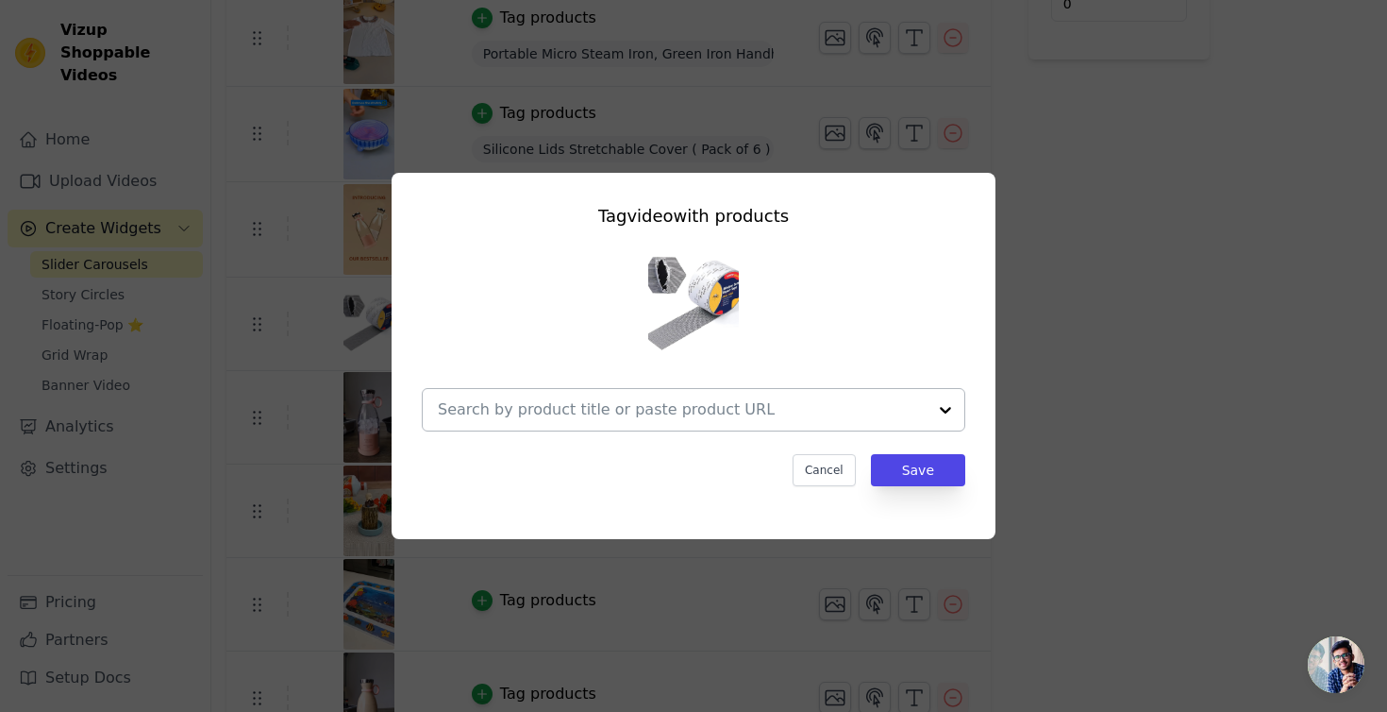
click at [579, 401] on input "text" at bounding box center [682, 409] width 489 height 23
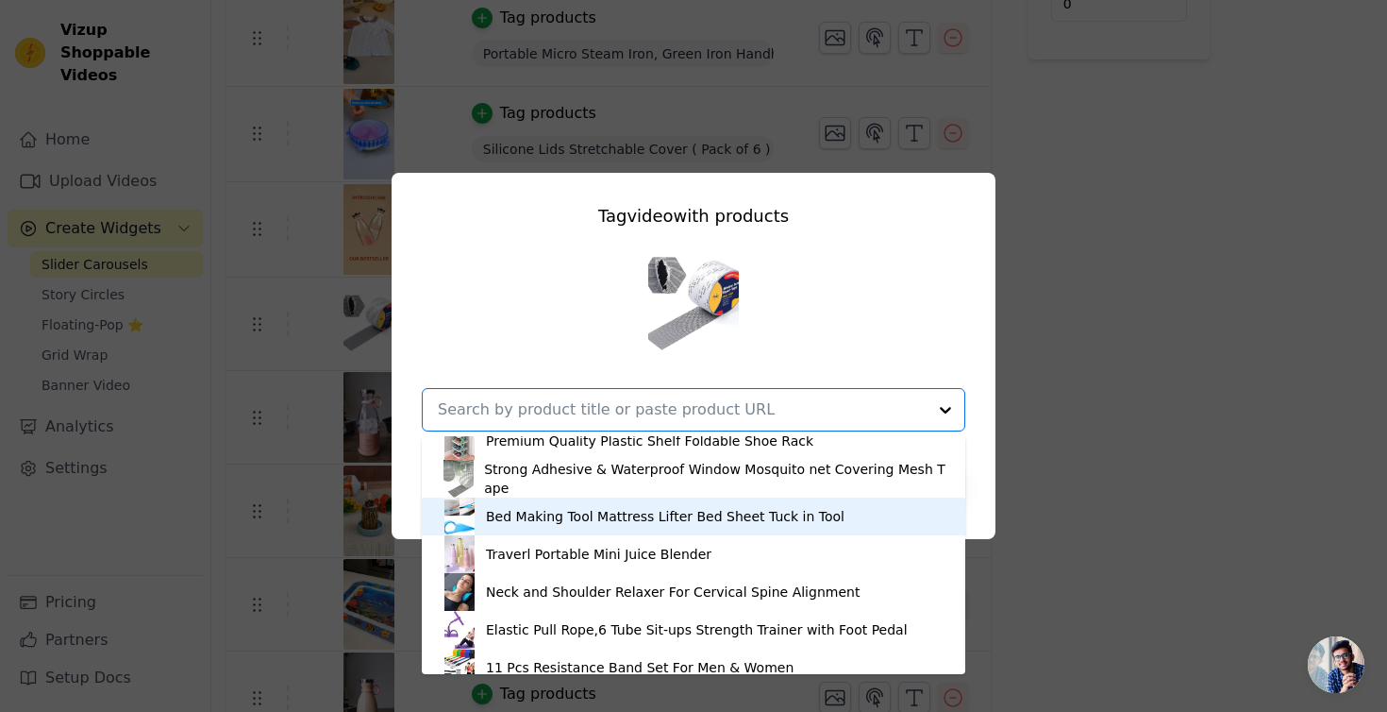
scroll to position [277, 0]
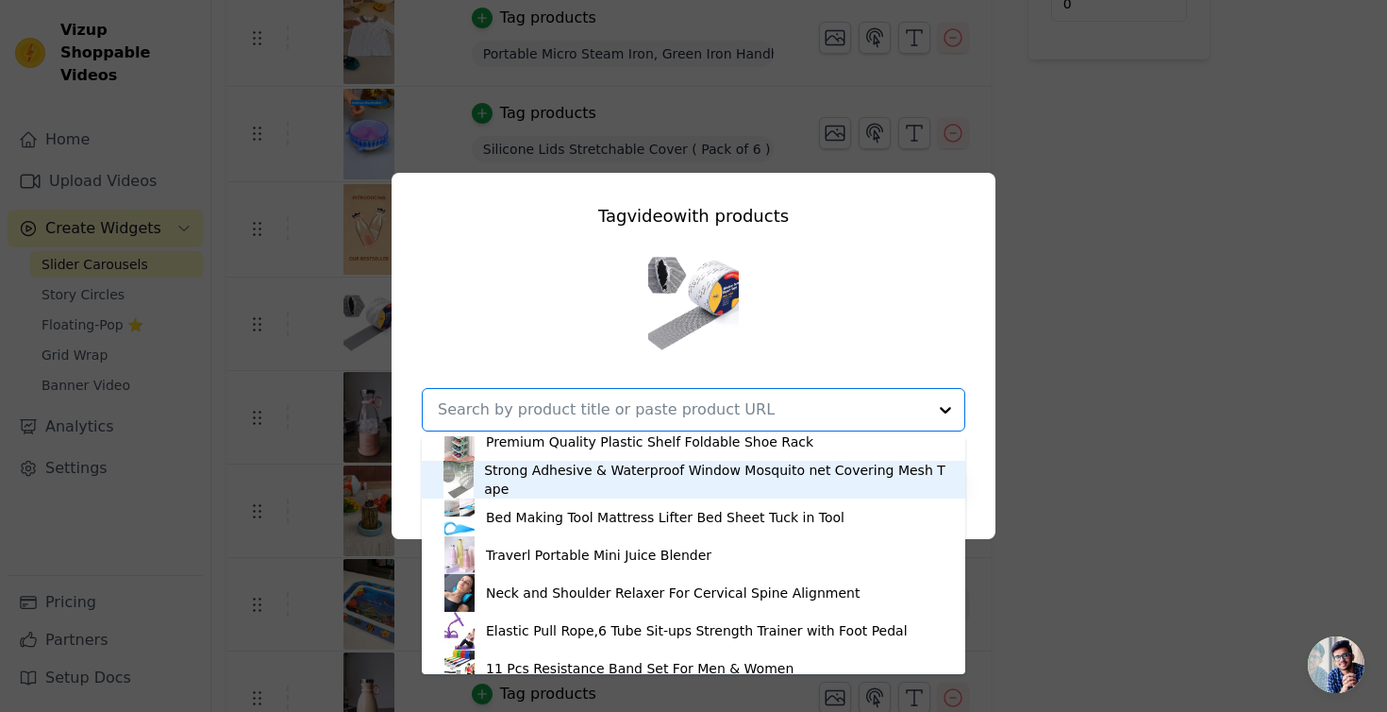
click at [553, 471] on div "Strong Adhesive & Waterproof Window Mosquito net Covering Mesh Tape" at bounding box center [715, 480] width 462 height 38
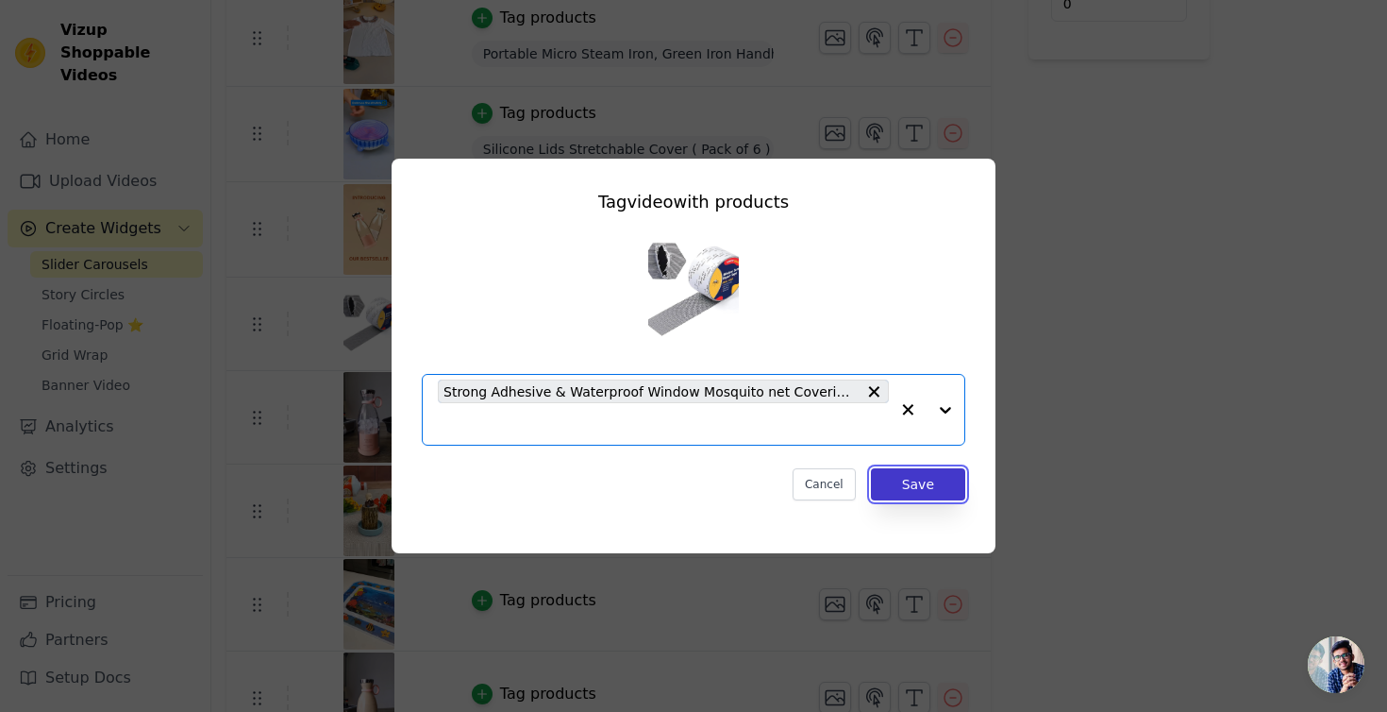
click at [909, 494] on button "Save" at bounding box center [918, 484] width 94 height 32
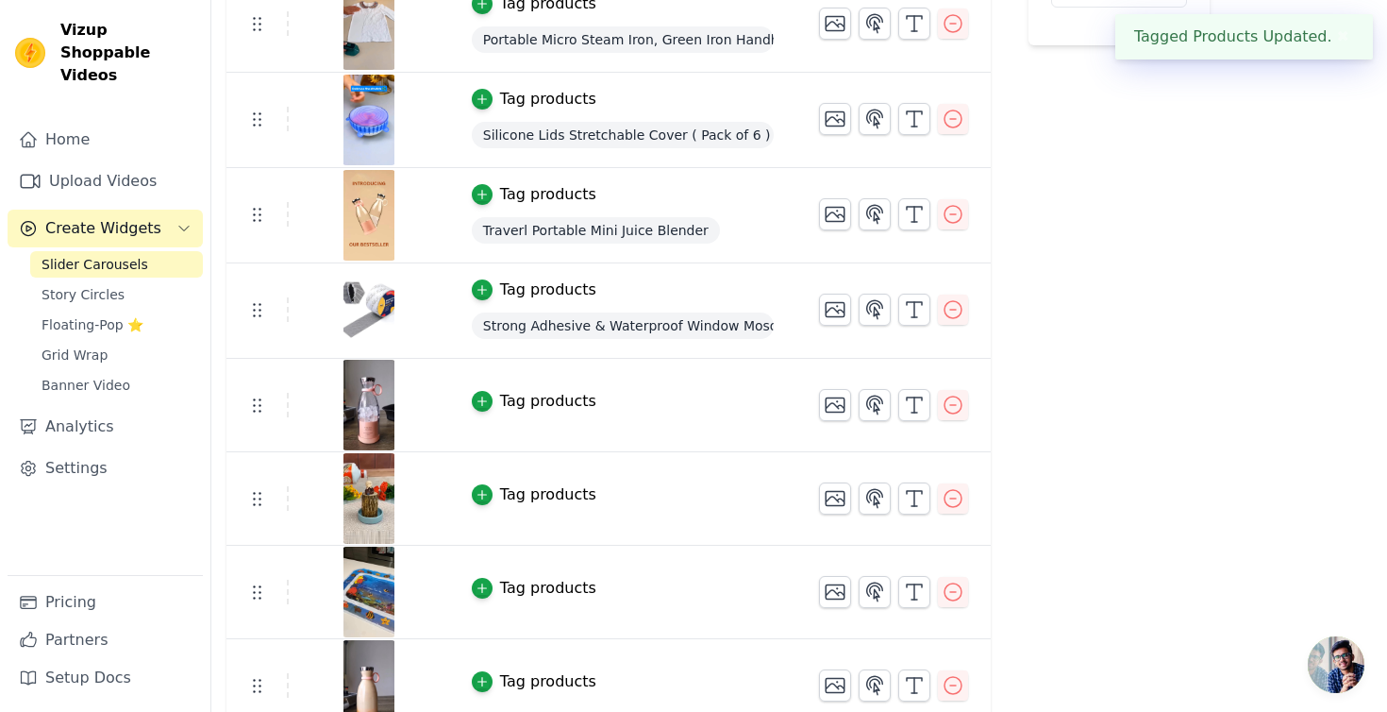
scroll to position [454, 0]
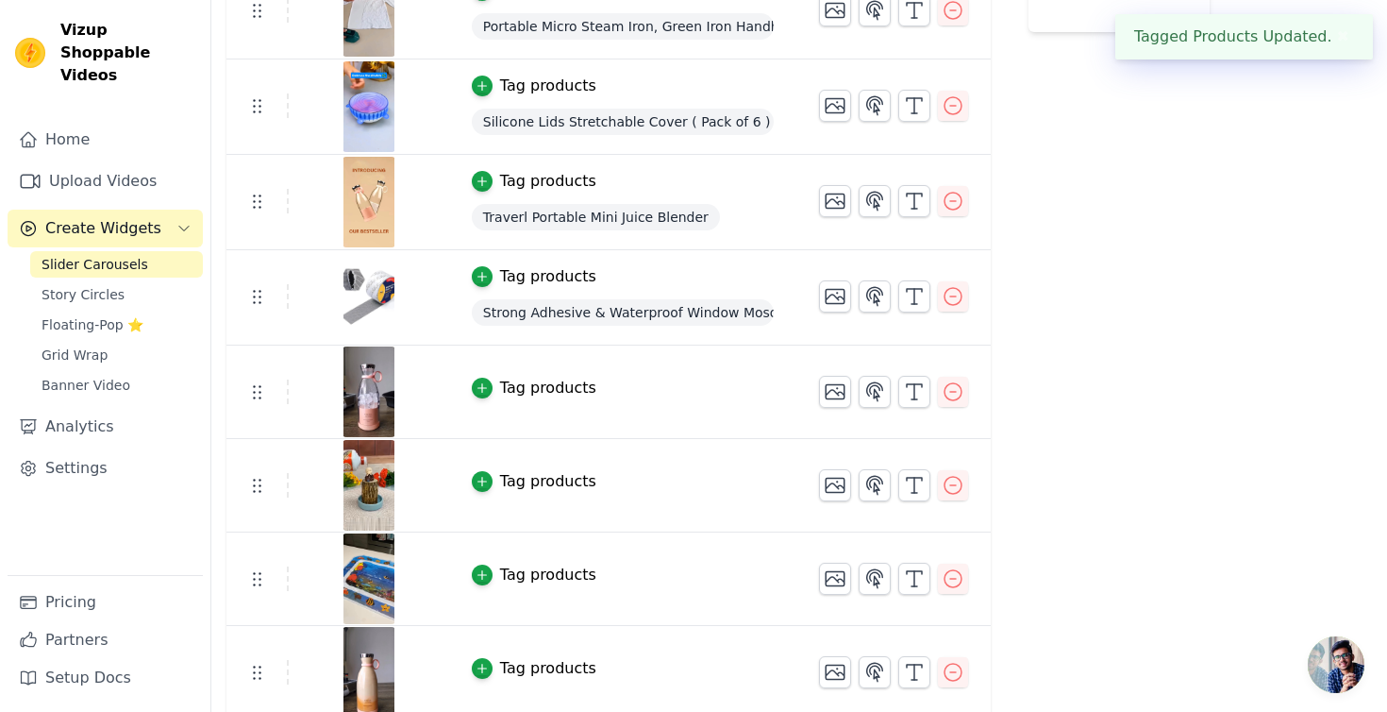
click at [534, 391] on div "Tag products" at bounding box center [548, 388] width 96 height 23
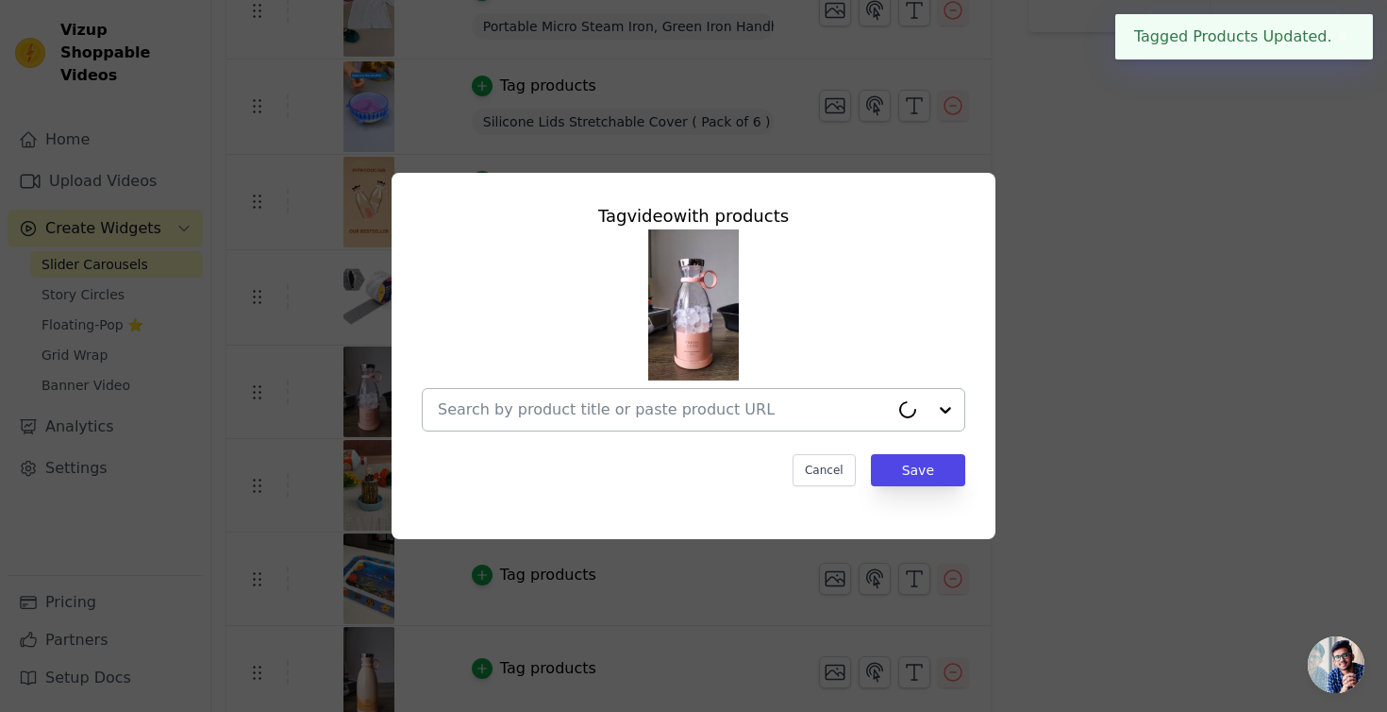
click at [538, 400] on input "text" at bounding box center [663, 409] width 451 height 23
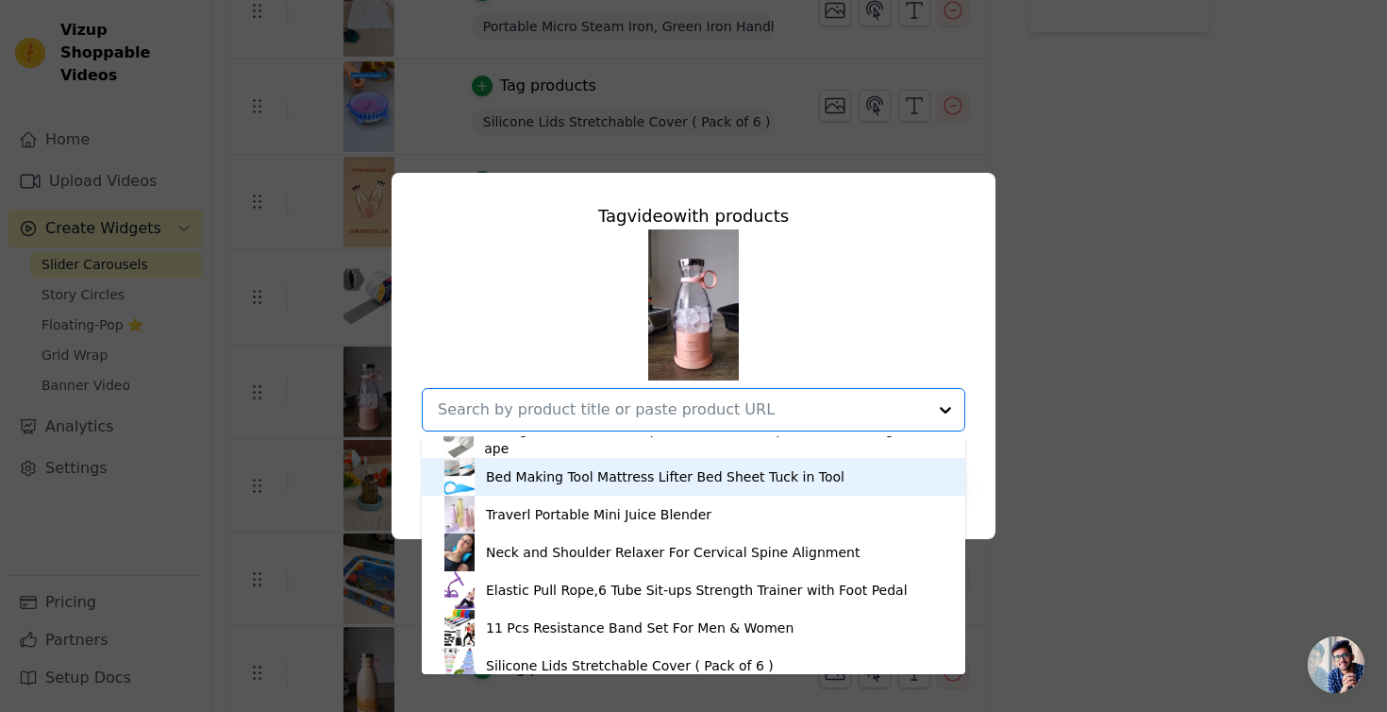
scroll to position [337, 0]
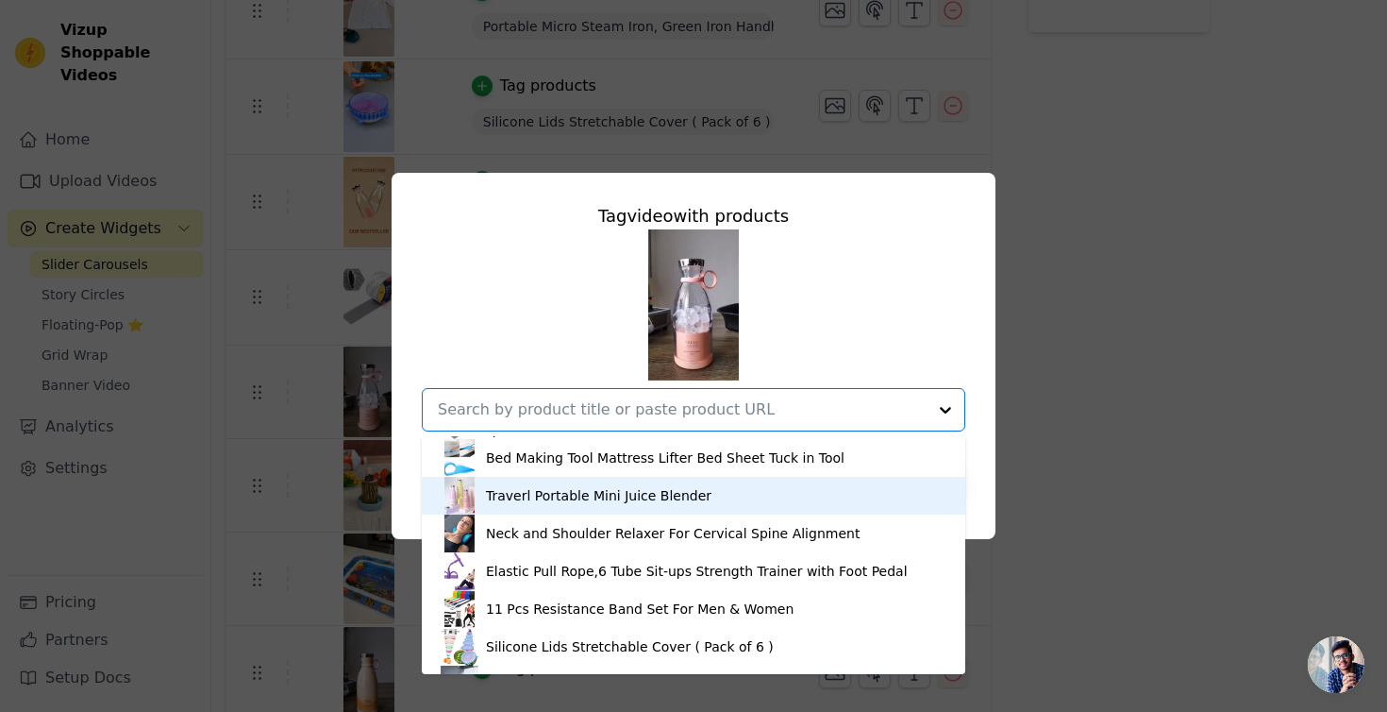
click at [547, 495] on div "Traverl Portable Mini Juice Blender" at bounding box center [599, 495] width 226 height 19
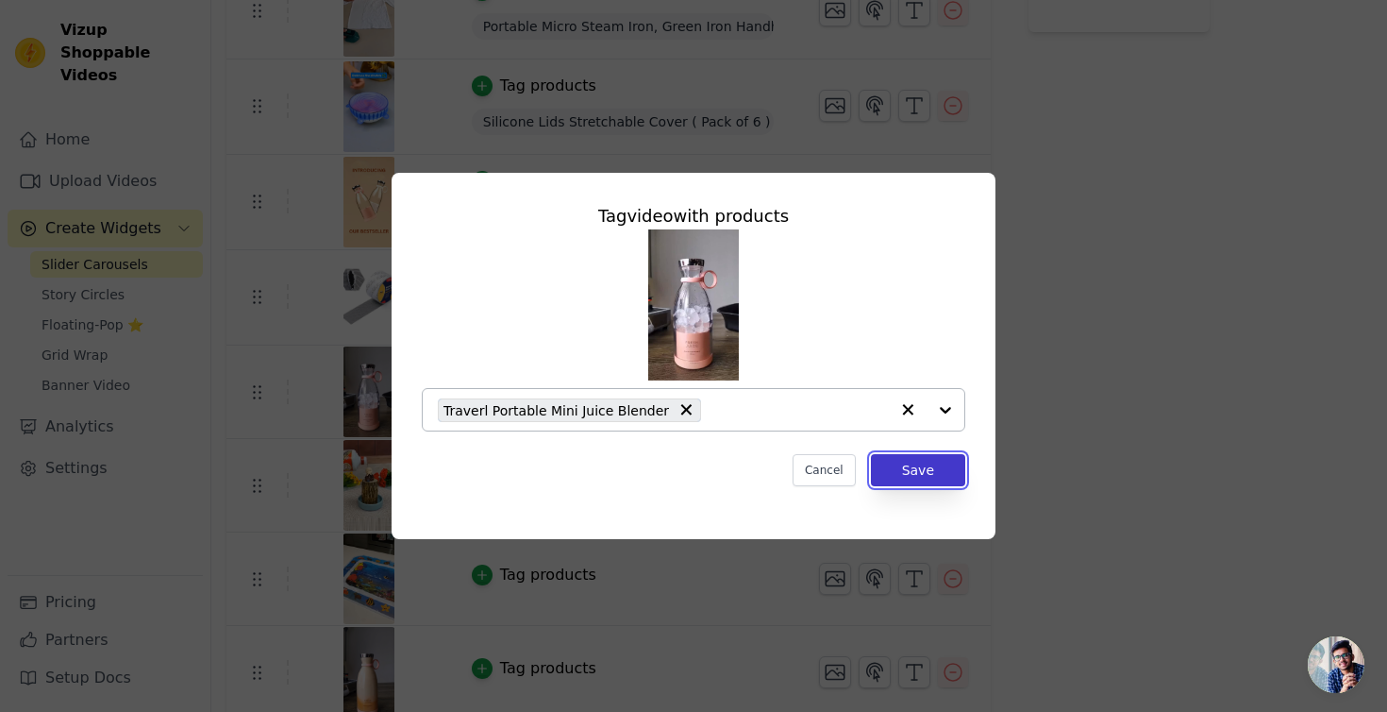
click at [903, 463] on button "Save" at bounding box center [918, 470] width 94 height 32
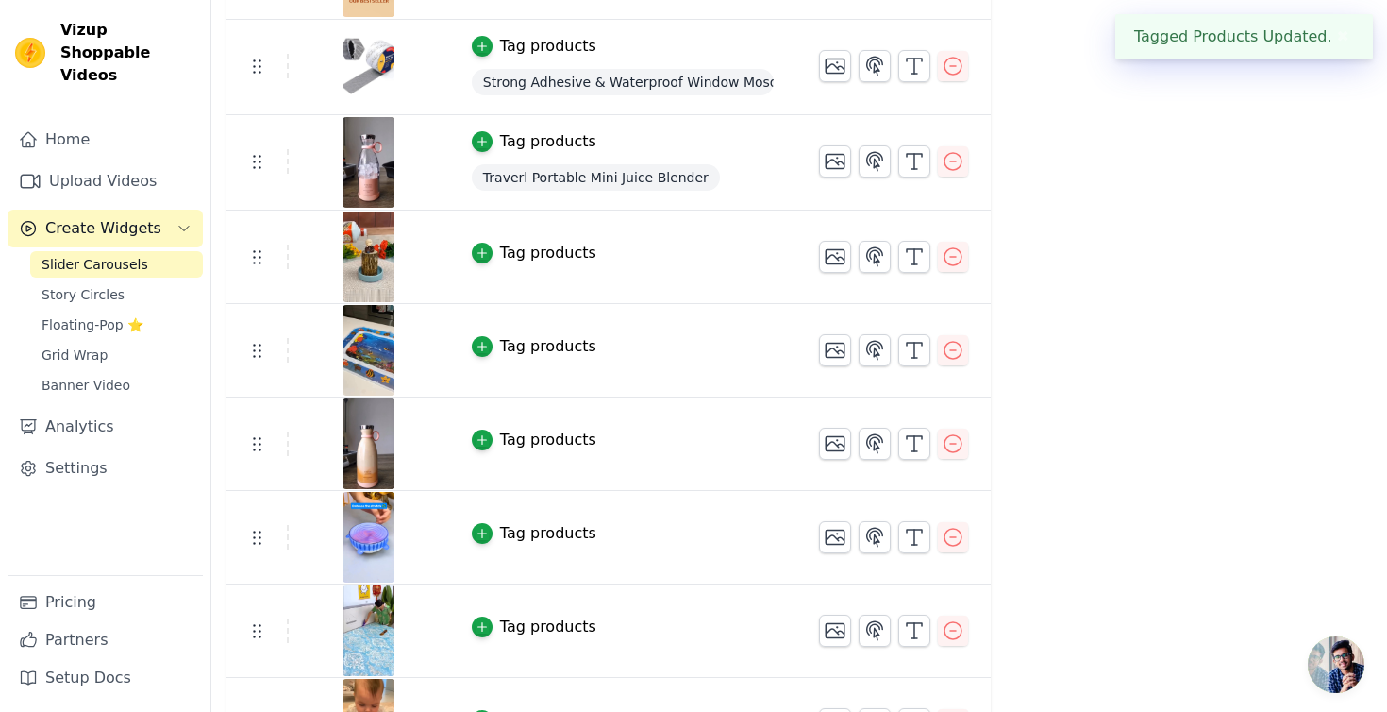
scroll to position [693, 0]
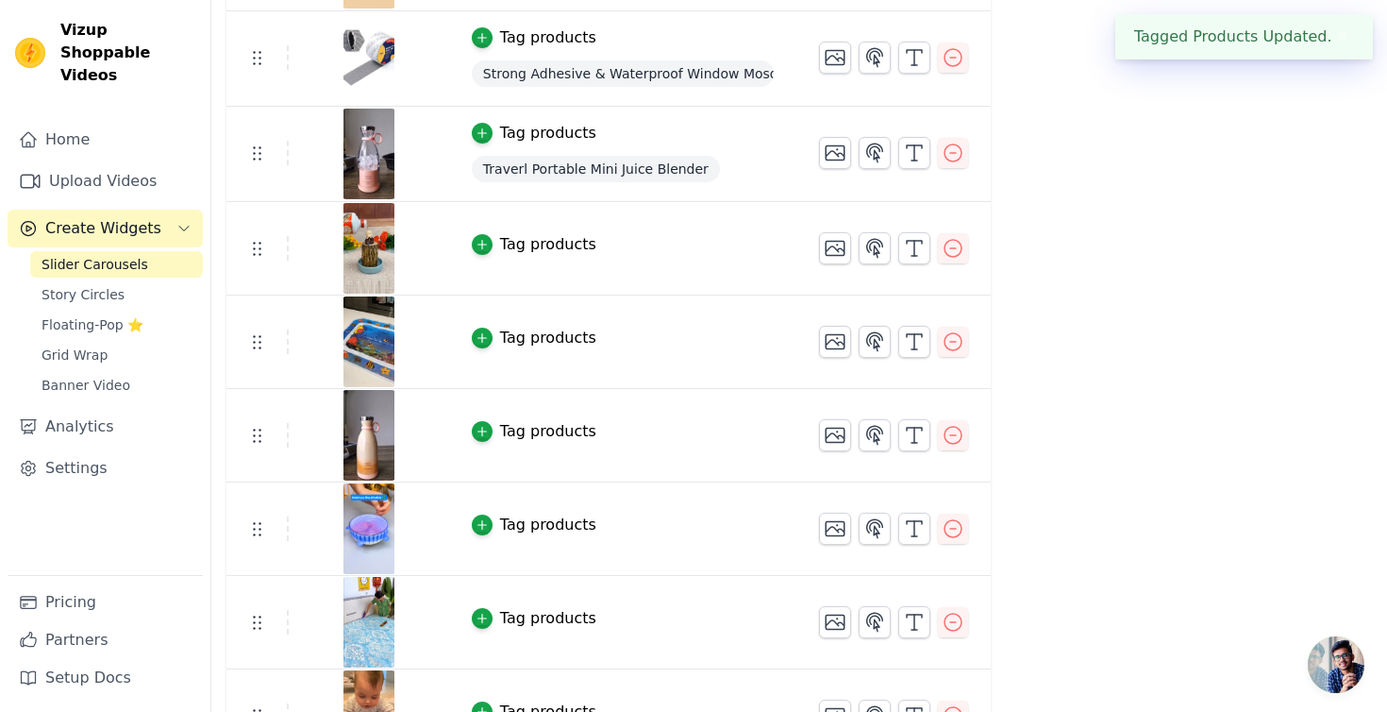
click at [546, 251] on div "Tag products" at bounding box center [548, 244] width 96 height 23
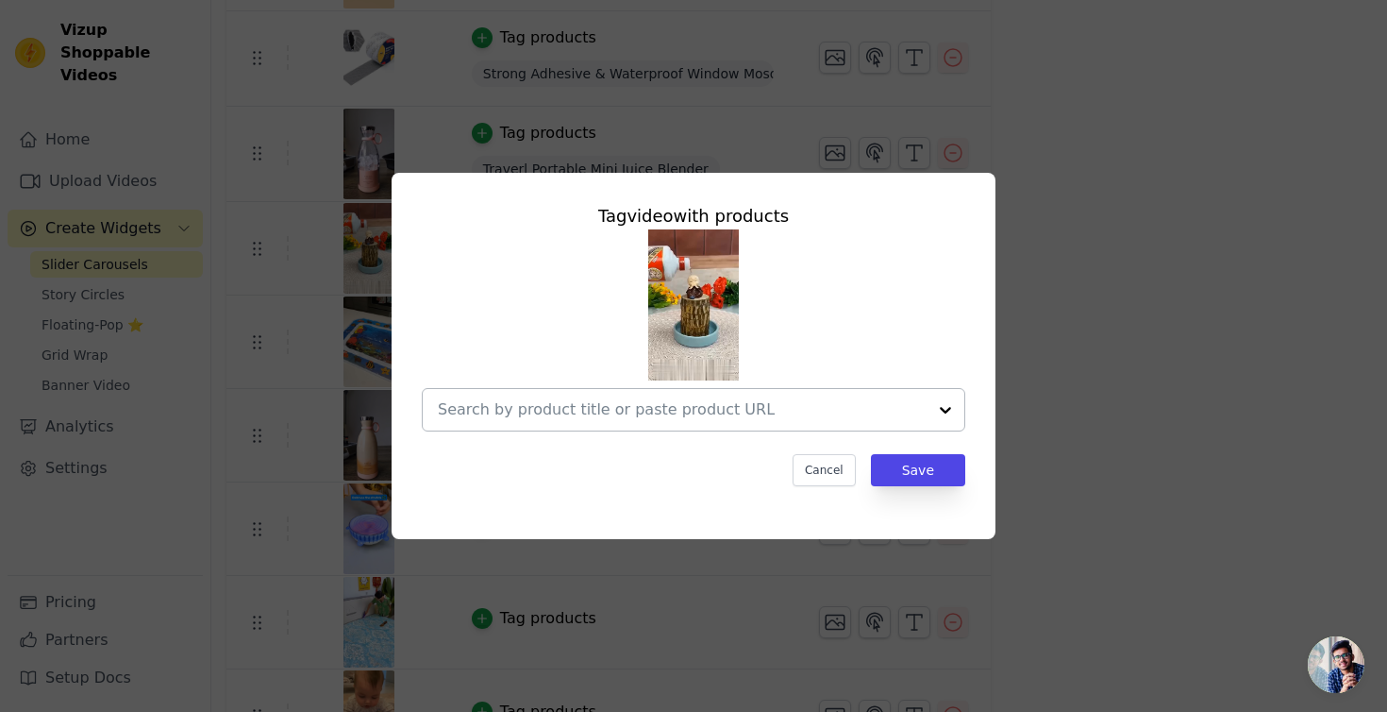
click at [524, 417] on input "text" at bounding box center [682, 409] width 489 height 23
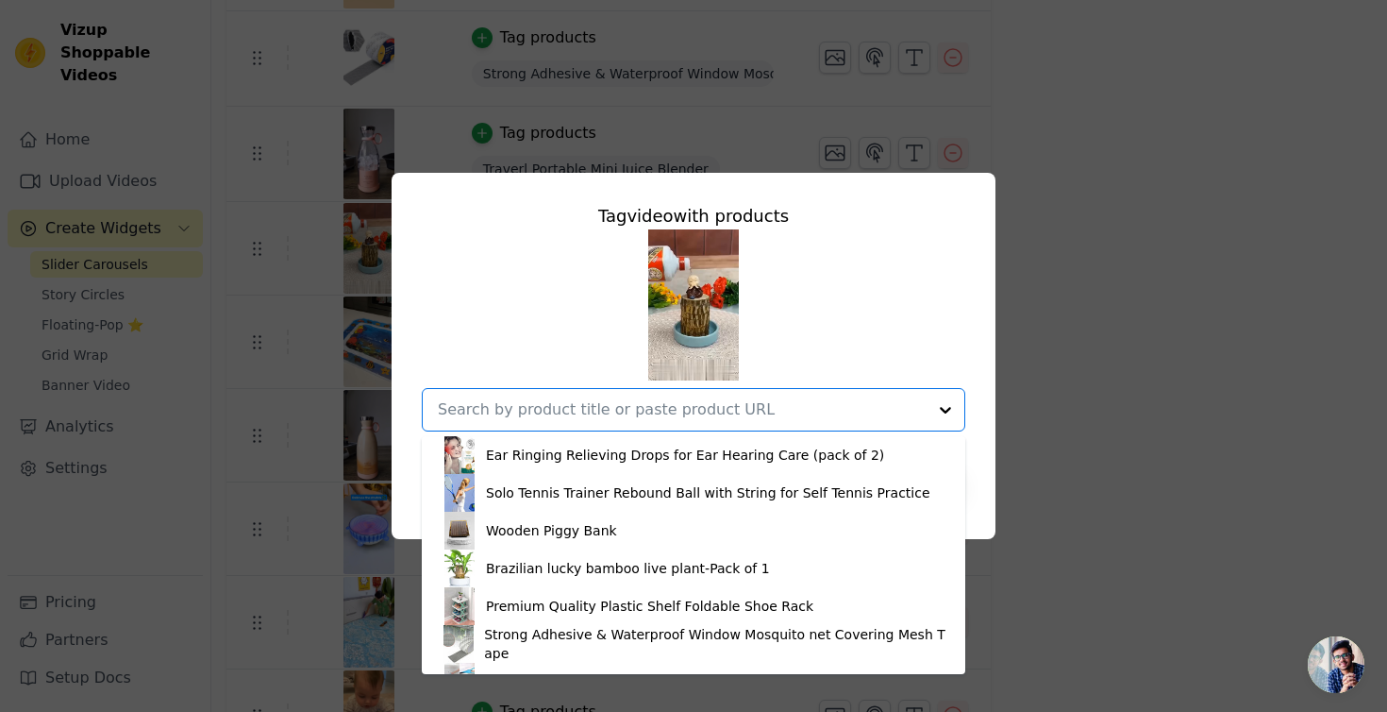
scroll to position [116, 0]
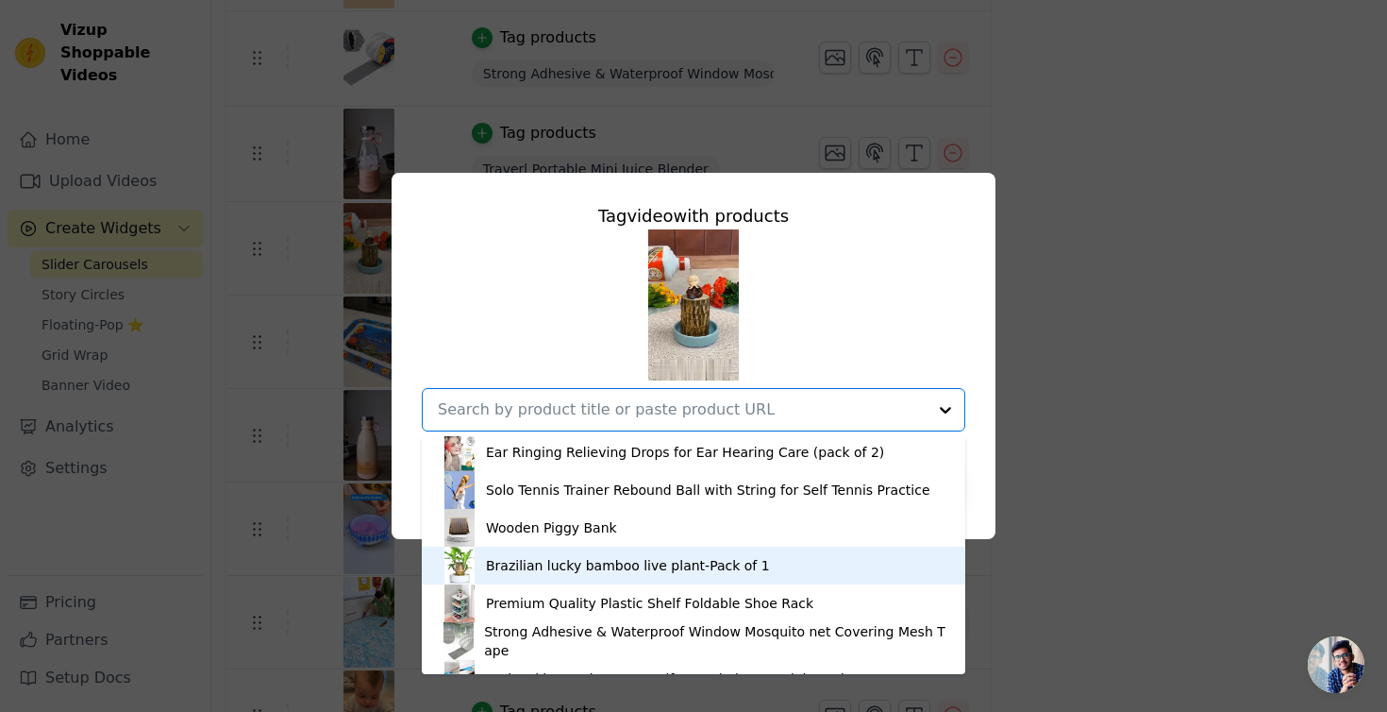
click at [512, 562] on div "Brazilian lucky bamboo live plant-Pack of 1" at bounding box center [628, 565] width 284 height 19
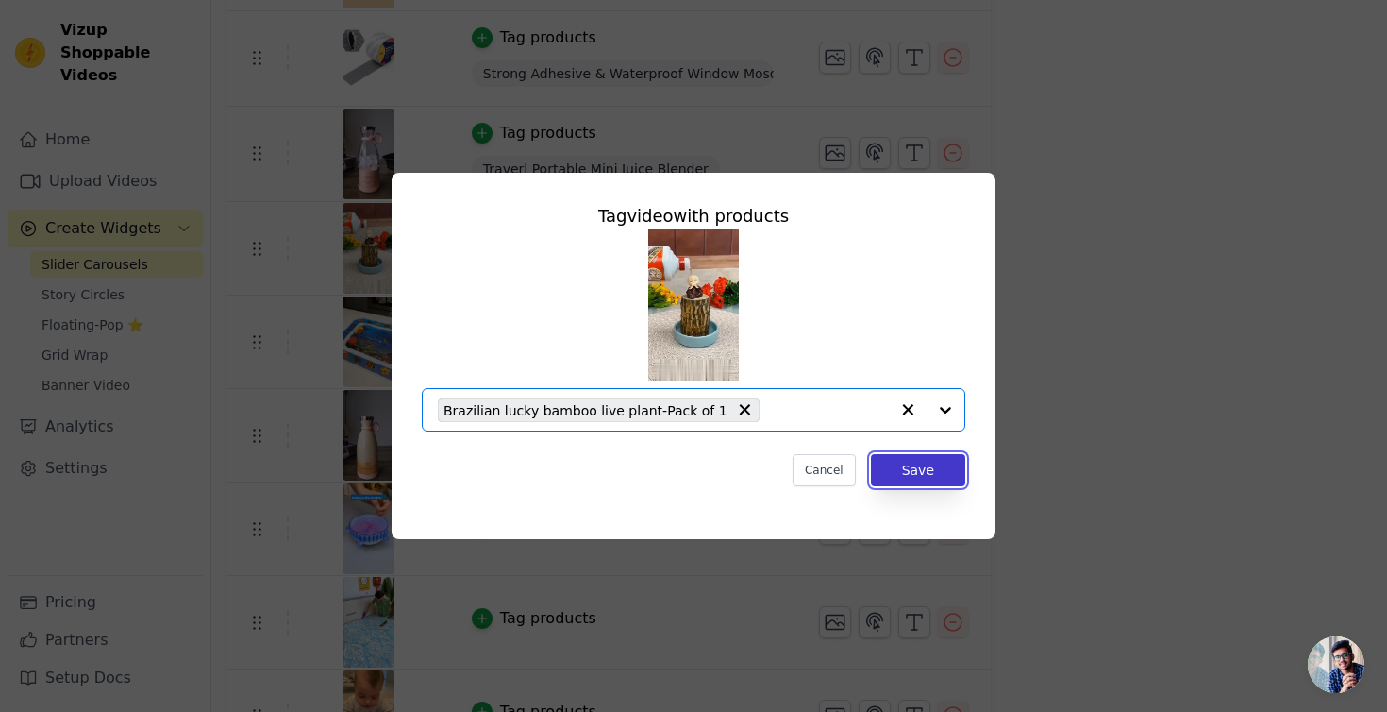
click at [923, 473] on button "Save" at bounding box center [918, 470] width 94 height 32
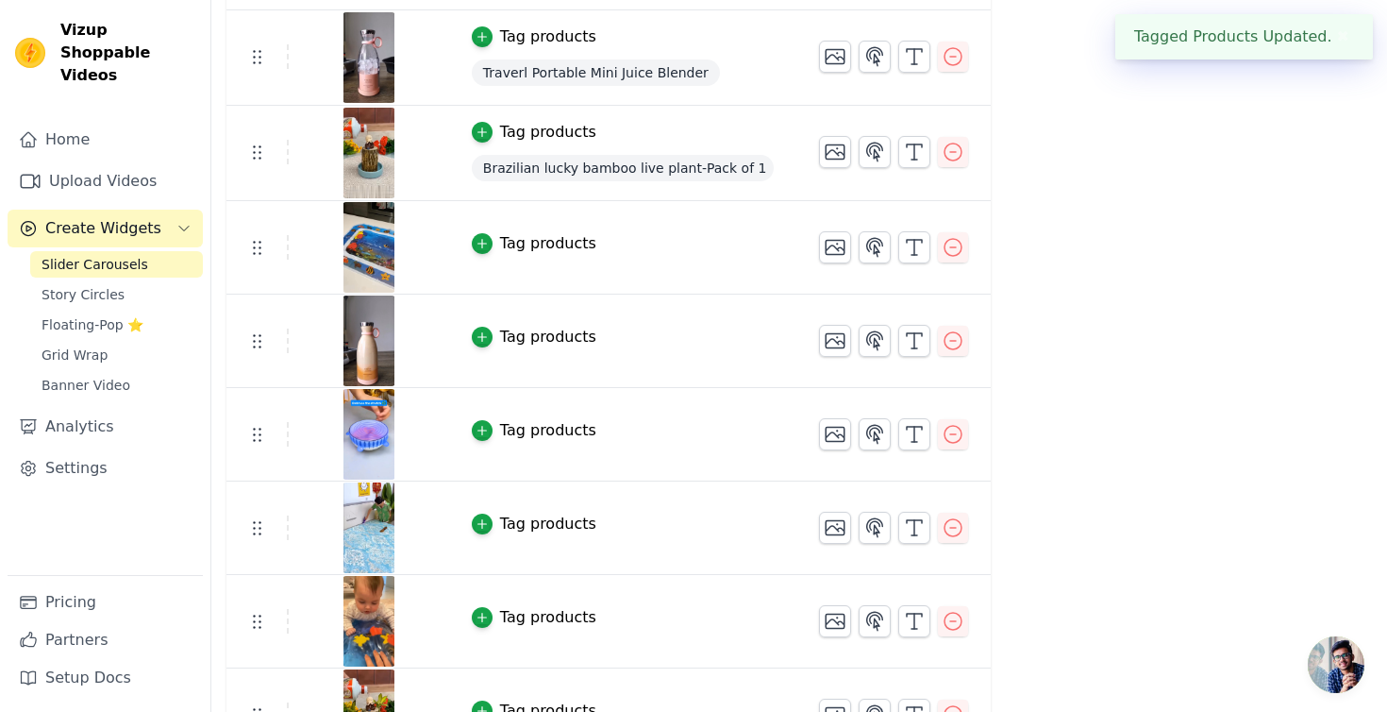
scroll to position [838, 0]
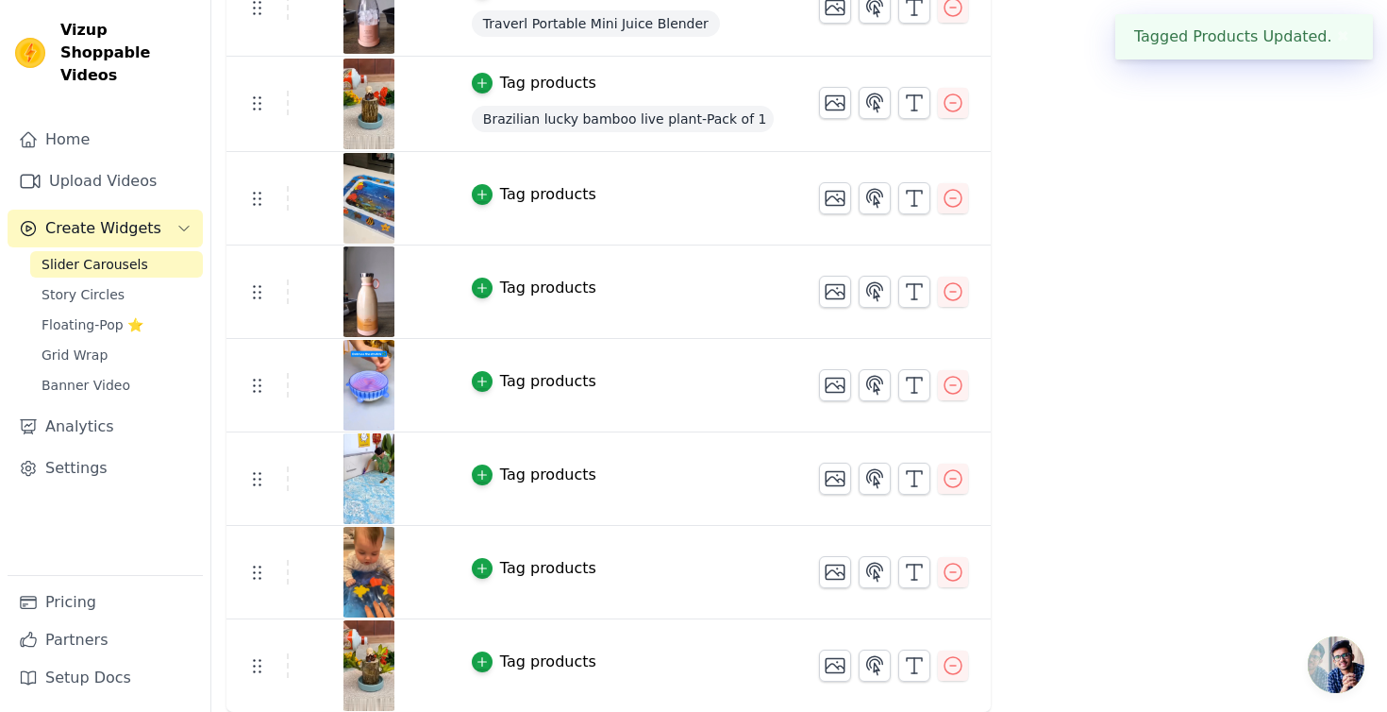
click at [513, 280] on div "Tag products" at bounding box center [548, 288] width 96 height 23
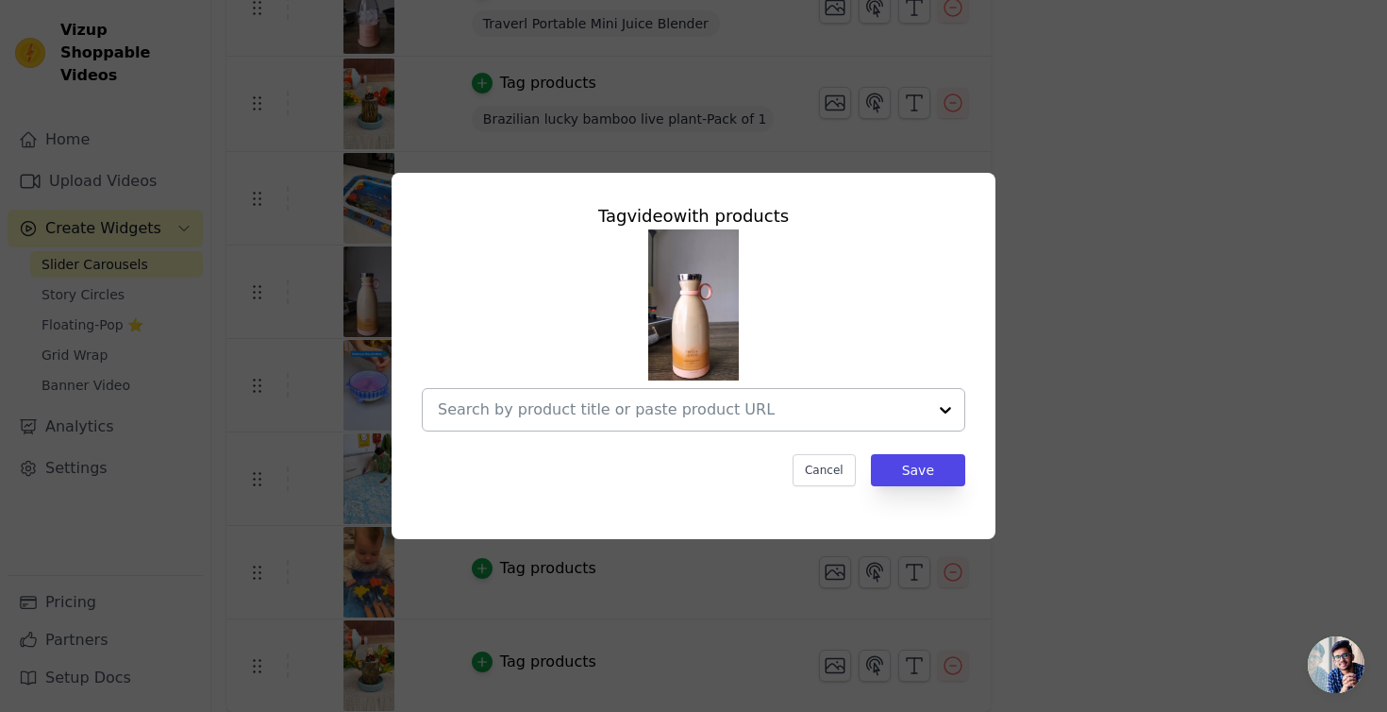
click at [553, 402] on input "text" at bounding box center [682, 409] width 489 height 23
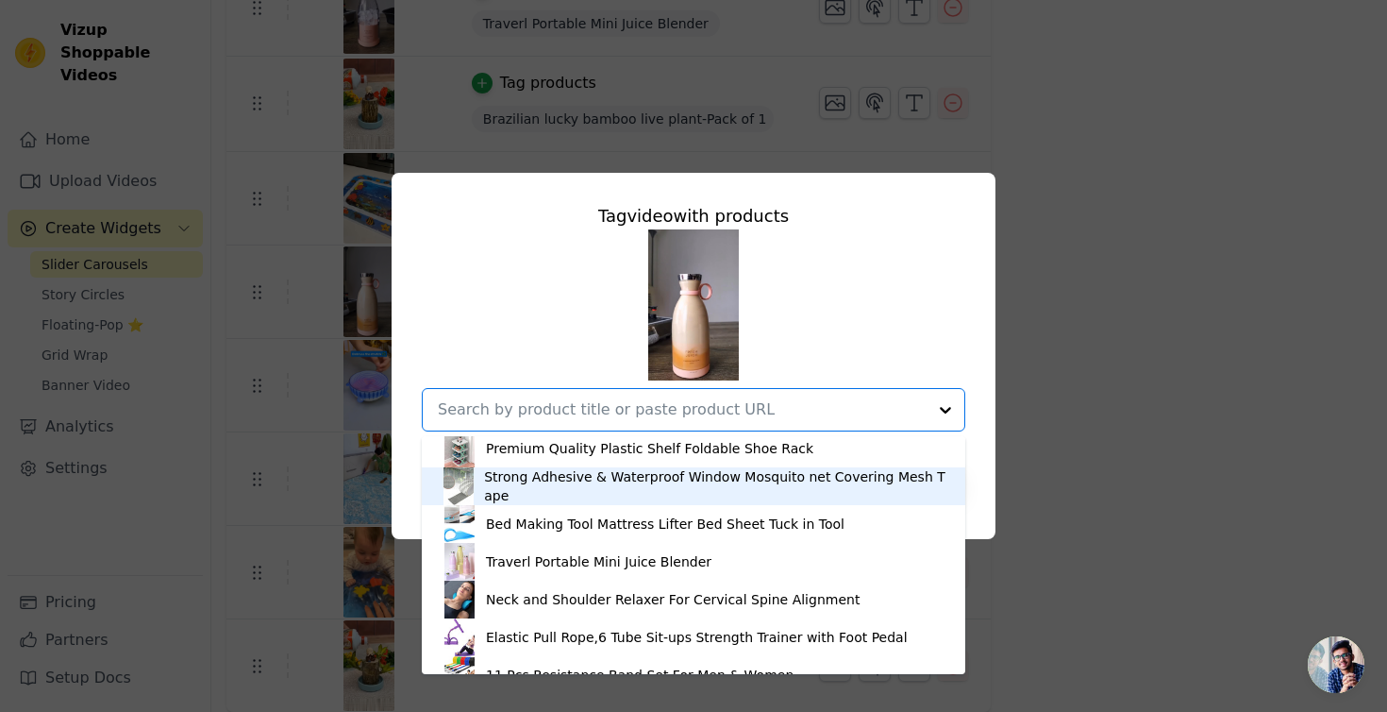
scroll to position [278, 0]
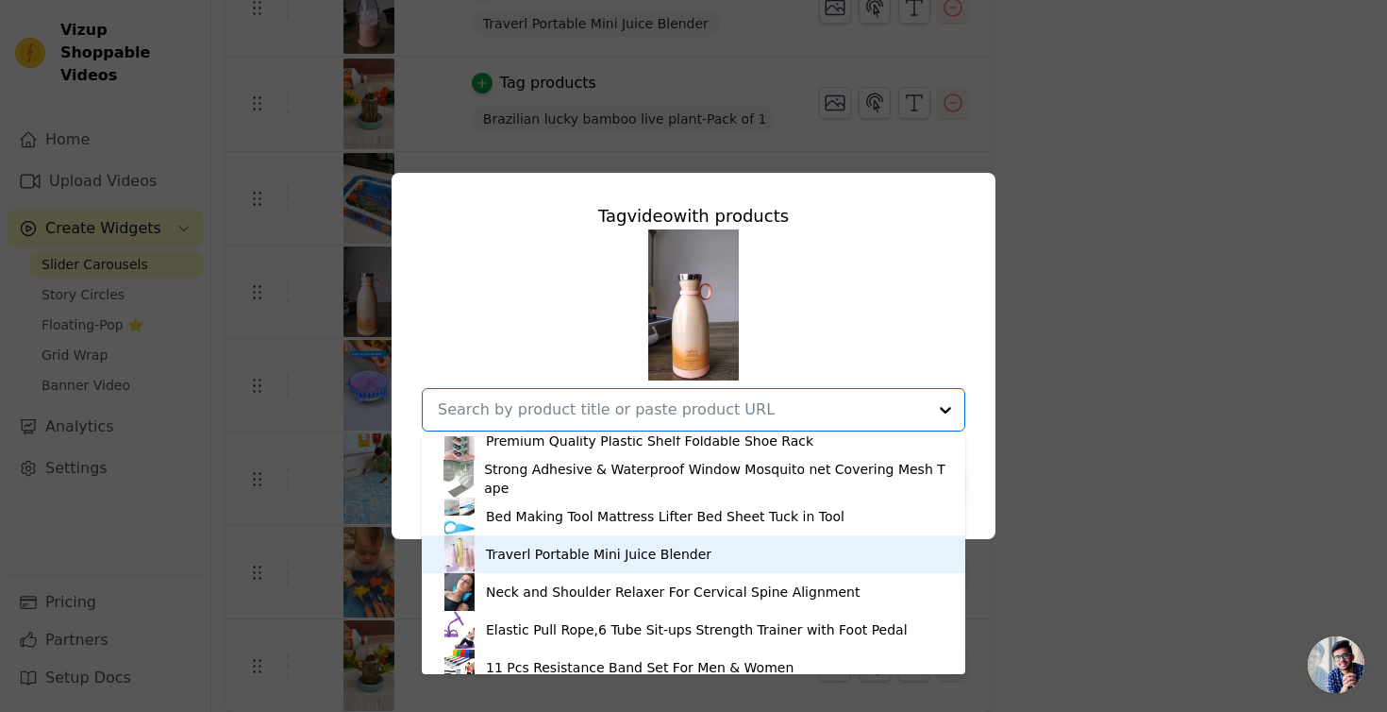
click at [545, 548] on div "Traverl Portable Mini Juice Blender" at bounding box center [599, 554] width 226 height 19
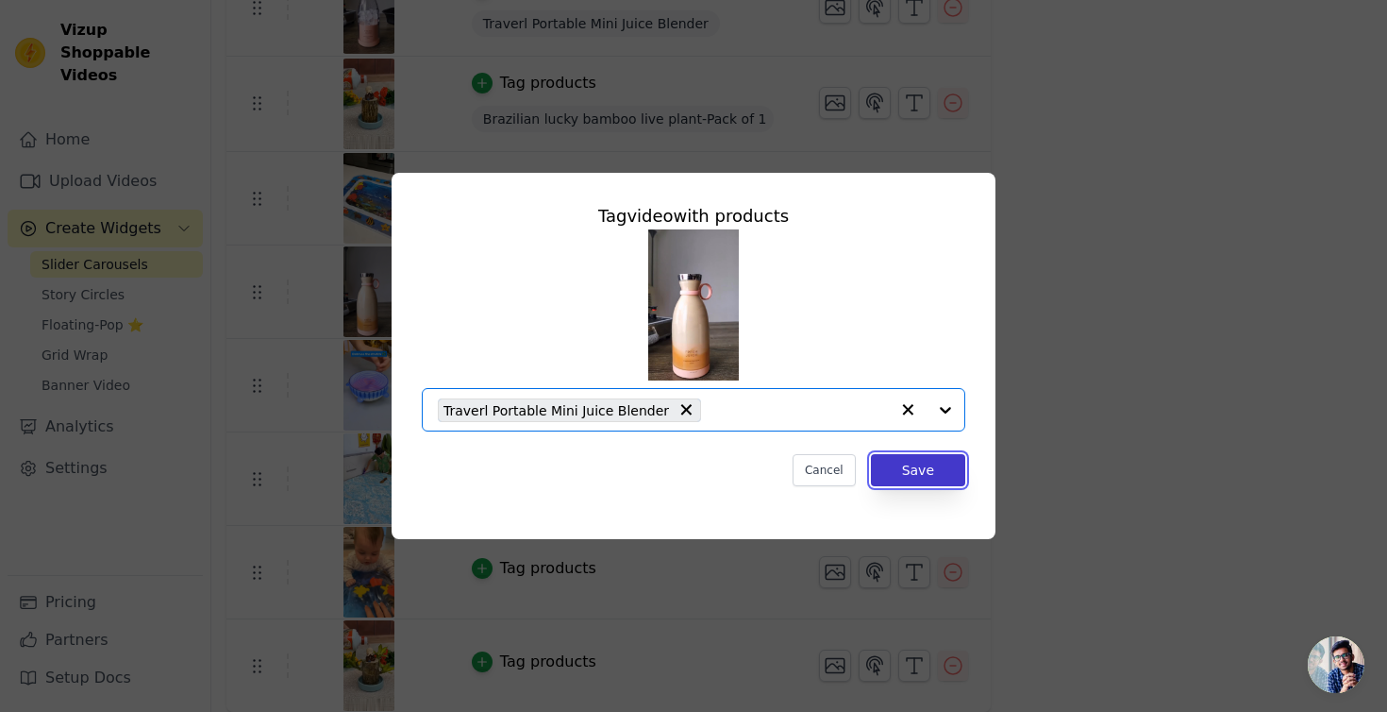
click at [921, 472] on button "Save" at bounding box center [918, 470] width 94 height 32
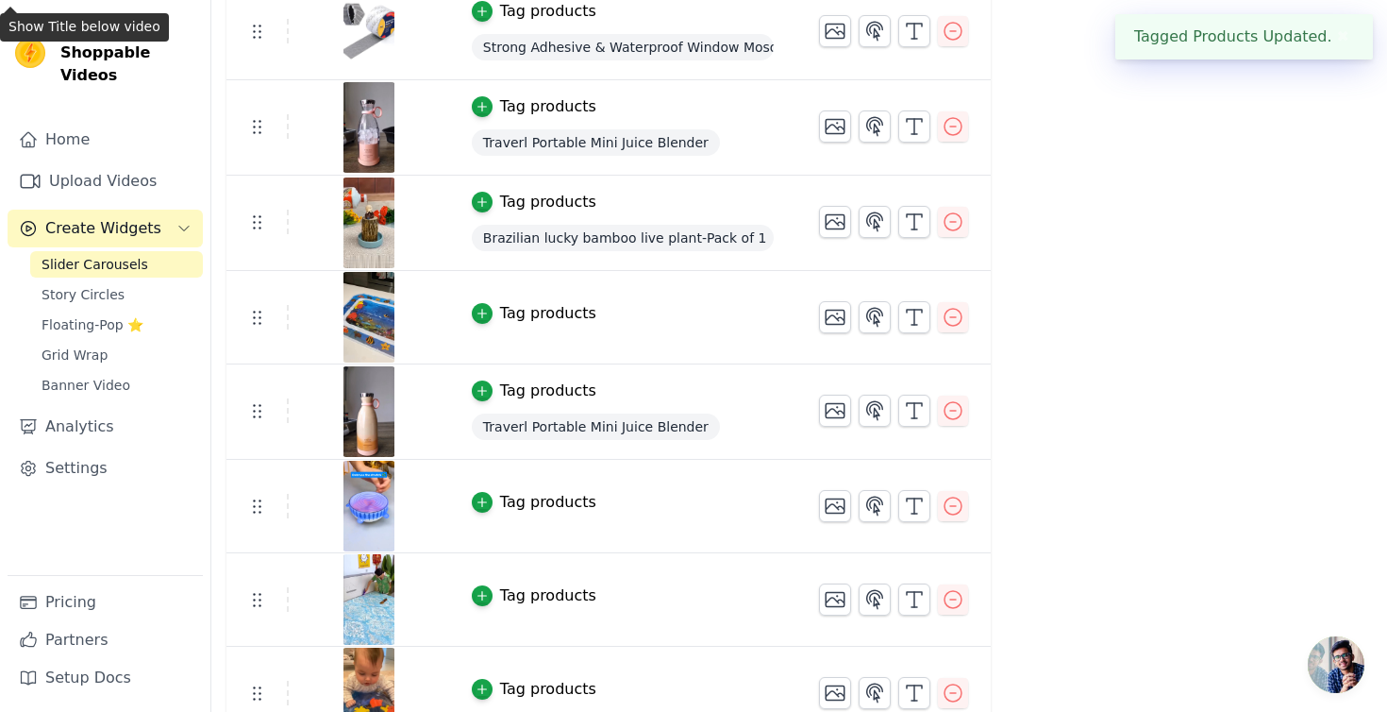
scroll to position [725, 0]
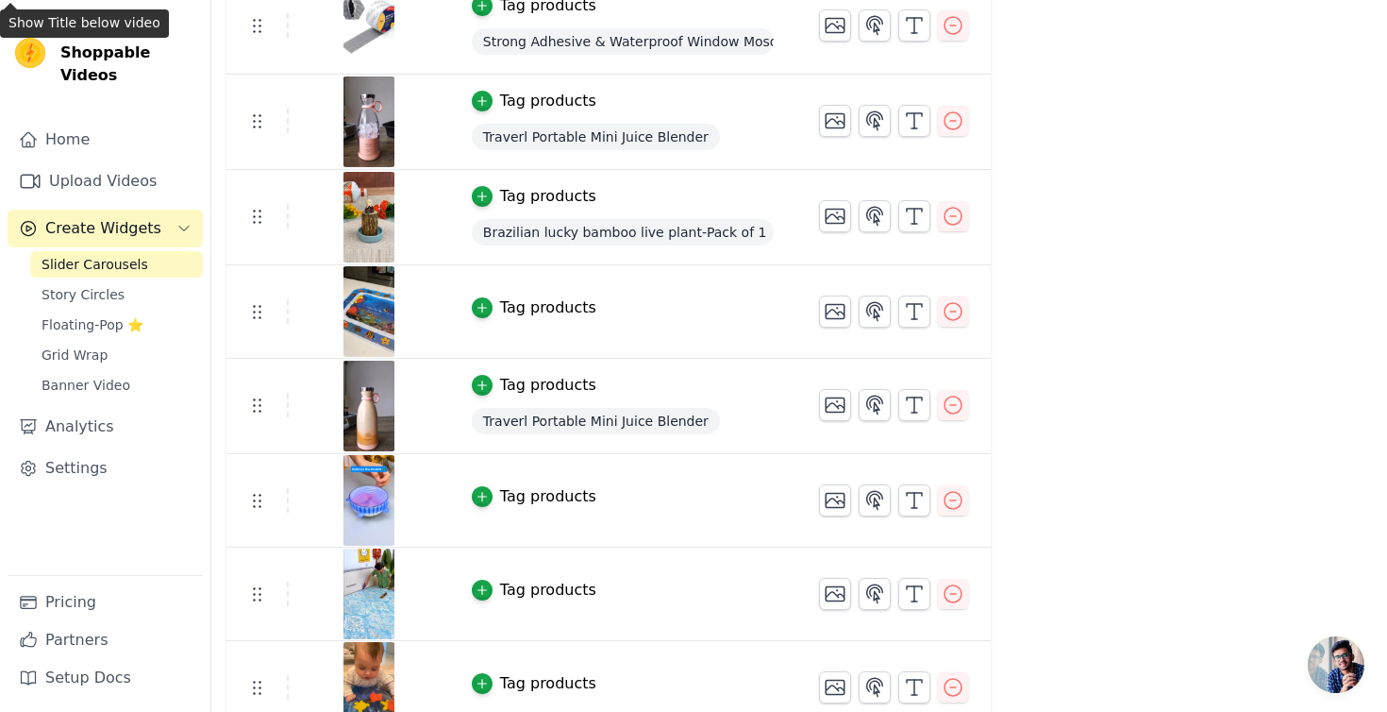
click at [536, 312] on div "Tag products" at bounding box center [548, 307] width 96 height 23
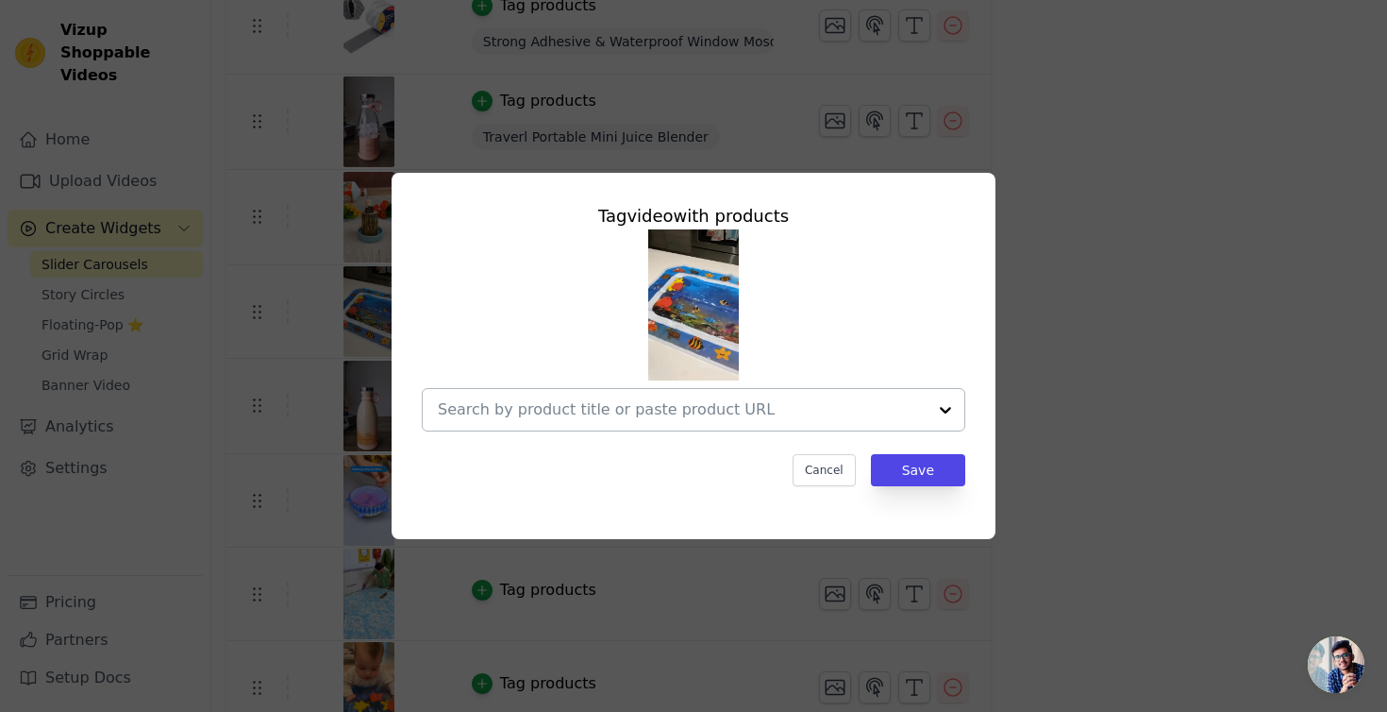
click at [552, 407] on input "text" at bounding box center [682, 409] width 489 height 23
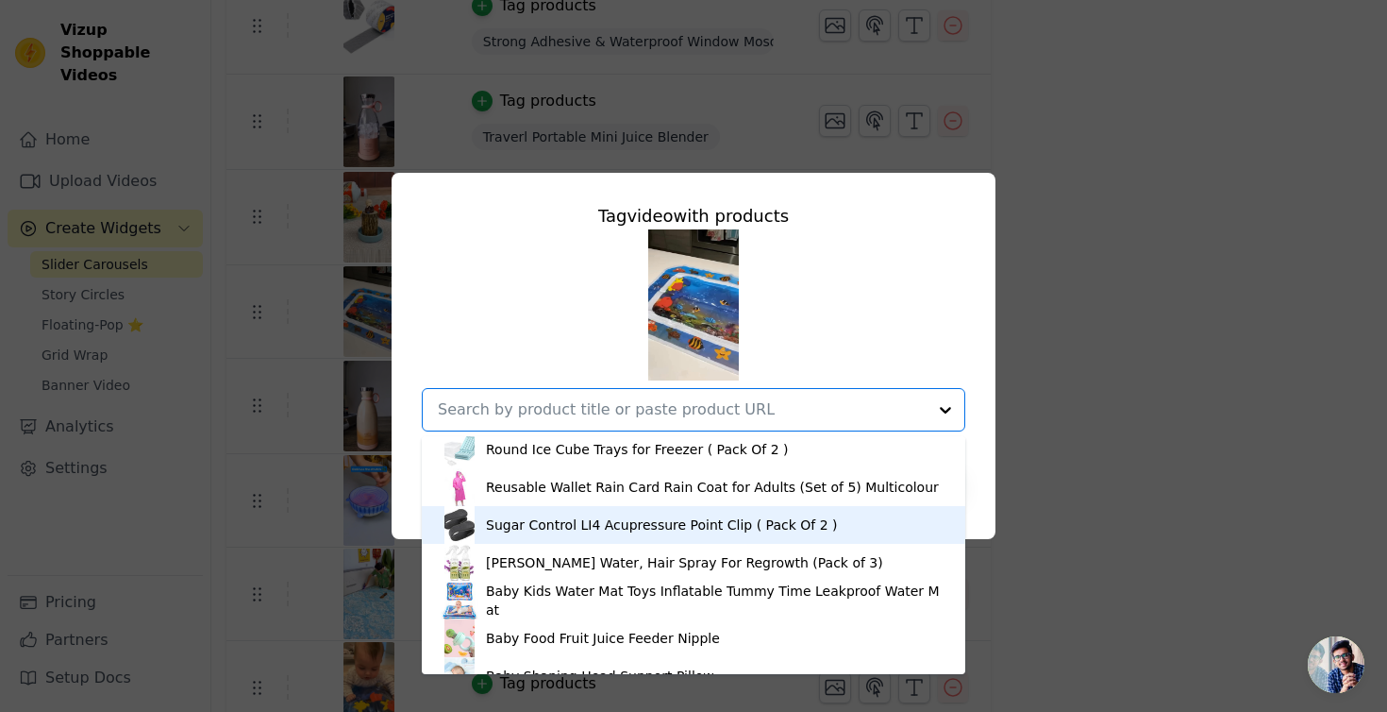
scroll to position [611, 0]
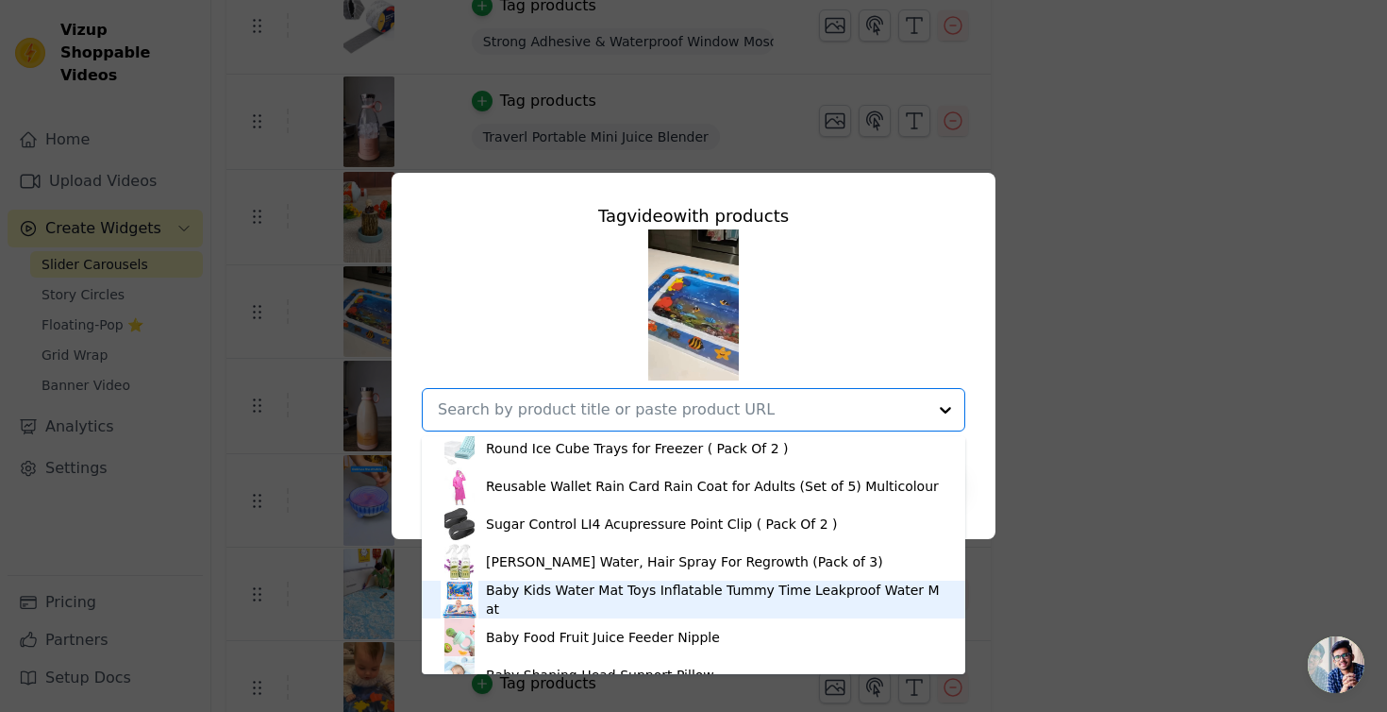
click at [531, 601] on div "Baby Kids Water Mat Toys Inflatable Tummy Time Leakproof Water Mat" at bounding box center [716, 599] width 461 height 38
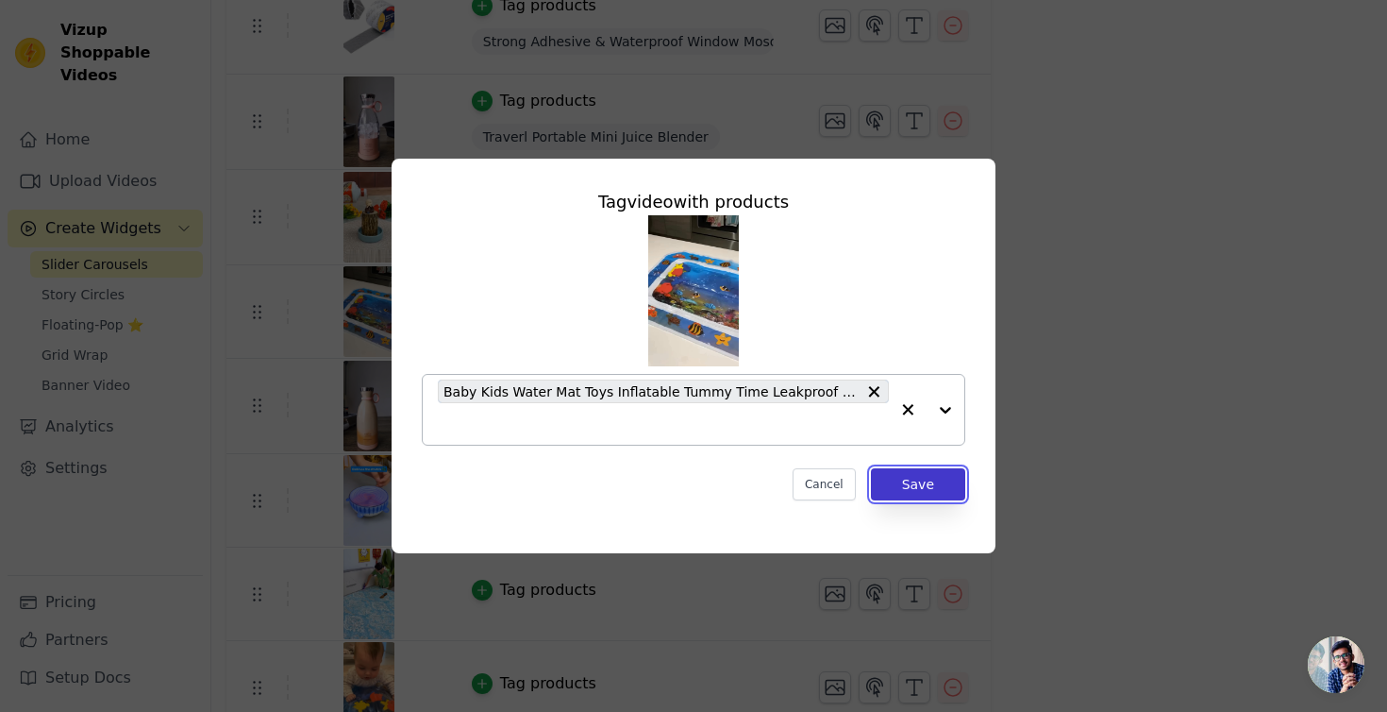
click at [882, 471] on button "Save" at bounding box center [918, 484] width 94 height 32
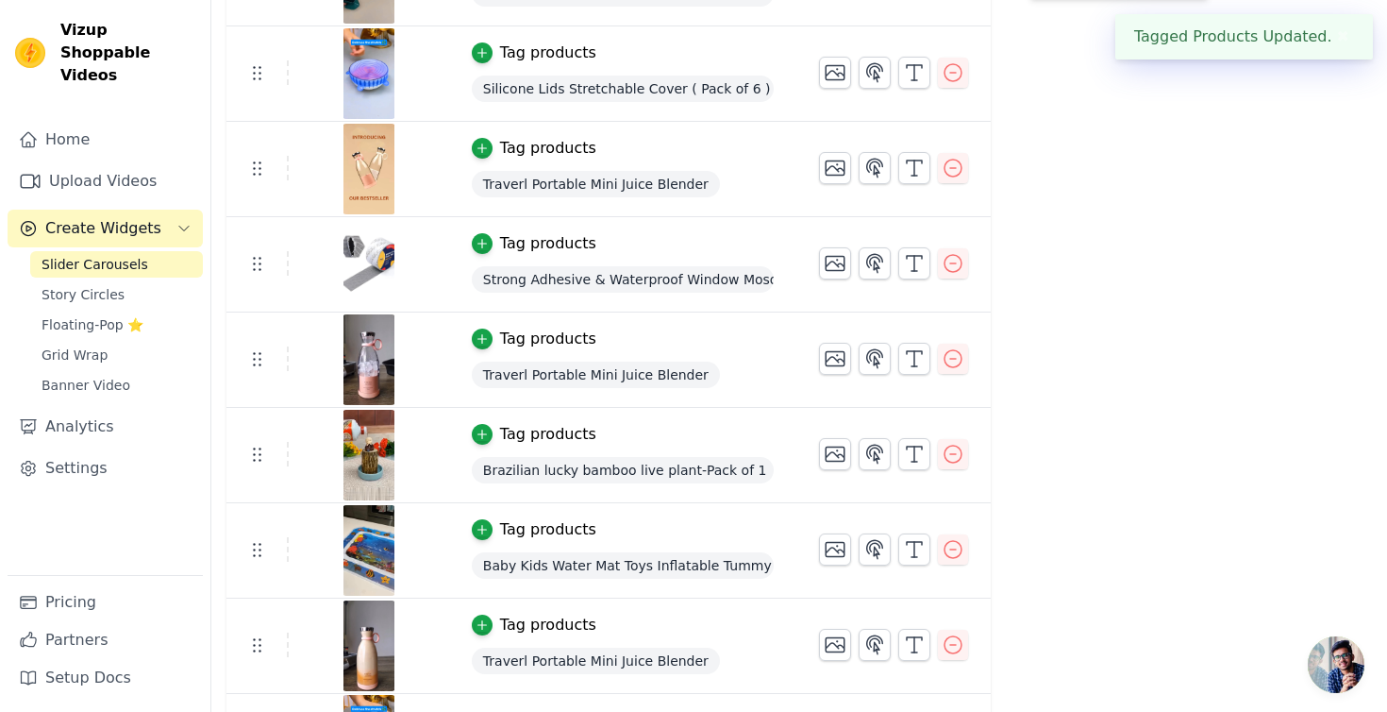
scroll to position [842, 0]
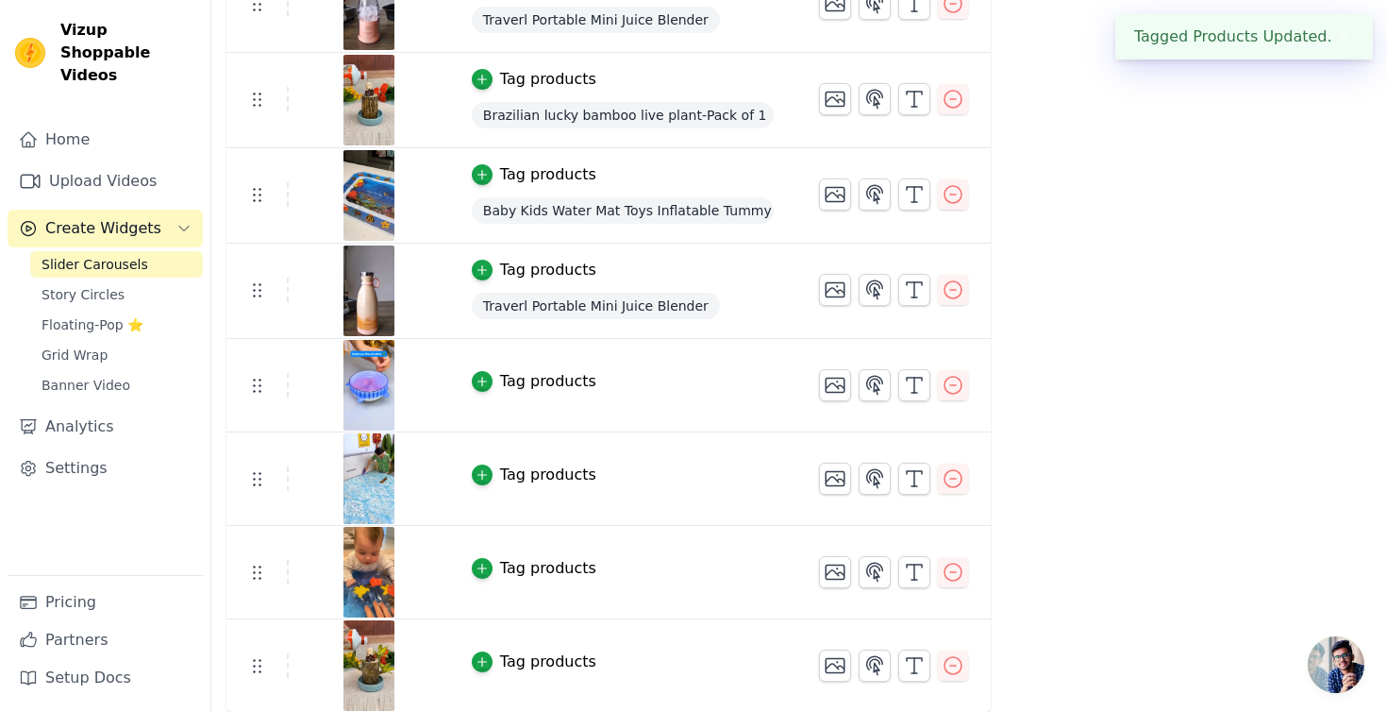
click at [536, 394] on td "Tag products" at bounding box center [622, 385] width 347 height 93
click at [541, 376] on div "Tag products" at bounding box center [548, 381] width 96 height 23
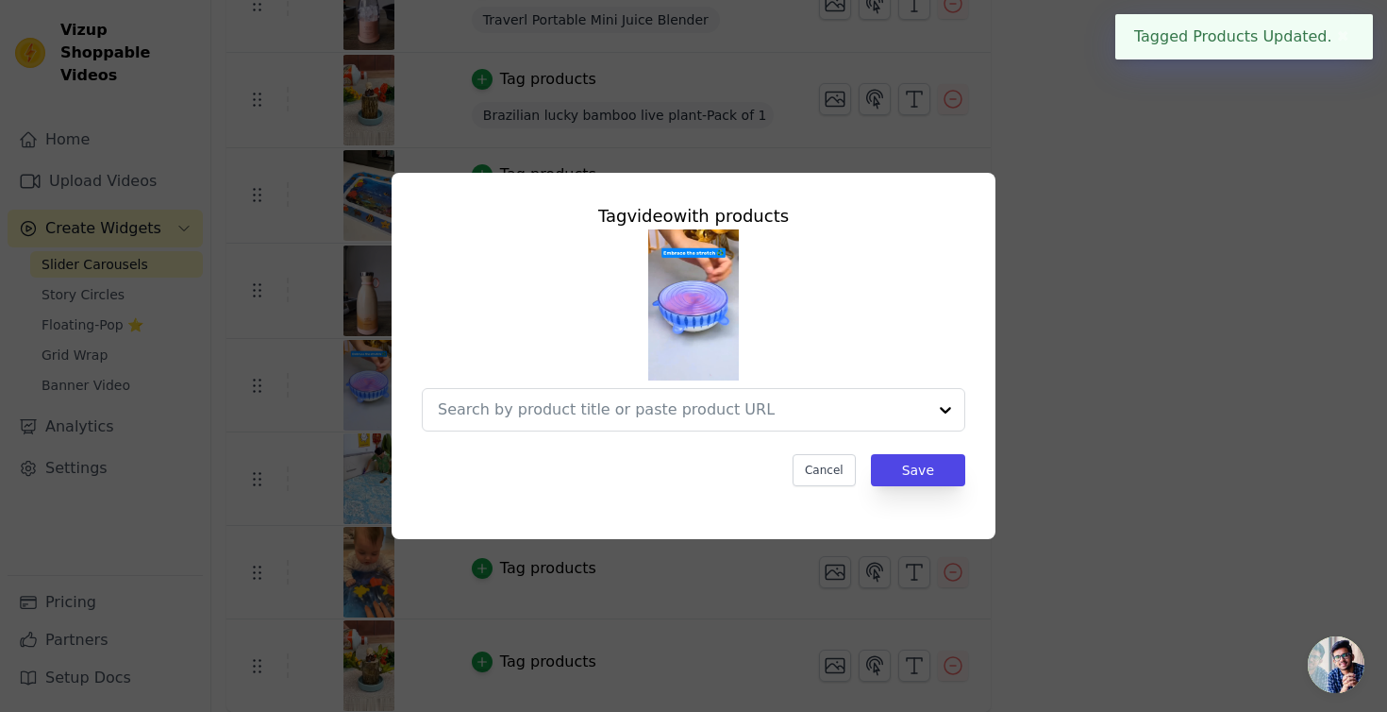
scroll to position [0, 0]
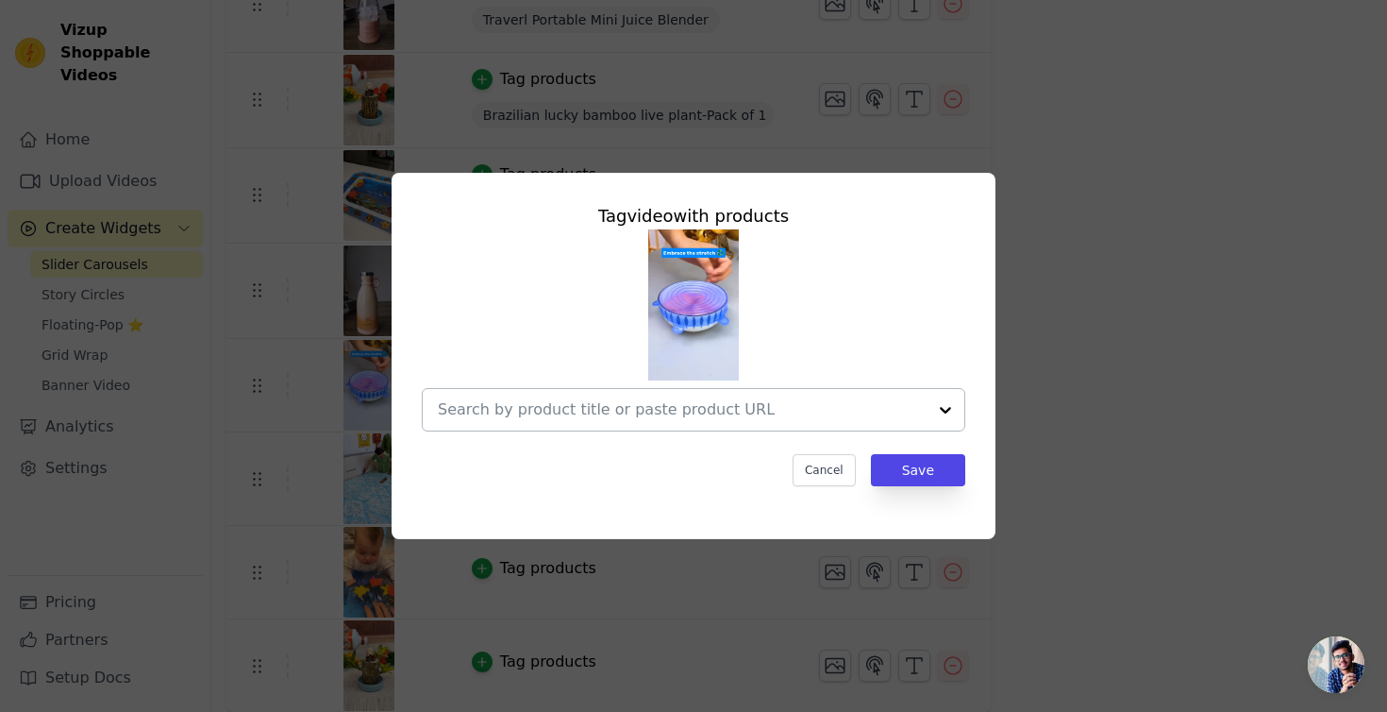
click at [555, 416] on input "text" at bounding box center [682, 409] width 489 height 23
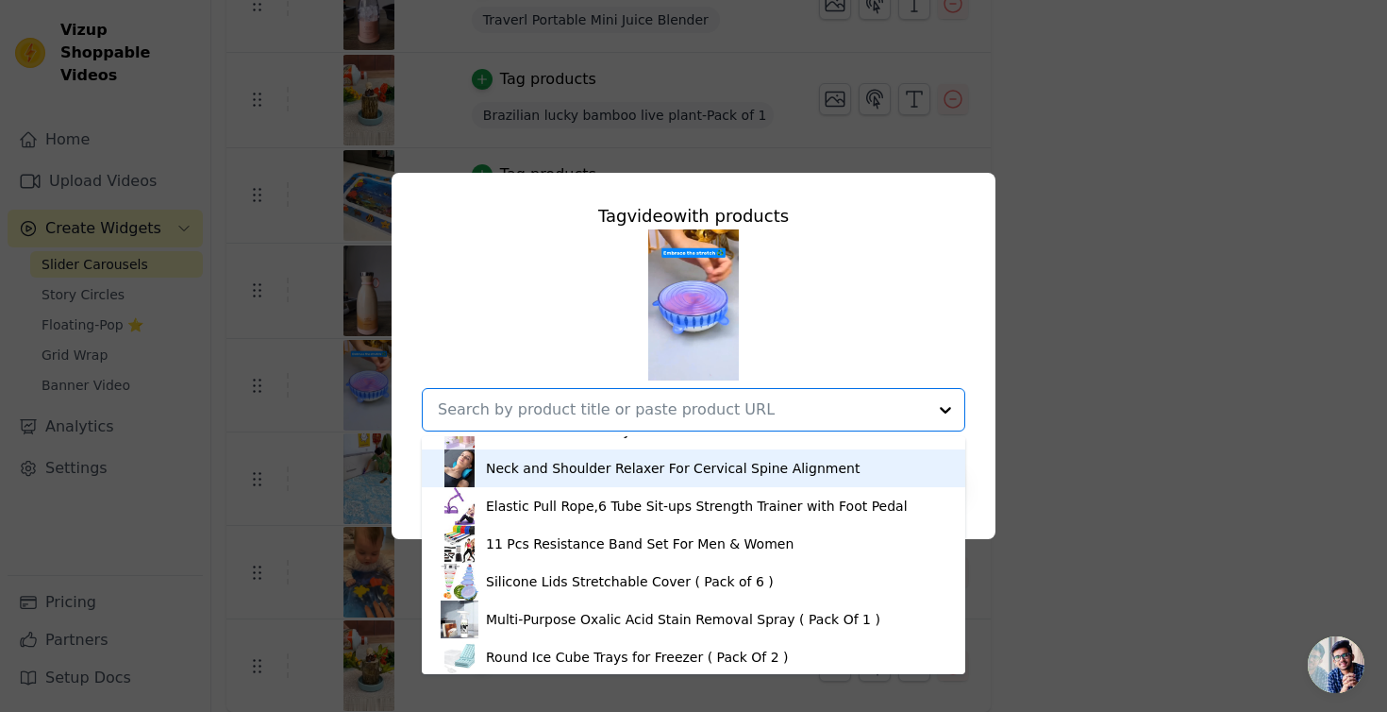
scroll to position [406, 0]
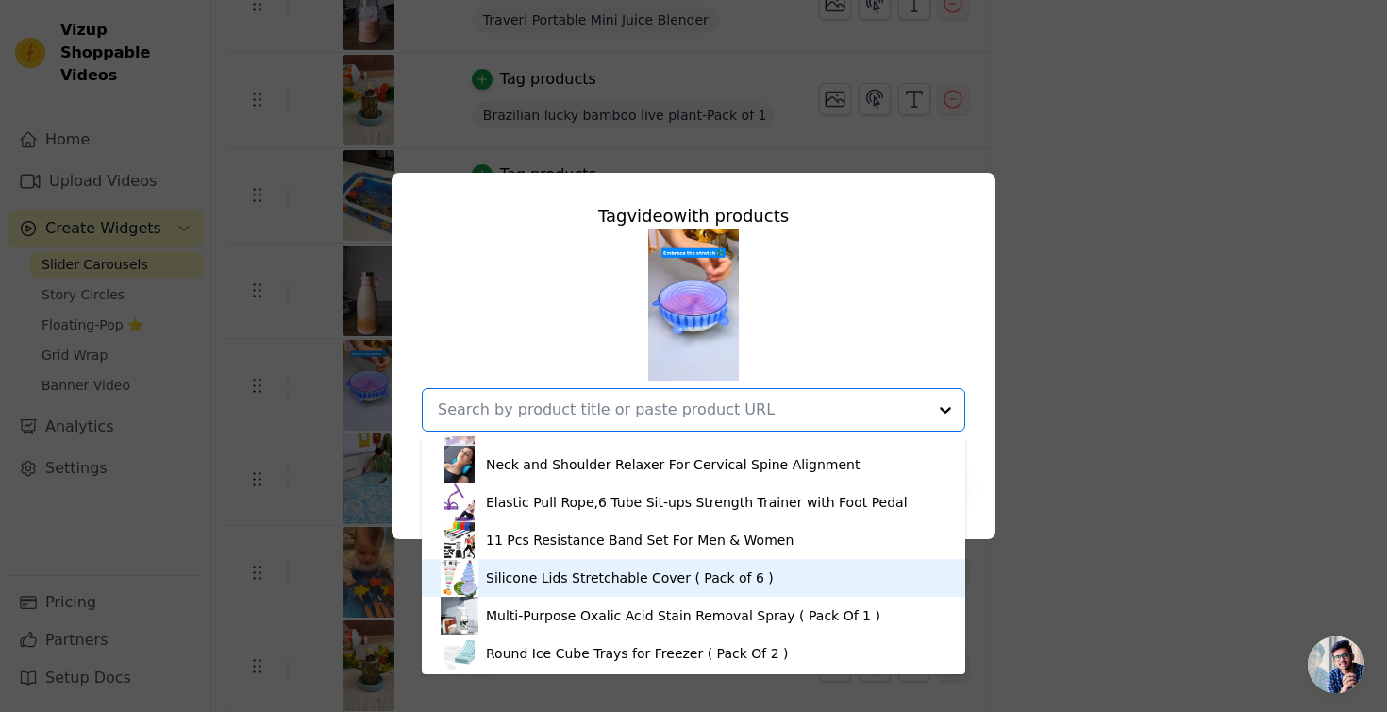
click at [552, 576] on div "Silicone Lids Stretchable Cover ( Pack of 6 )" at bounding box center [630, 577] width 288 height 19
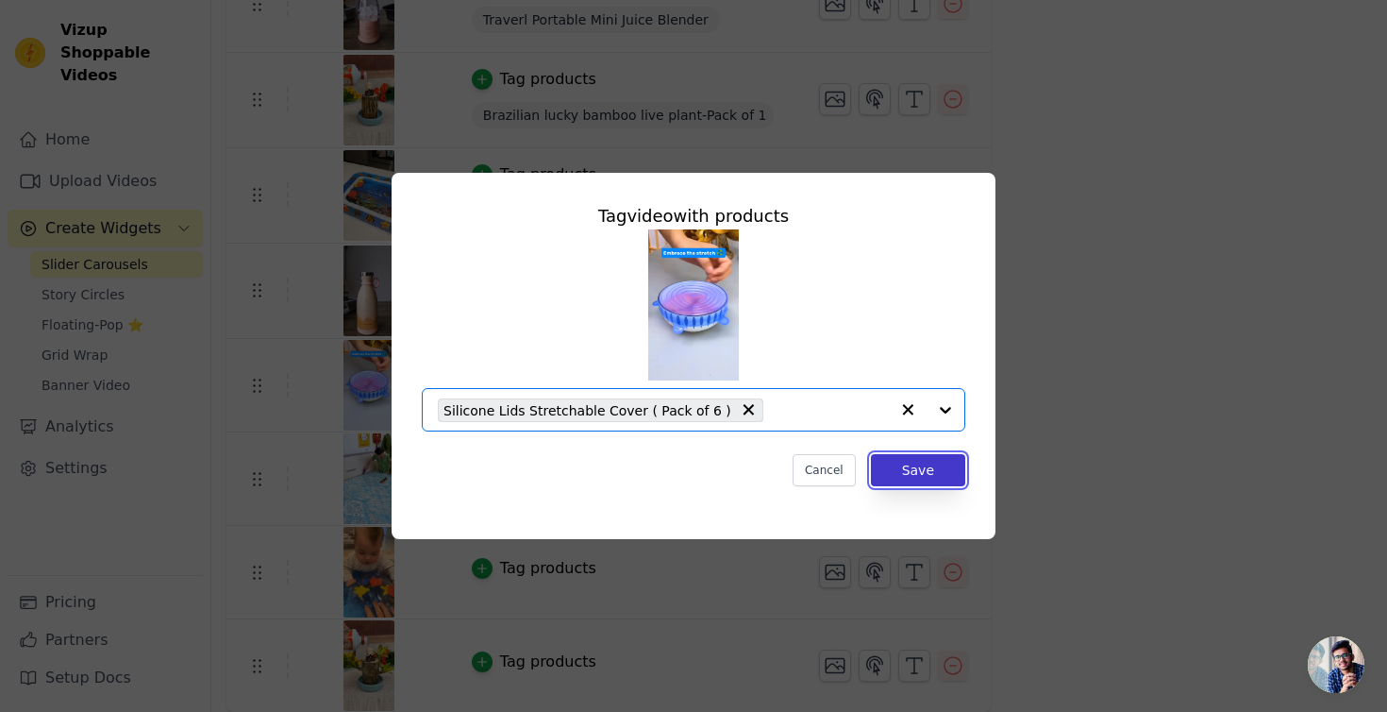
click at [921, 461] on button "Save" at bounding box center [918, 470] width 94 height 32
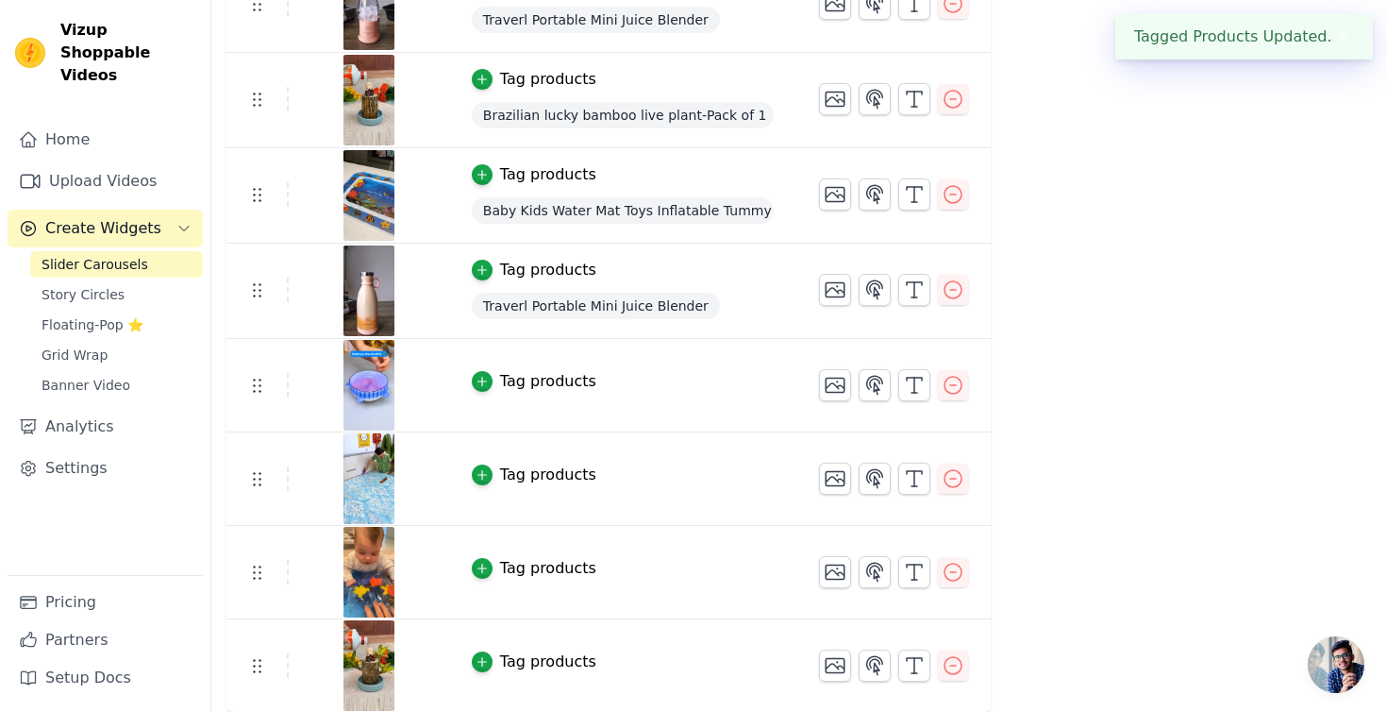
scroll to position [0, 0]
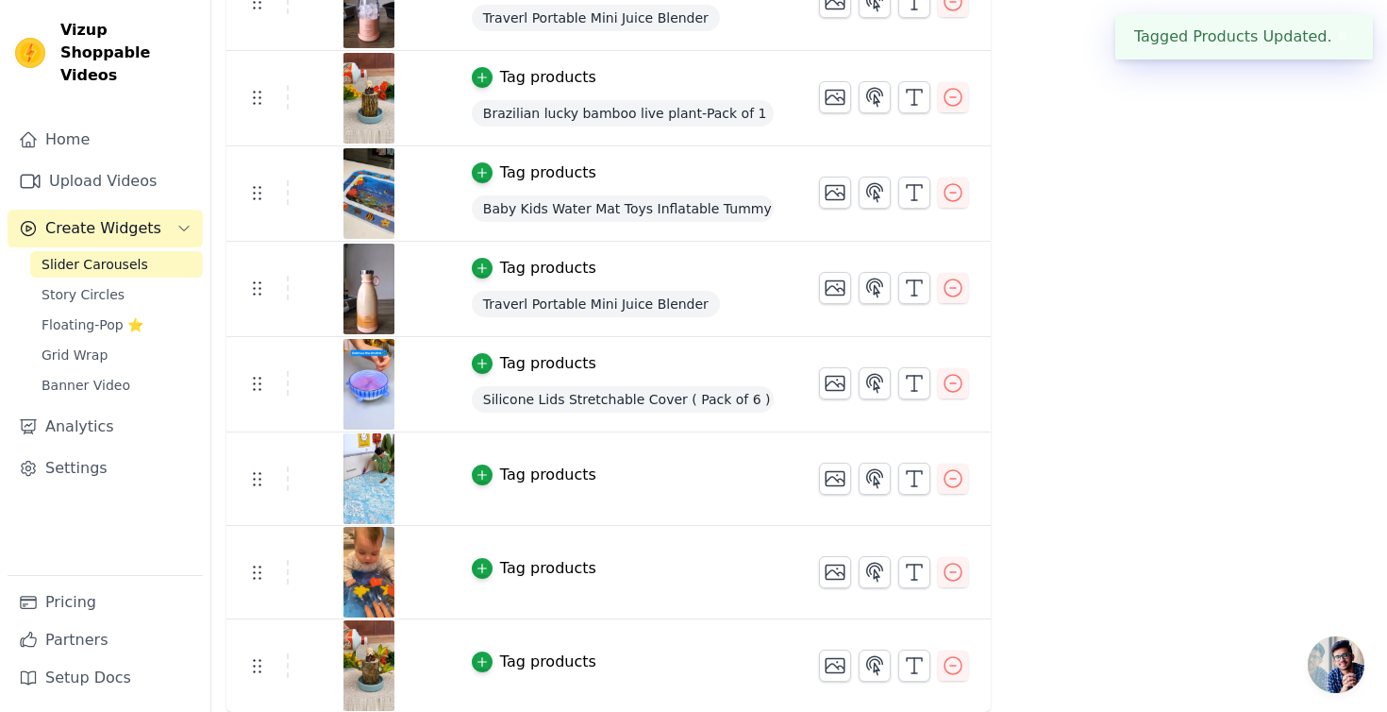
click at [565, 476] on div "Tag products" at bounding box center [548, 474] width 96 height 23
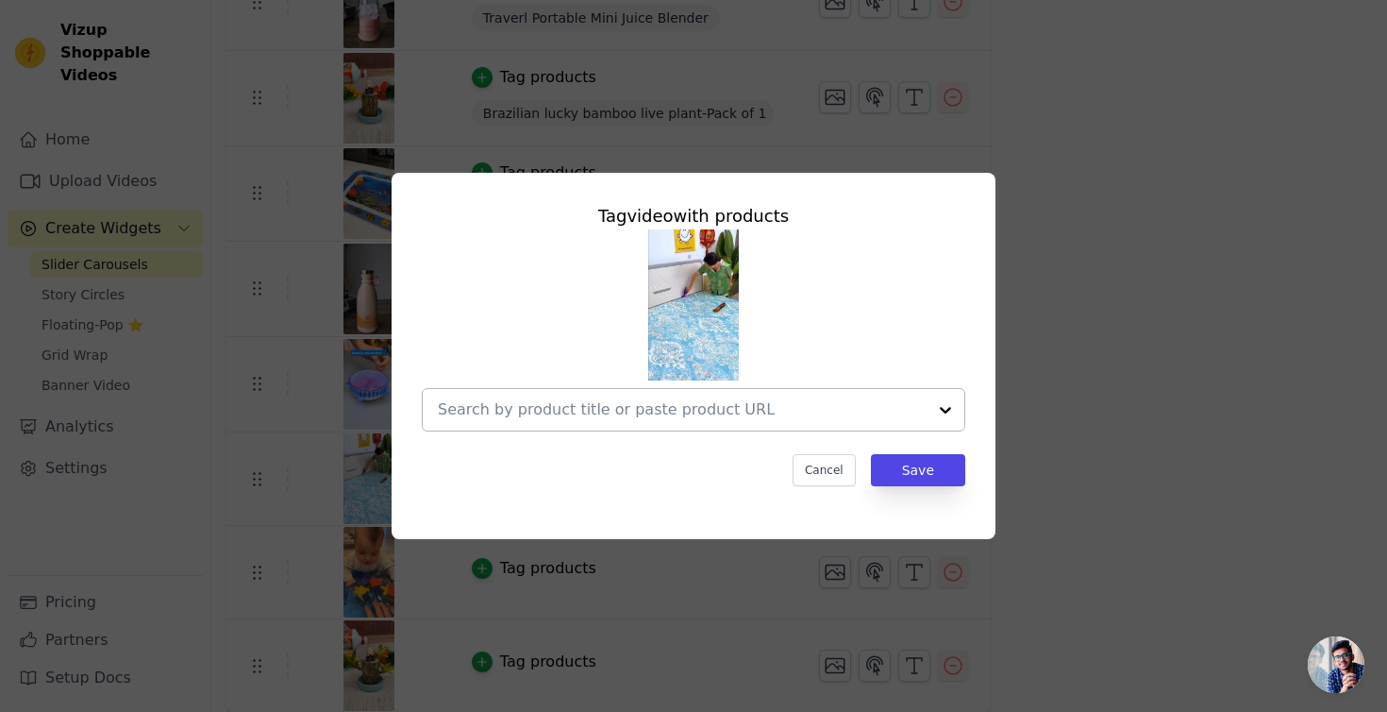
click at [582, 402] on input "text" at bounding box center [682, 409] width 489 height 23
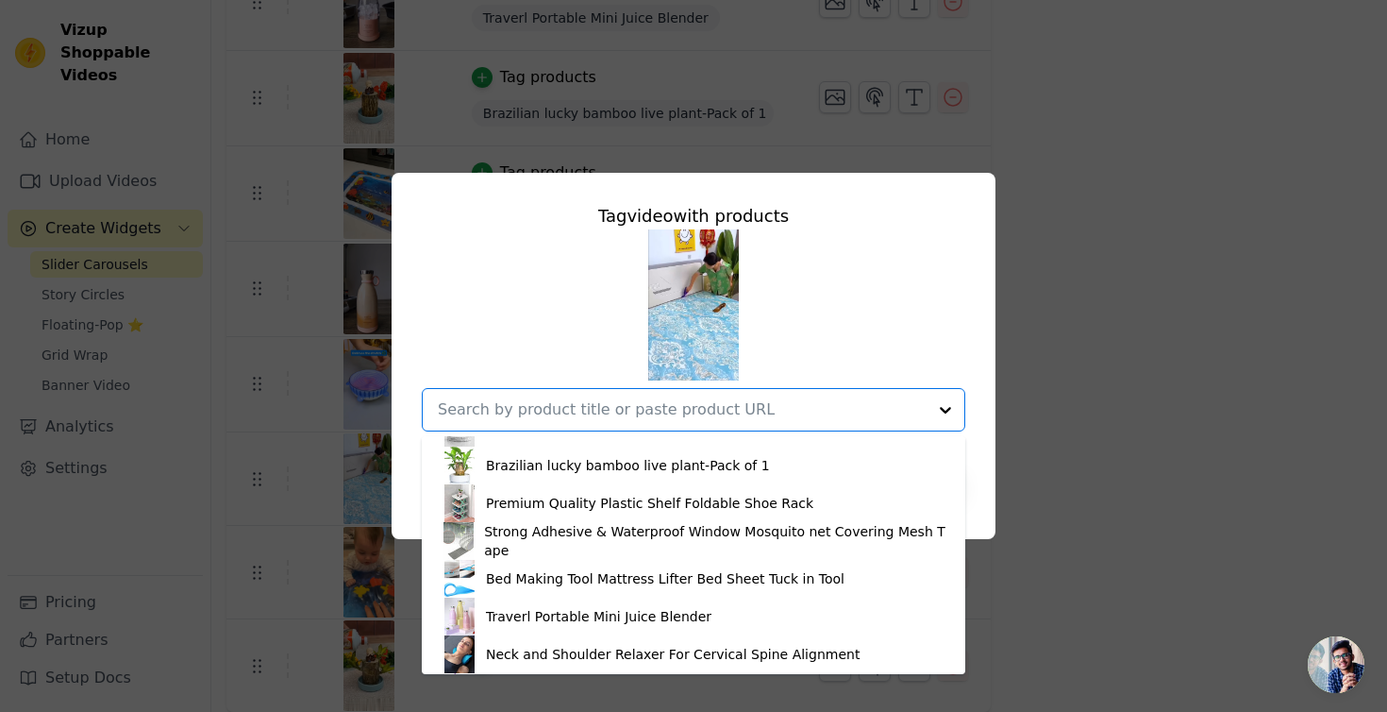
scroll to position [233, 0]
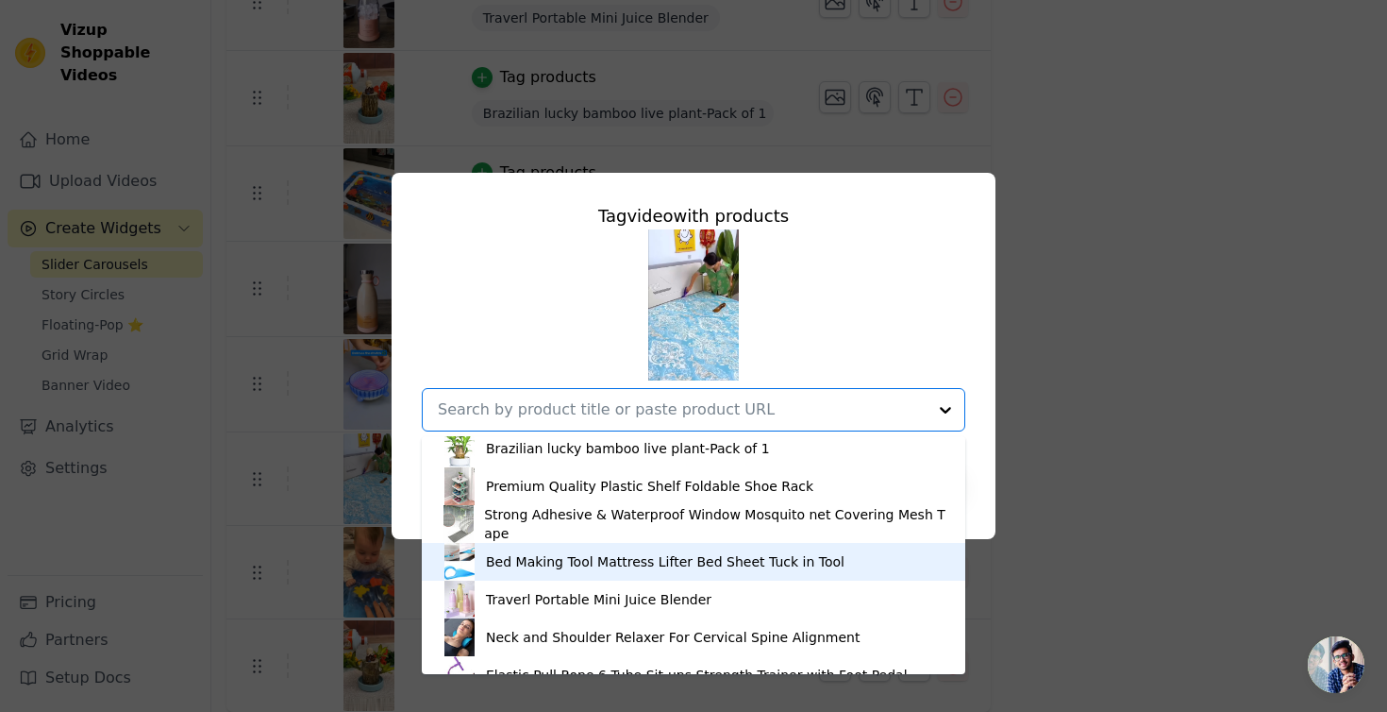
click at [537, 557] on div "Bed Making Tool Mattress Lifter Bed Sheet Tuck in Tool" at bounding box center [665, 561] width 359 height 19
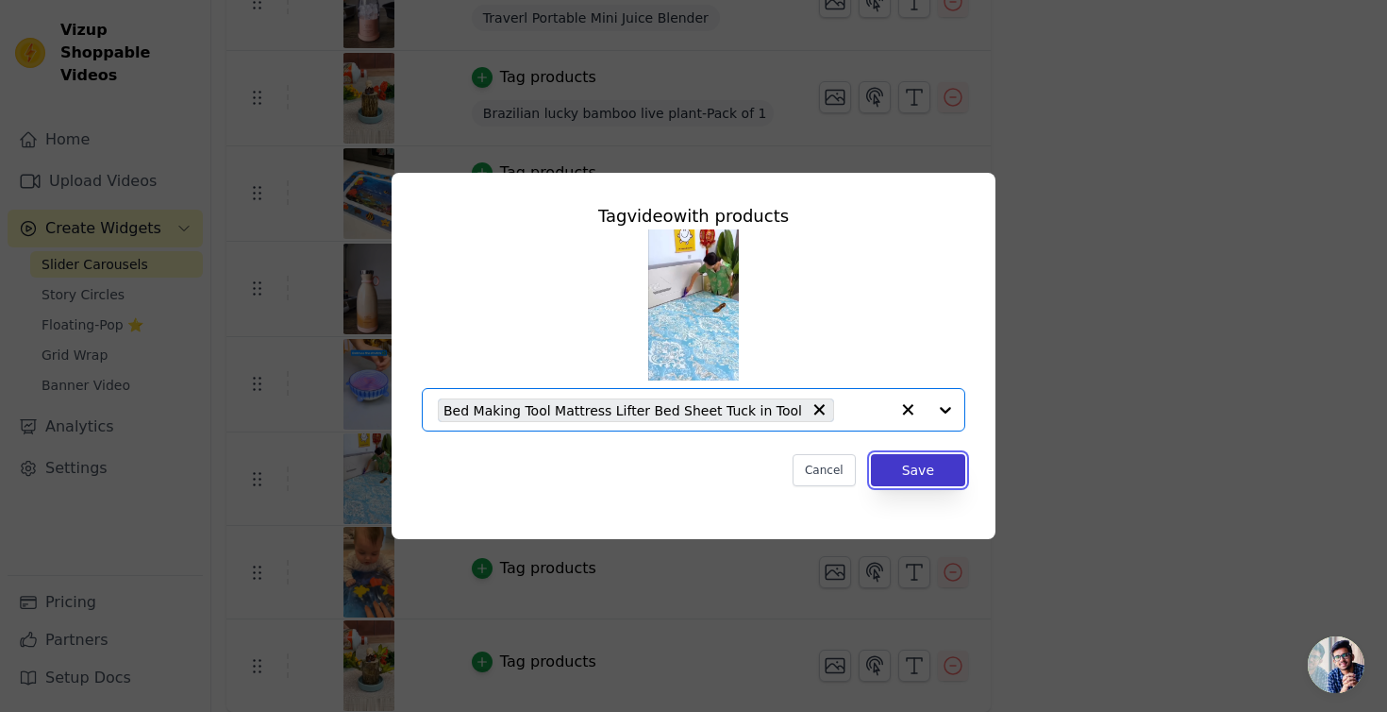
click at [915, 457] on button "Save" at bounding box center [918, 470] width 94 height 32
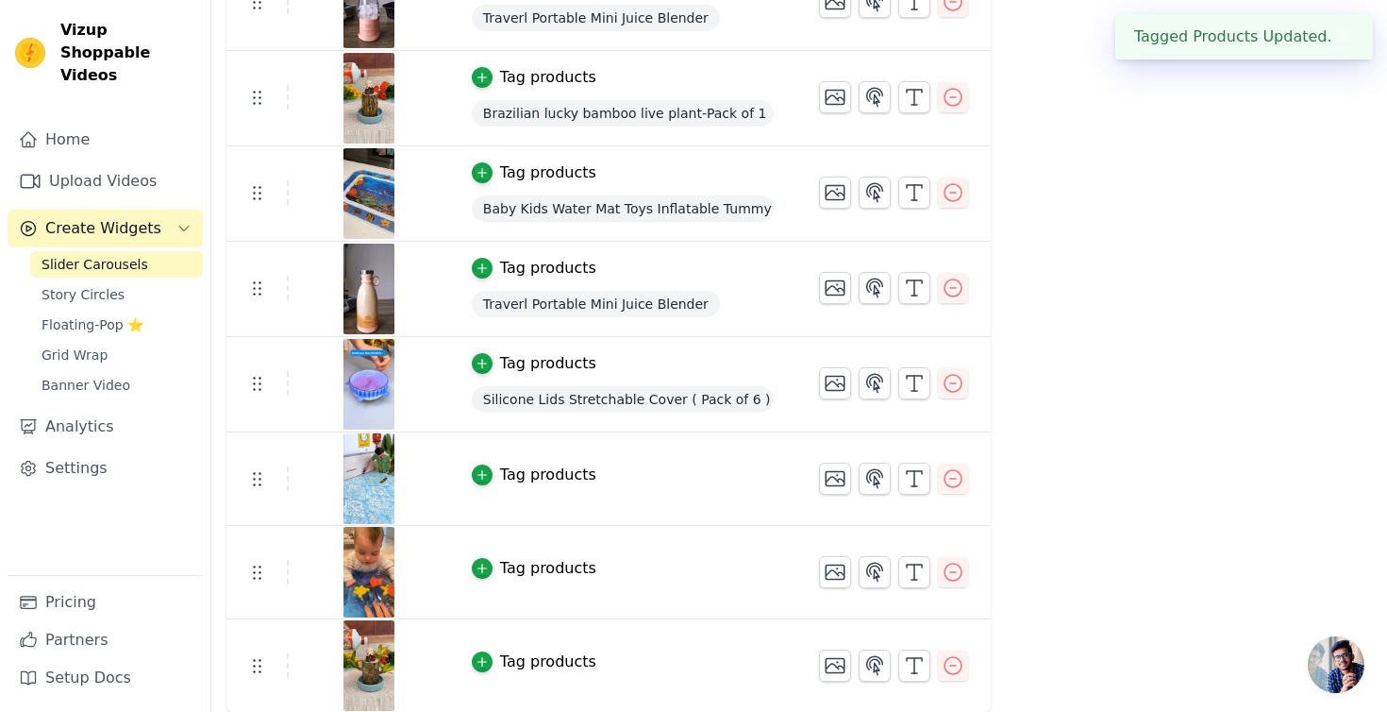
scroll to position [0, 0]
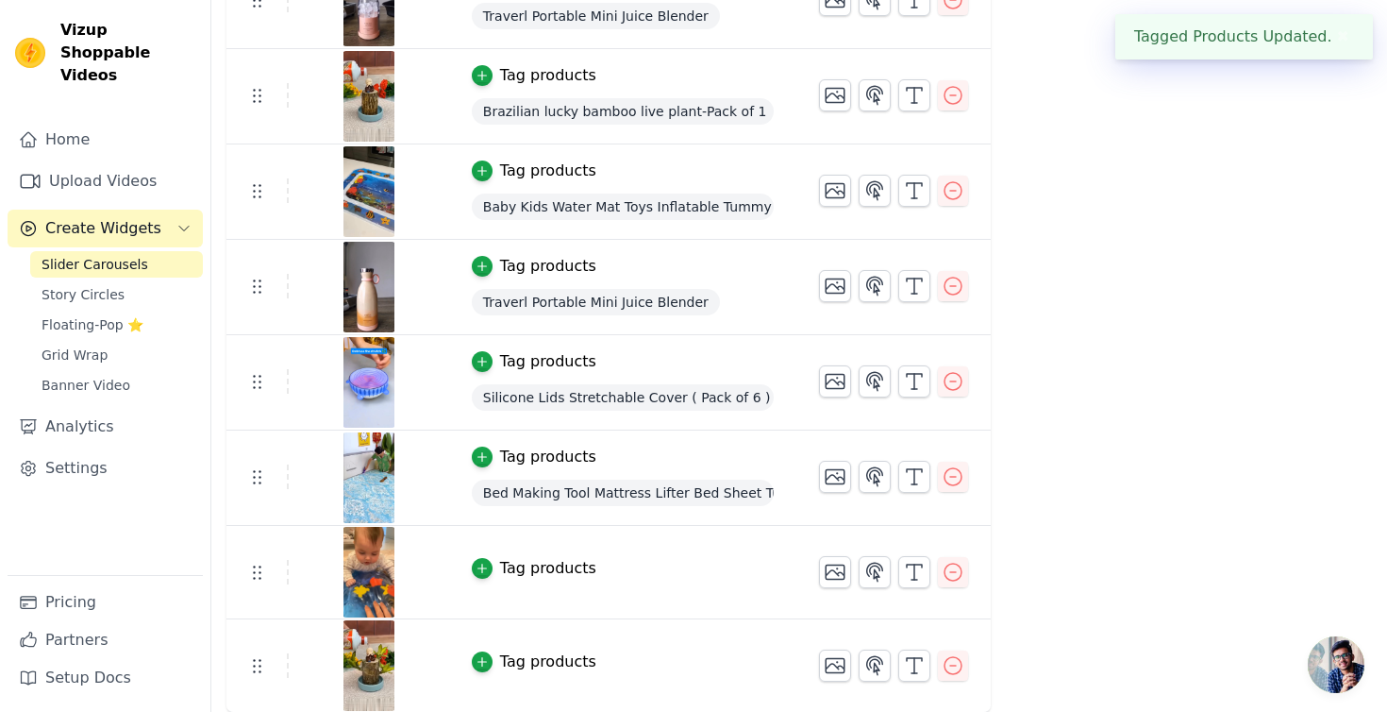
click at [510, 565] on div "Tag products" at bounding box center [548, 568] width 96 height 23
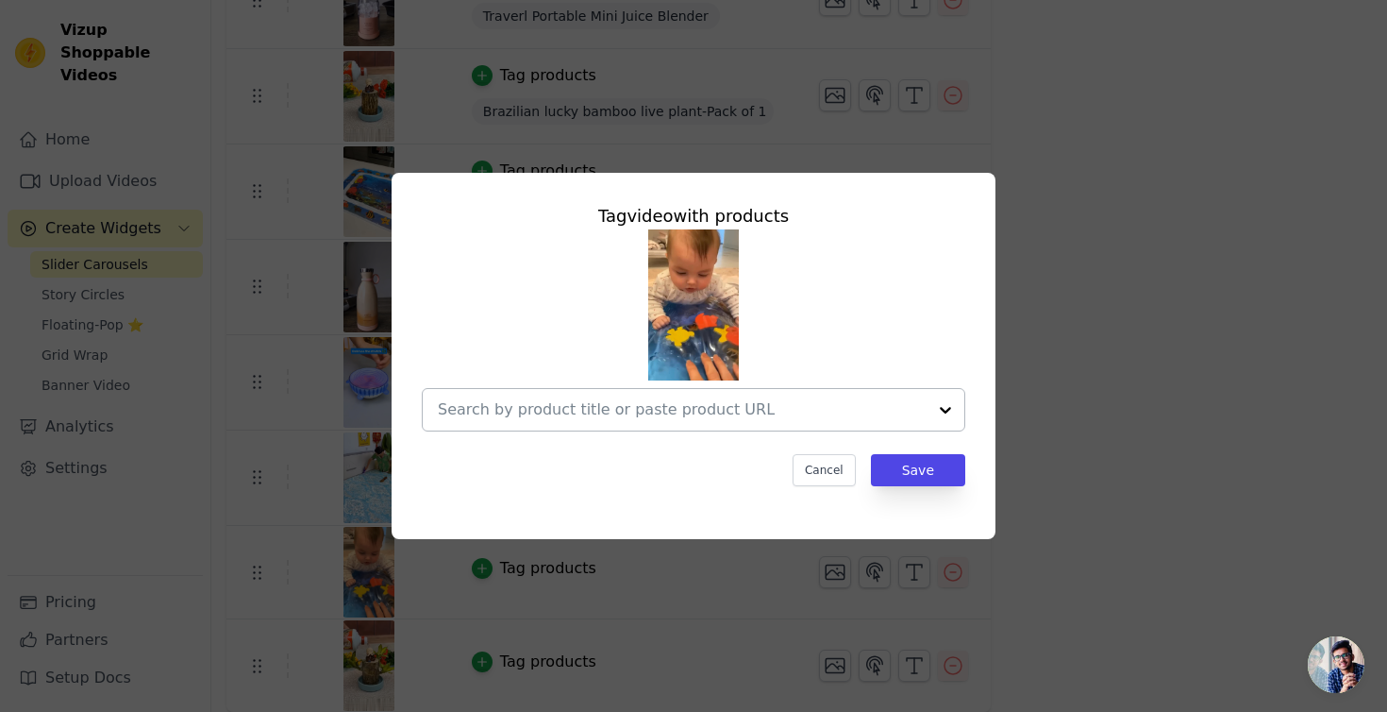
click at [625, 412] on input "text" at bounding box center [682, 409] width 489 height 23
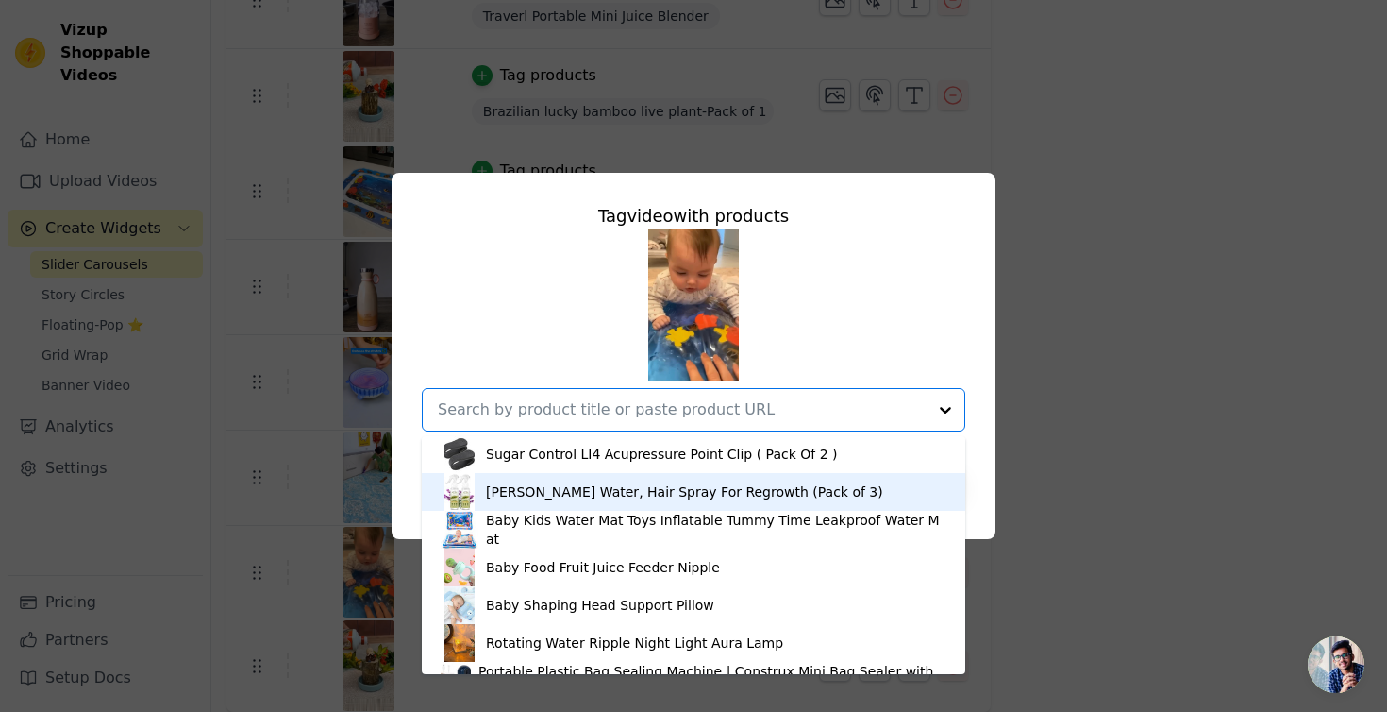
scroll to position [682, 0]
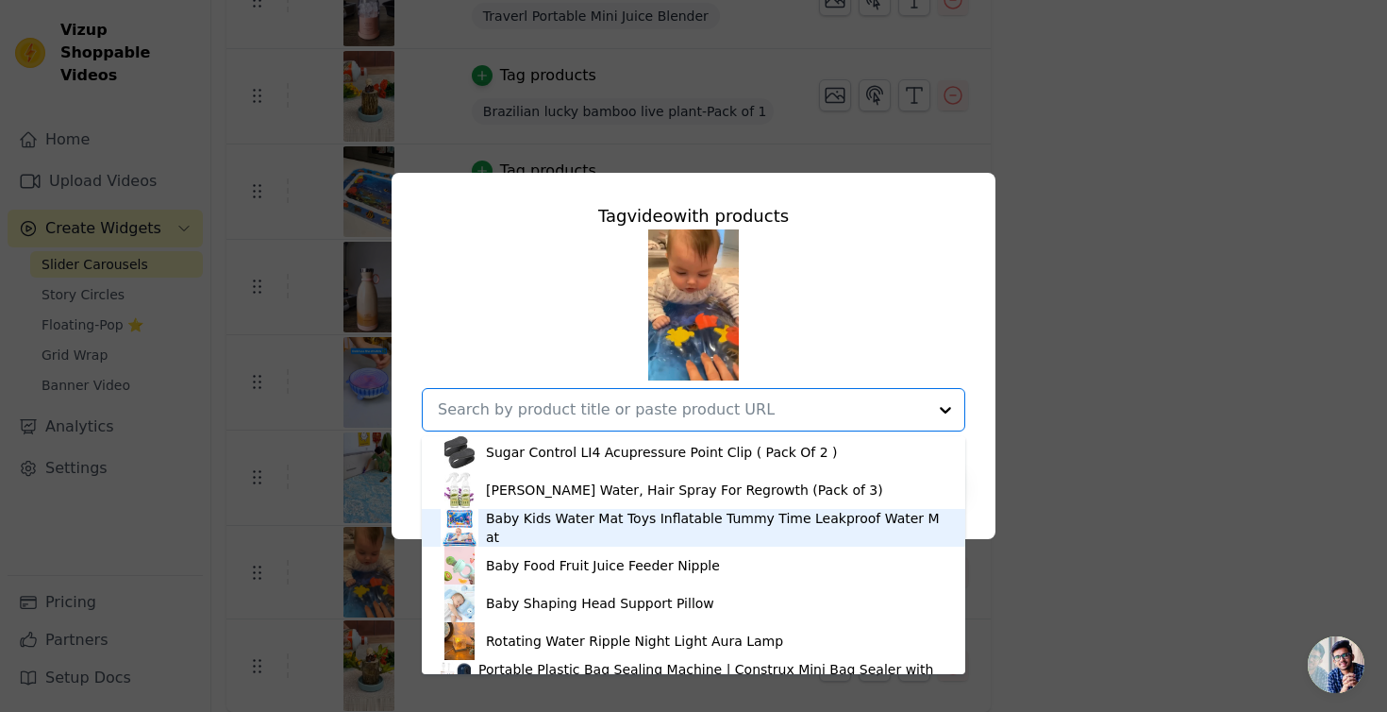
click at [600, 538] on div "Baby Kids Water Mat Toys Inflatable Tummy Time Leakproof Water Mat" at bounding box center [694, 528] width 506 height 38
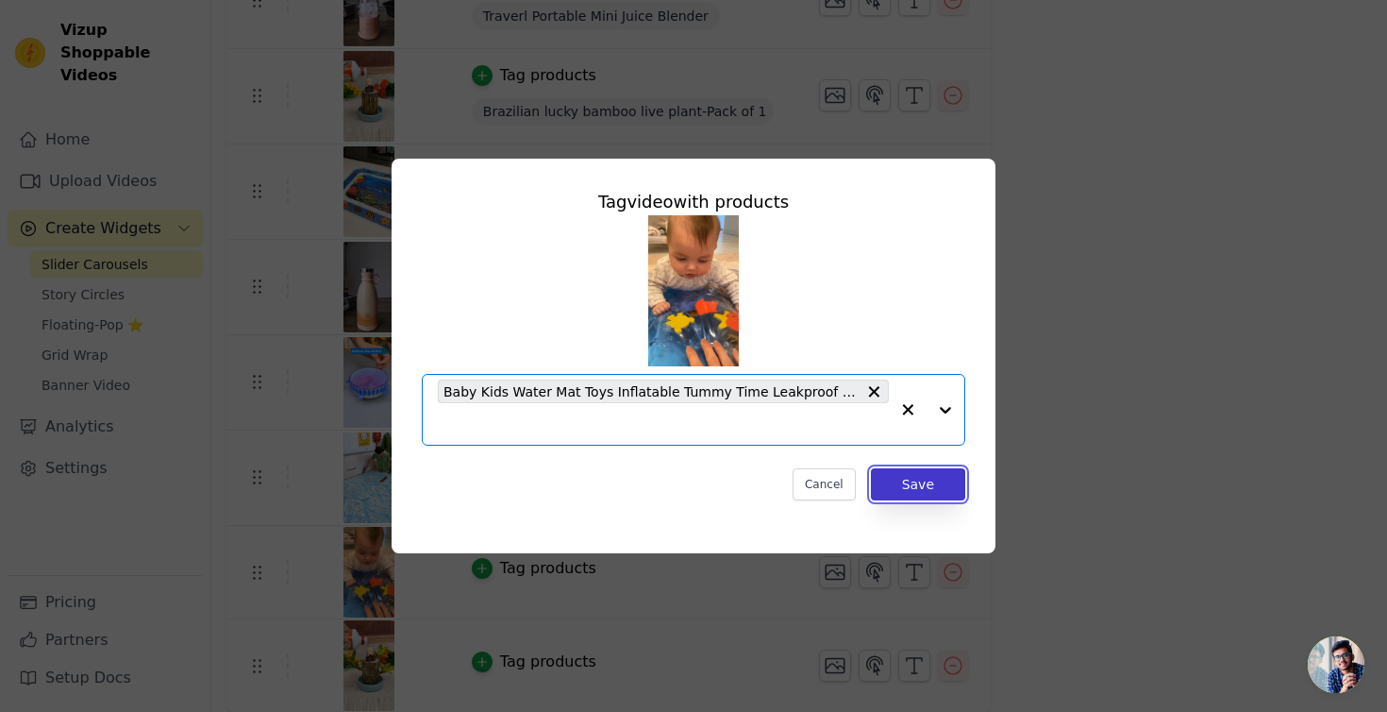
click at [889, 478] on button "Save" at bounding box center [918, 484] width 94 height 32
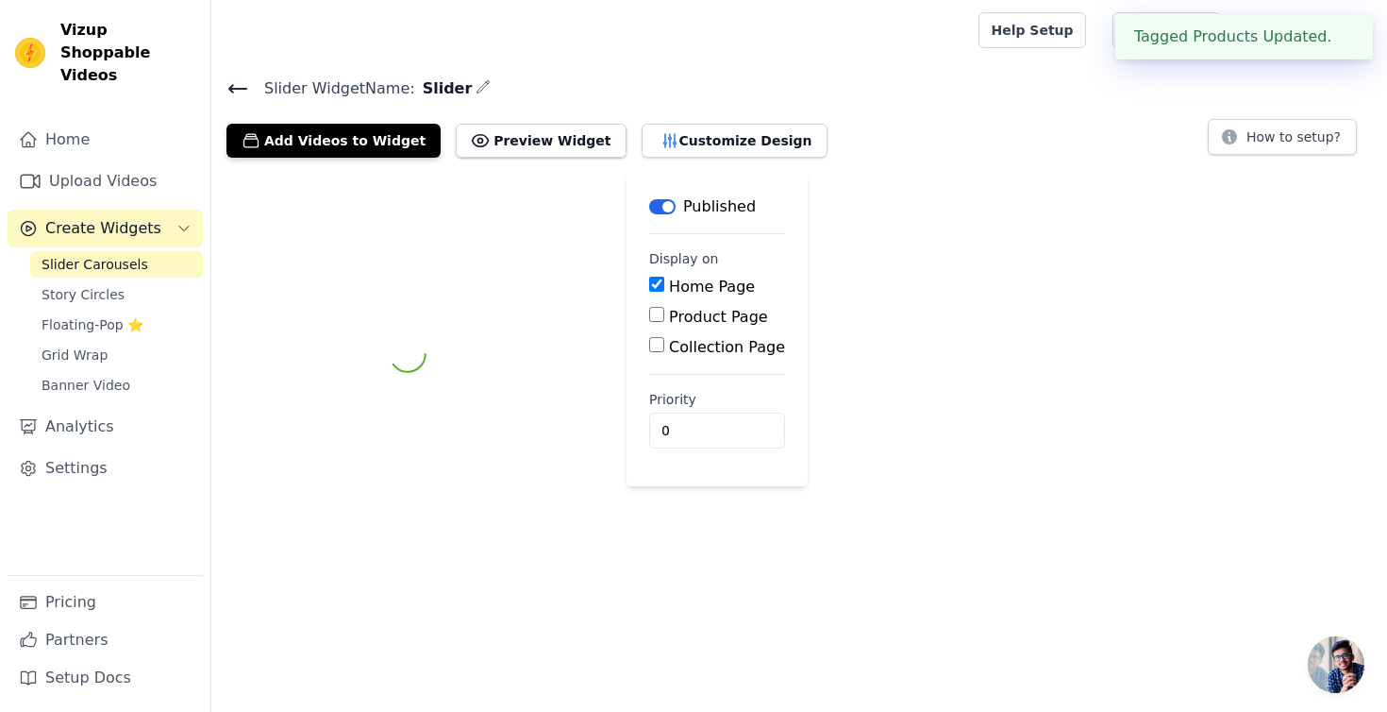
scroll to position [0, 0]
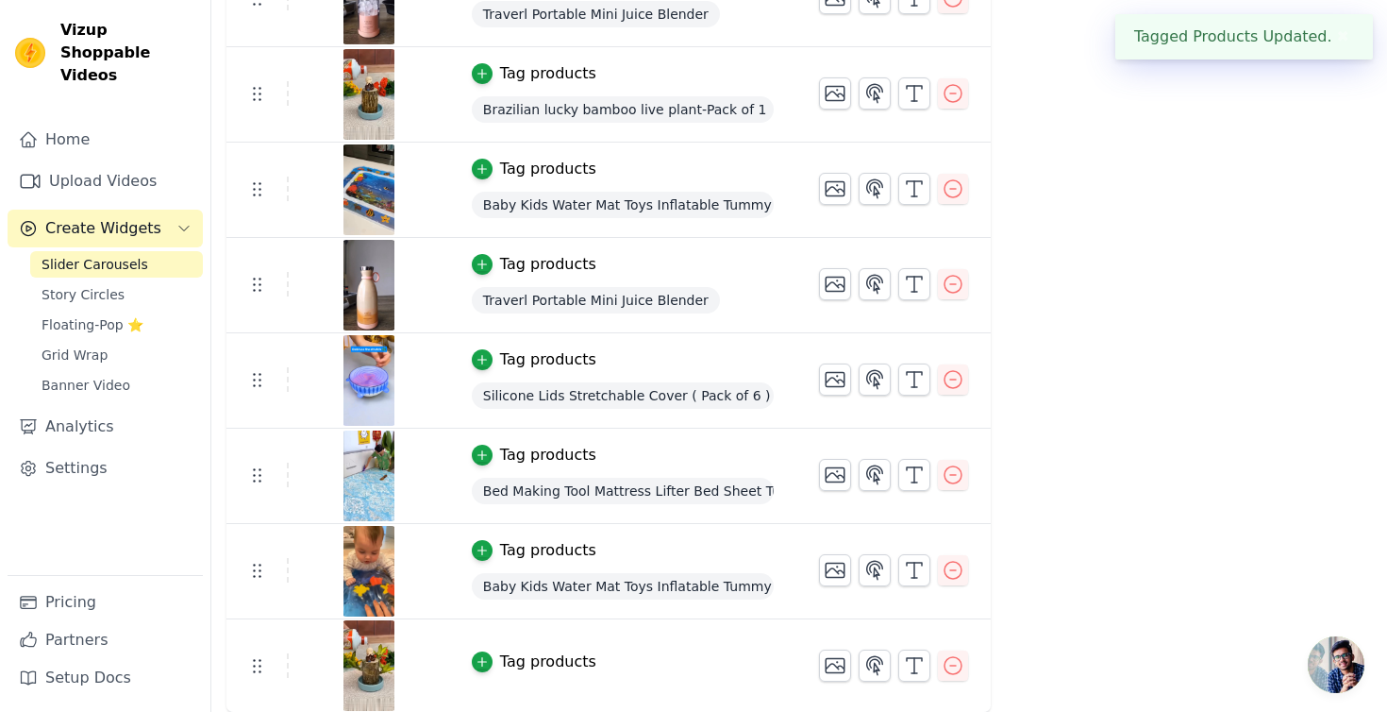
click at [546, 646] on td "Tag products" at bounding box center [622, 665] width 347 height 93
click at [545, 664] on div "Tag products" at bounding box center [548, 661] width 96 height 23
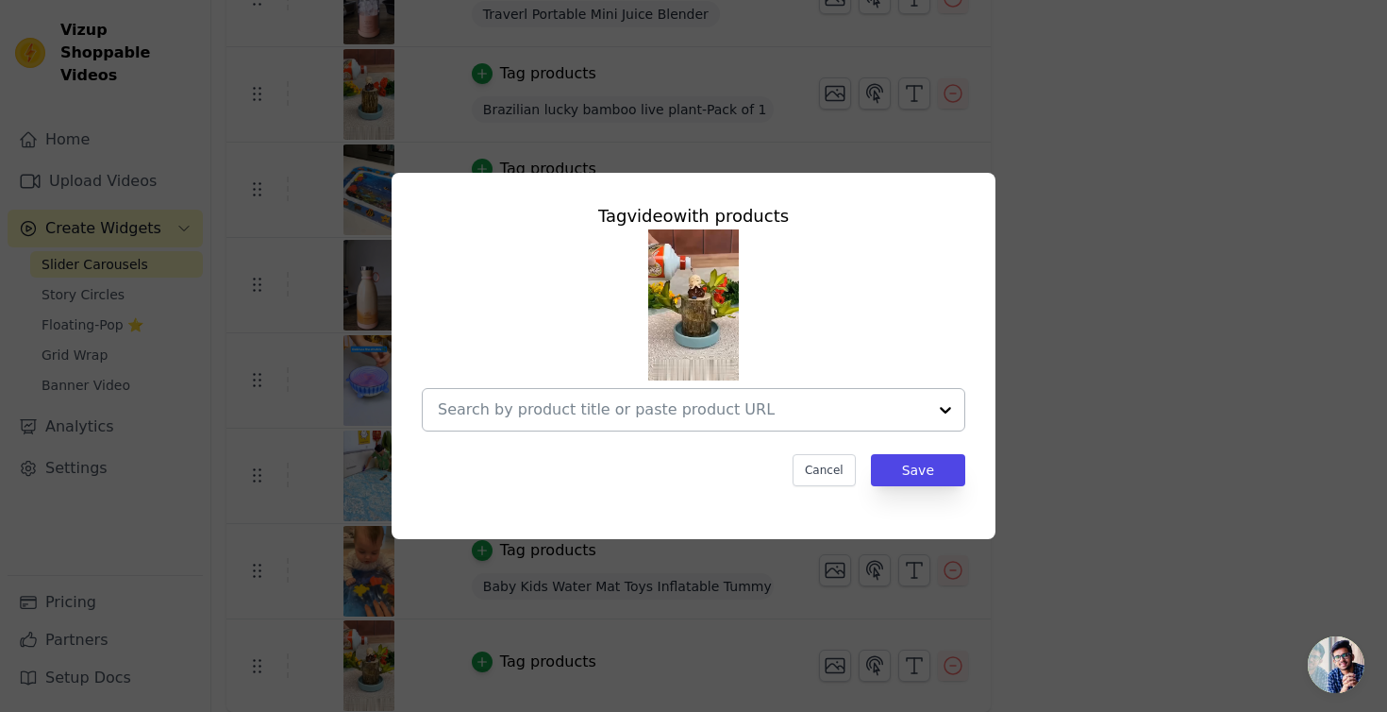
click at [534, 414] on input "text" at bounding box center [682, 409] width 489 height 23
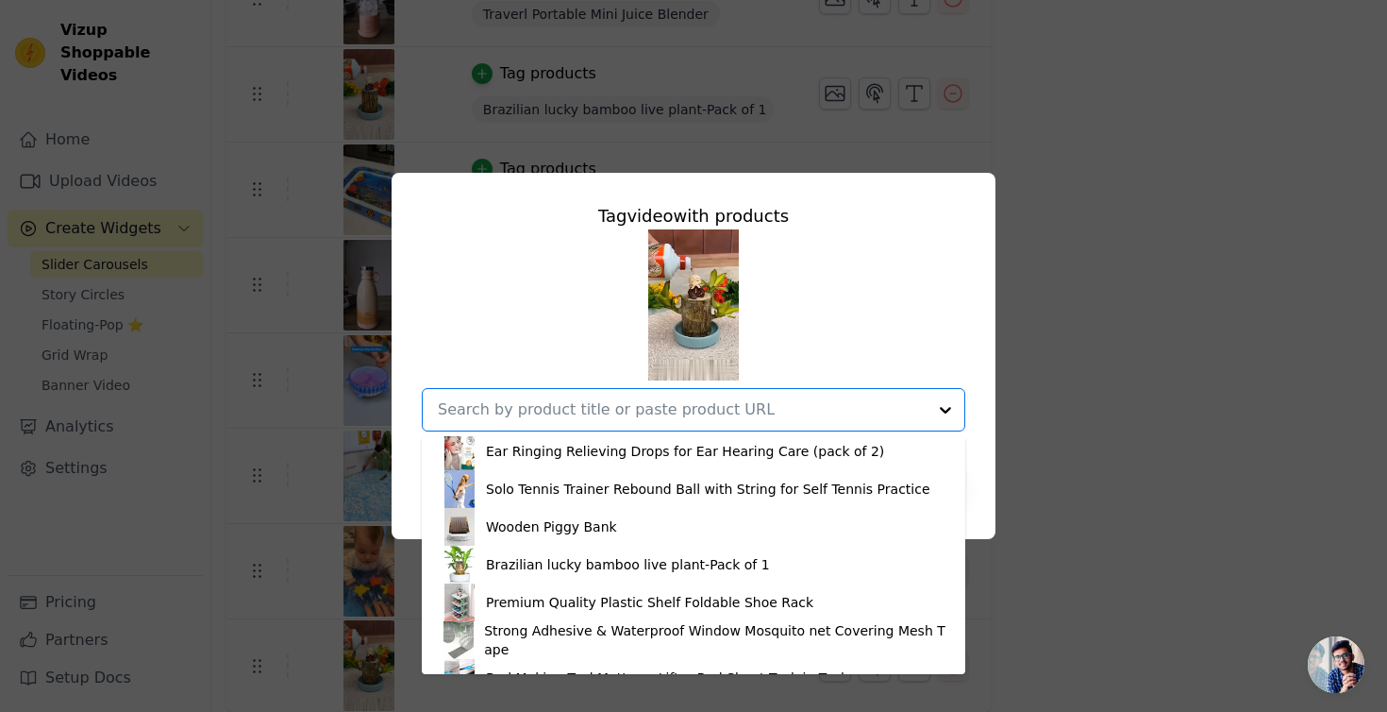
scroll to position [120, 0]
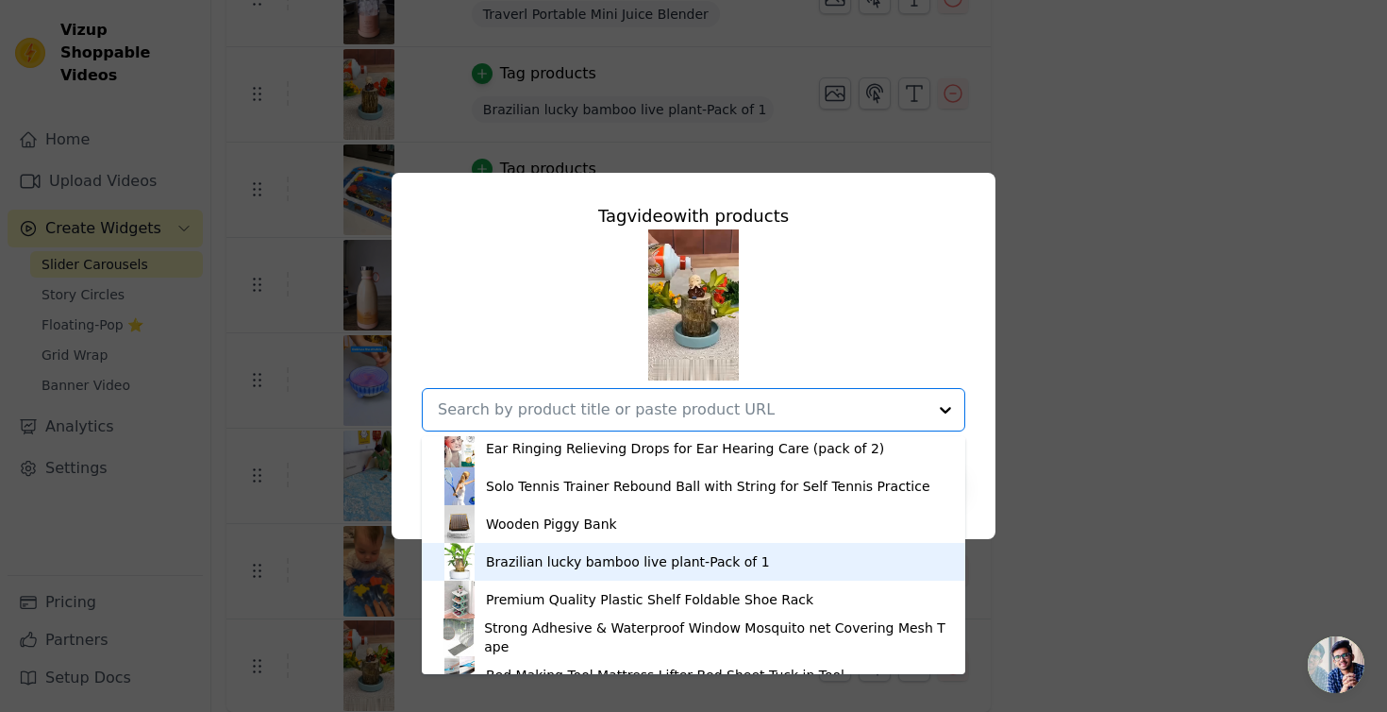
click at [537, 549] on div "Brazilian lucky bamboo live plant-Pack of 1" at bounding box center [694, 562] width 506 height 38
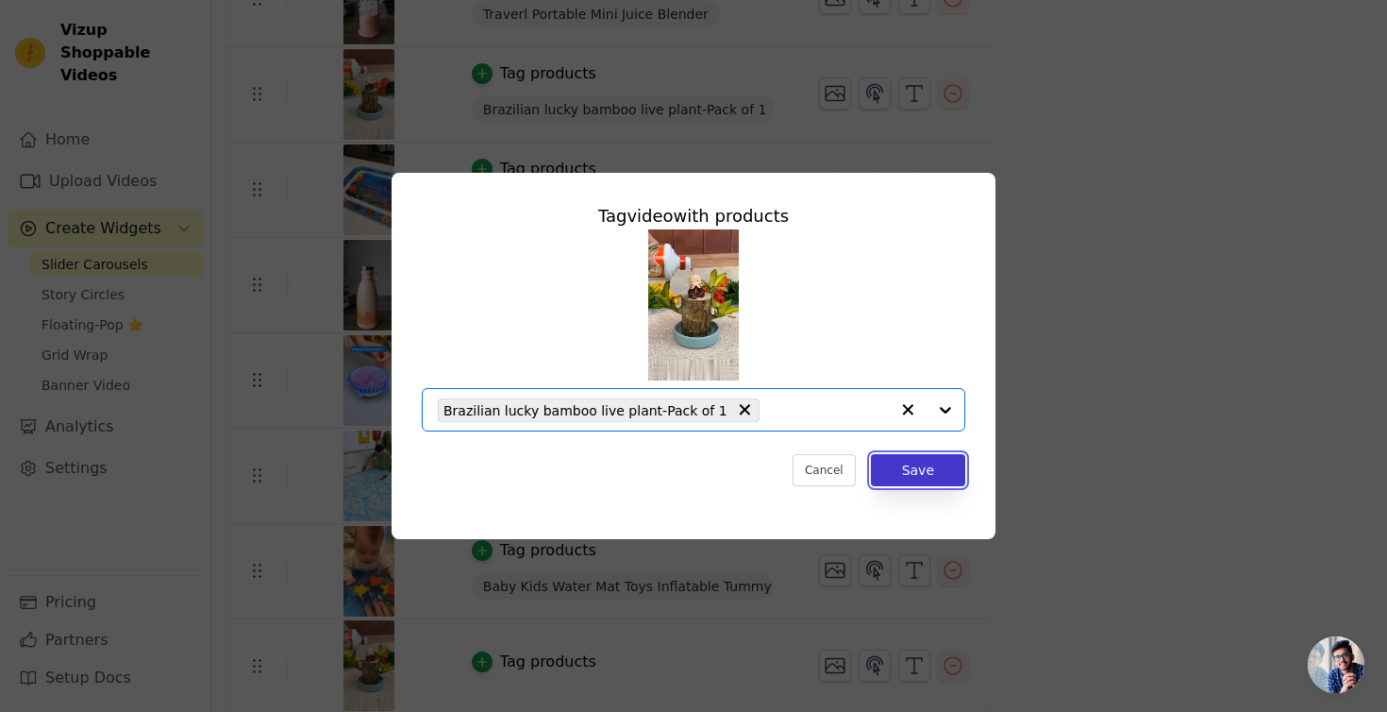
click at [918, 478] on button "Save" at bounding box center [918, 470] width 94 height 32
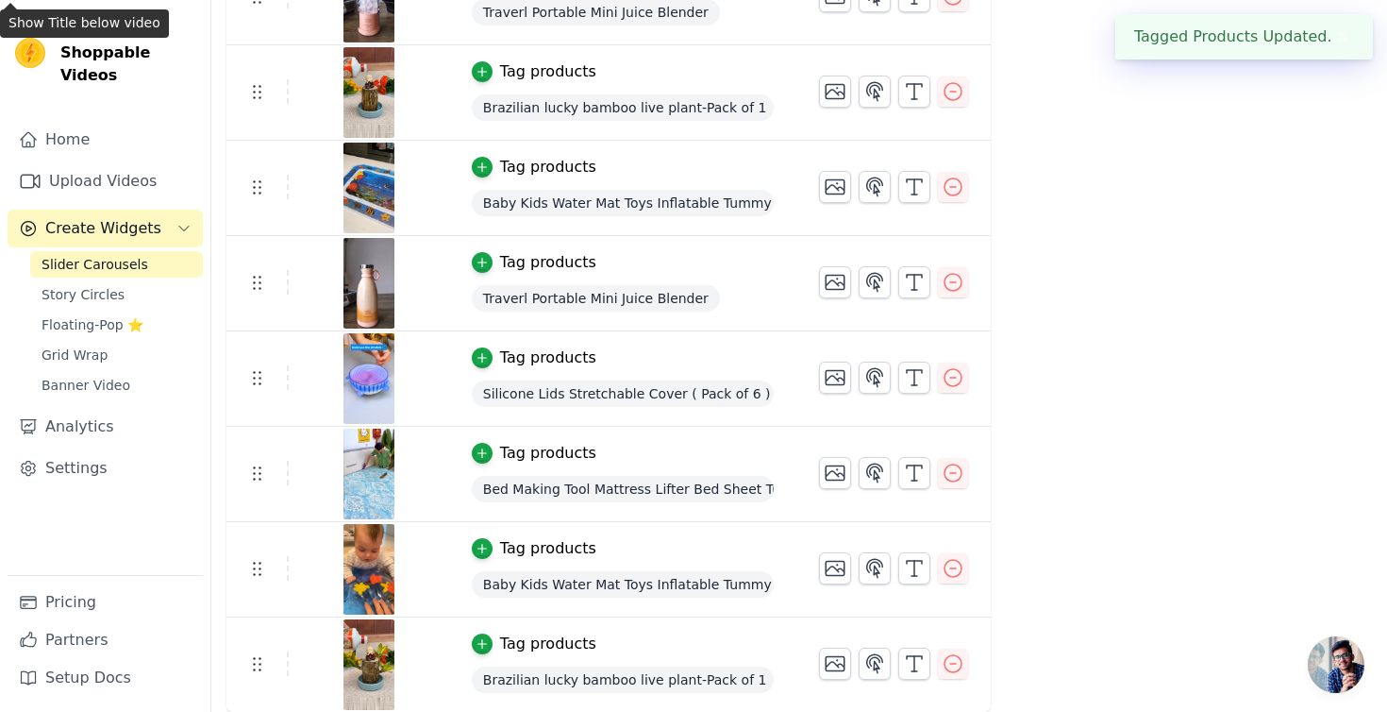
scroll to position [542, 0]
